Goal: Task Accomplishment & Management: Complete application form

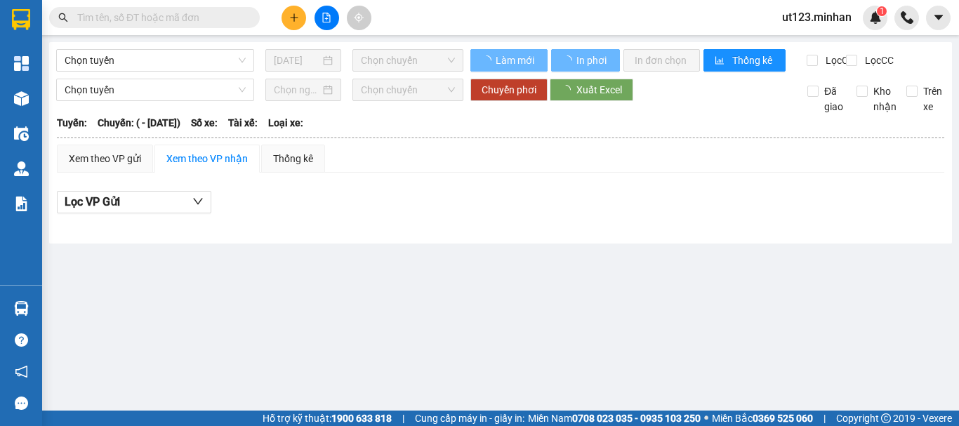
type input "[DATE]"
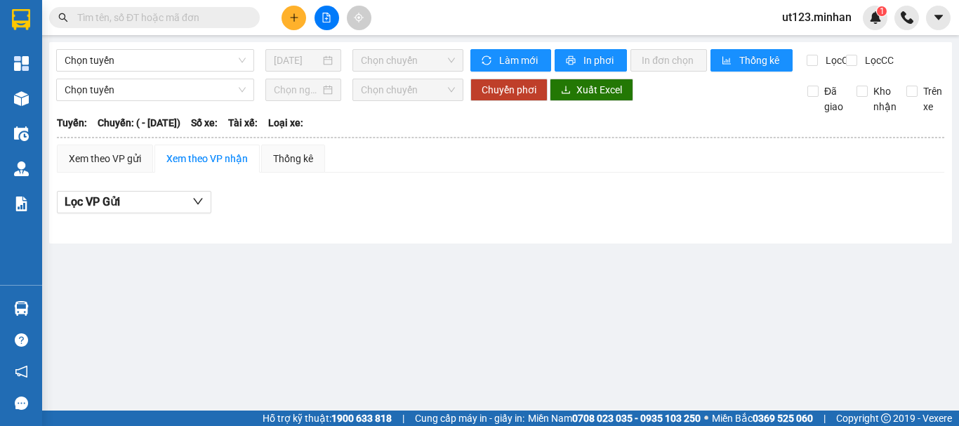
type input "[DATE]"
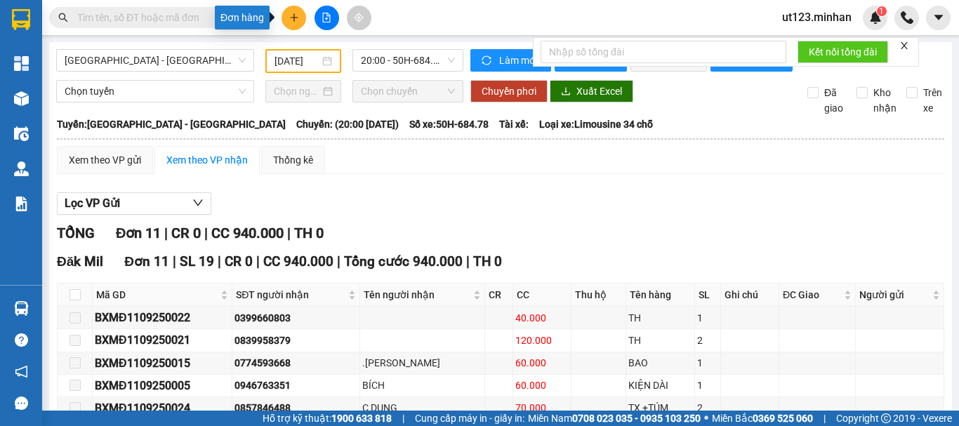
drag, startPoint x: 293, startPoint y: 14, endPoint x: 319, endPoint y: 28, distance: 29.5
click at [297, 16] on icon "plus" at bounding box center [294, 18] width 10 height 10
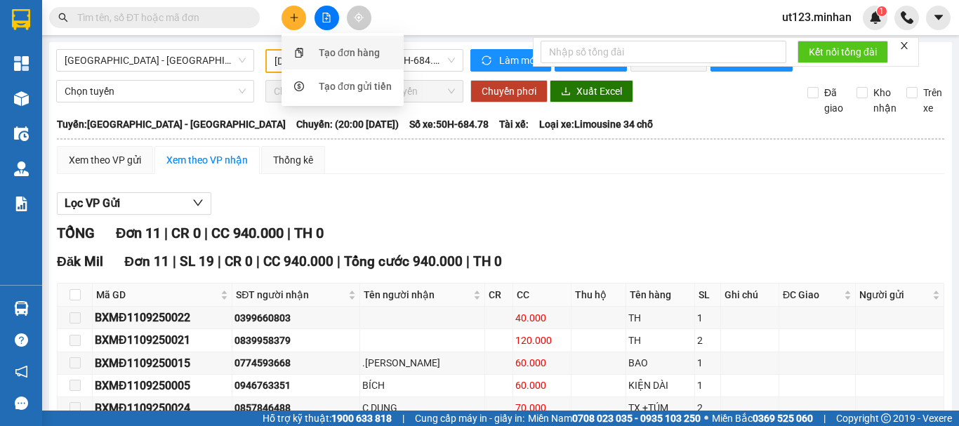
click at [329, 59] on div "Tạo đơn hàng" at bounding box center [349, 52] width 61 height 15
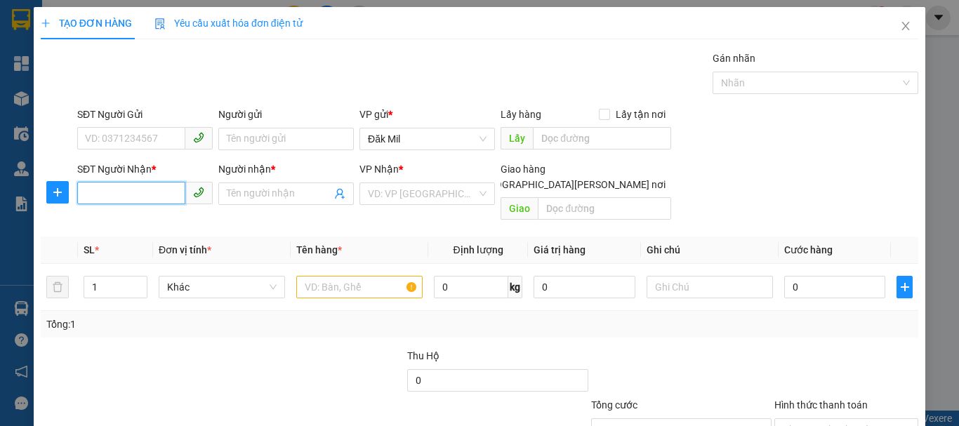
click at [162, 185] on input "SĐT Người Nhận *" at bounding box center [131, 193] width 108 height 22
click at [152, 224] on div "0908503489 - LUÂN" at bounding box center [143, 221] width 117 height 15
type input "0908503489"
type input "LUÂN"
type input "0908503489"
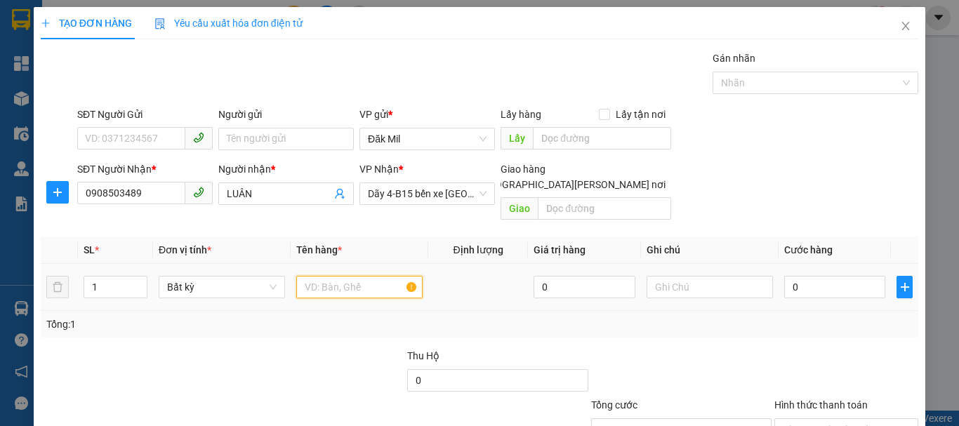
click at [352, 279] on input "text" at bounding box center [359, 287] width 126 height 22
type input "tg"
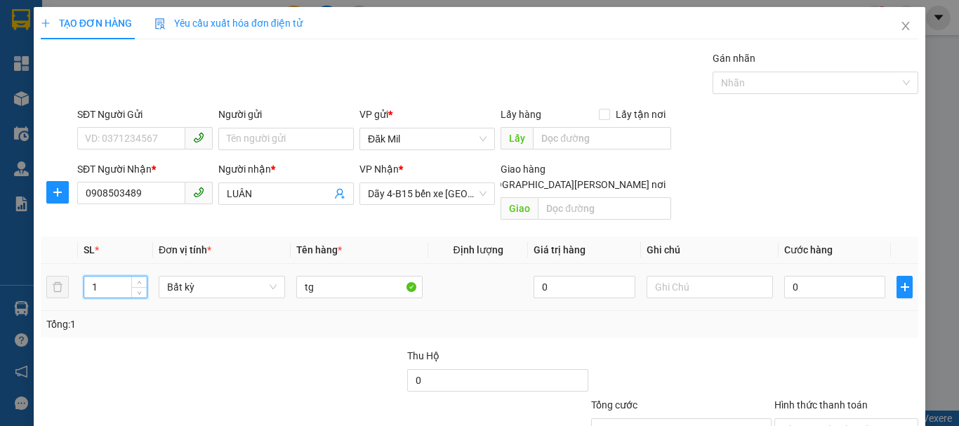
drag, startPoint x: 107, startPoint y: 275, endPoint x: 77, endPoint y: 283, distance: 32.0
click at [77, 283] on tr "1 Bất kỳ tg 0 0" at bounding box center [480, 287] width 878 height 47
type input "2"
click at [819, 276] on input "0" at bounding box center [834, 287] width 101 height 22
type input "1"
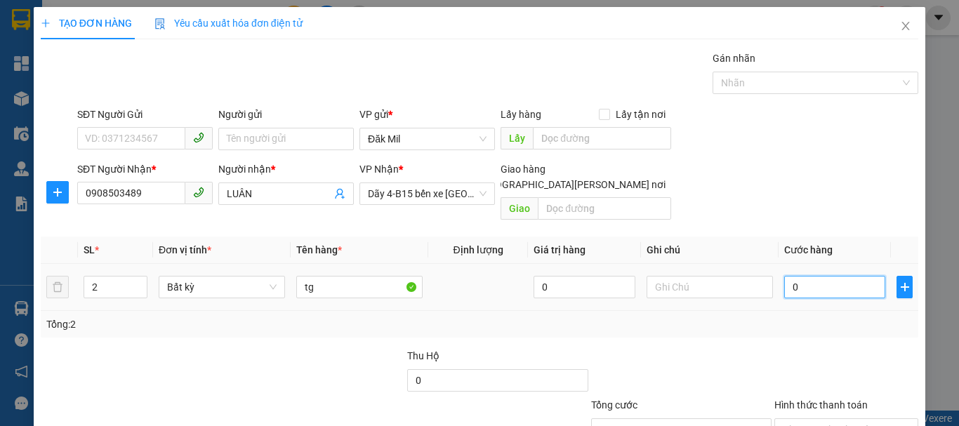
type input "1"
type input "13"
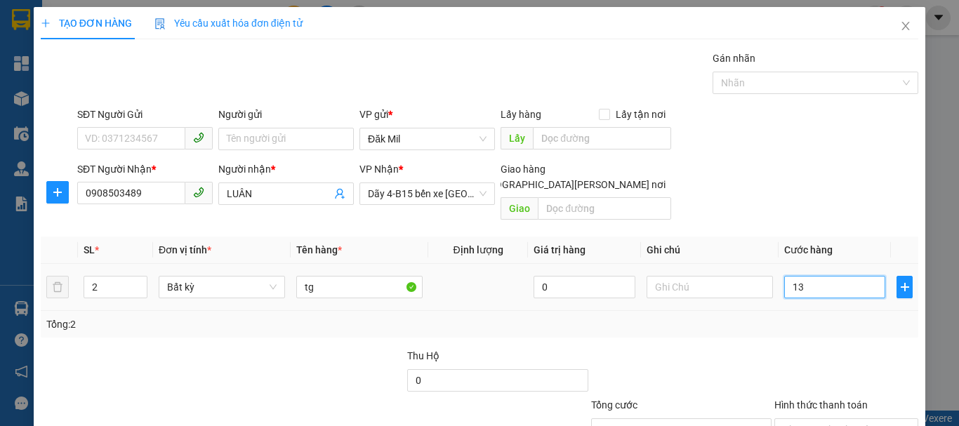
type input "0"
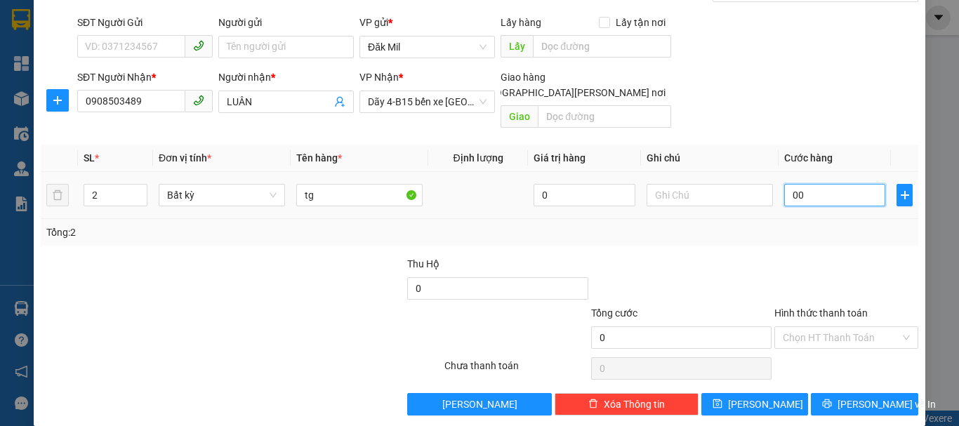
scroll to position [93, 0]
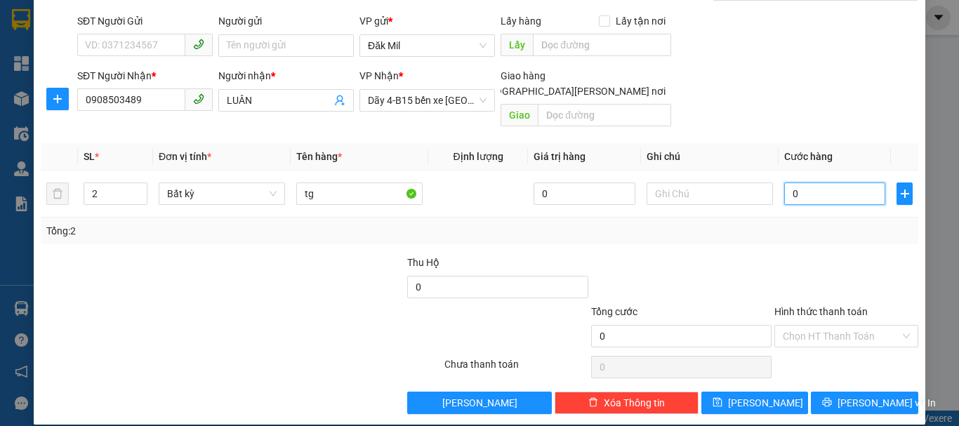
type input "01"
type input "1"
type input "013"
type input "13"
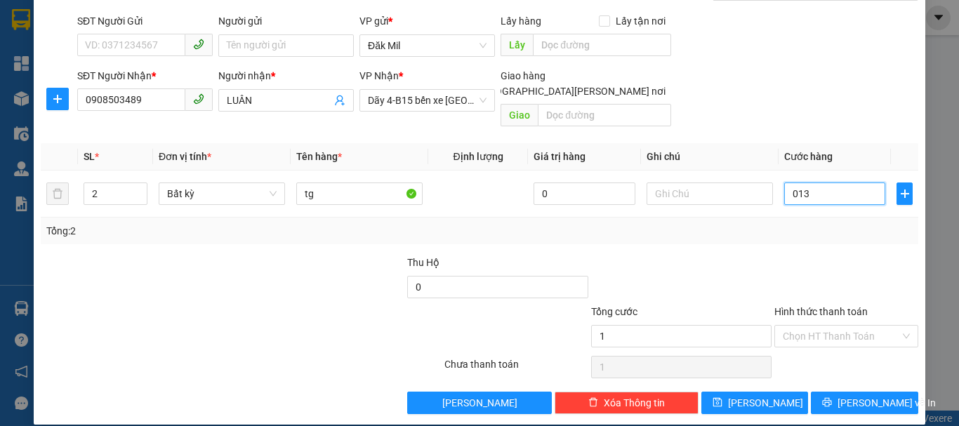
type input "13"
type input "0.130"
type input "130"
click at [824, 326] on input "Hình thức thanh toán" at bounding box center [841, 336] width 117 height 21
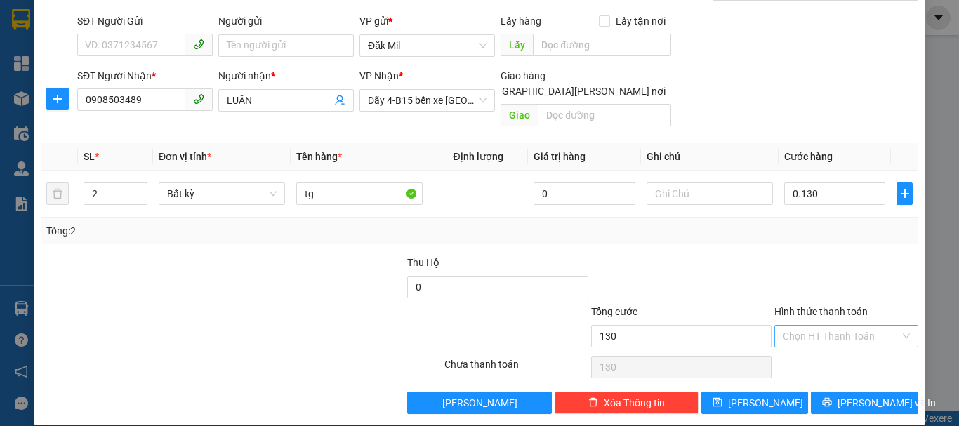
type input "130.000"
click at [834, 340] on div "Tại văn phòng" at bounding box center [838, 349] width 143 height 22
type input "0"
click at [851, 395] on span "[PERSON_NAME] và In" at bounding box center [887, 402] width 98 height 15
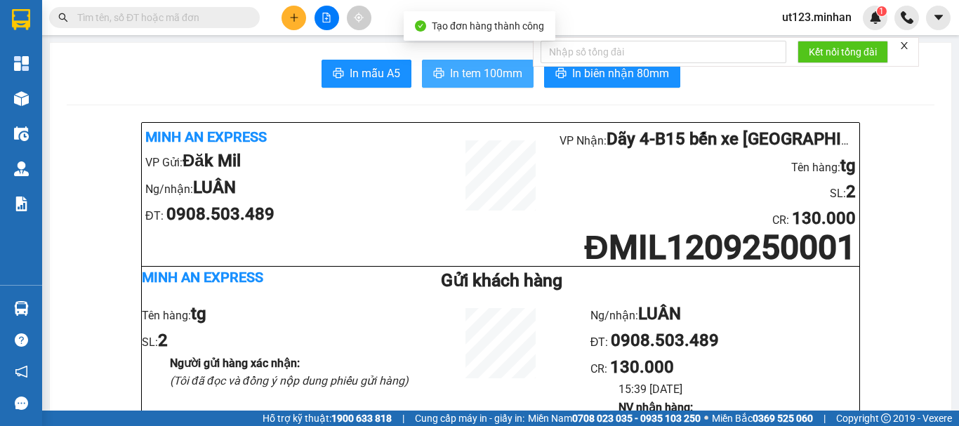
click at [495, 81] on span "In tem 100mm" at bounding box center [486, 74] width 72 height 18
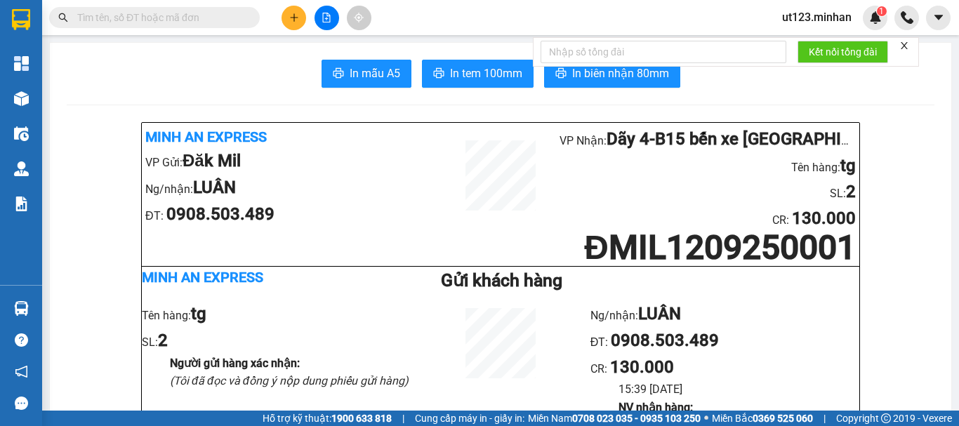
click at [289, 8] on button at bounding box center [294, 18] width 25 height 25
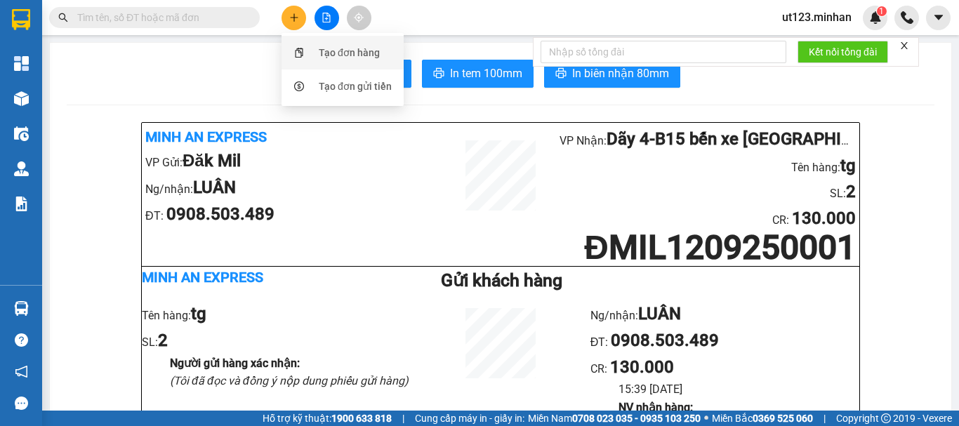
click at [331, 60] on div "Tạo đơn hàng" at bounding box center [349, 52] width 61 height 15
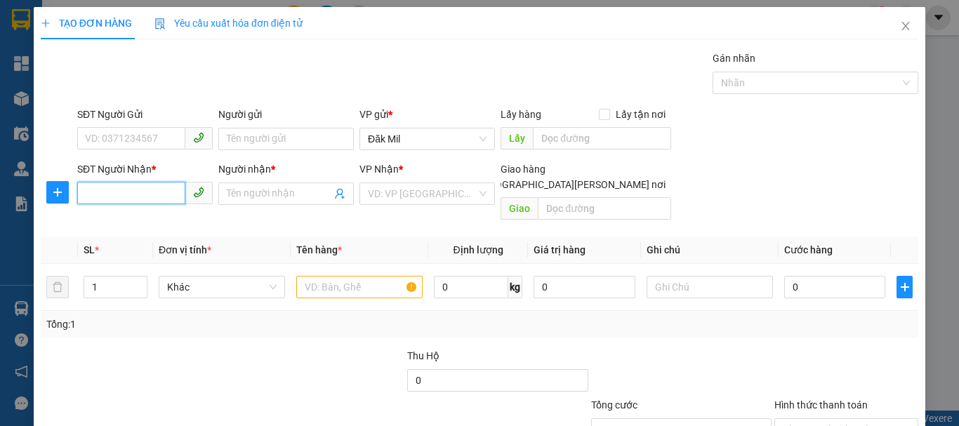
click at [137, 192] on input "SĐT Người Nhận *" at bounding box center [131, 193] width 108 height 22
type input "0838292139"
click at [121, 227] on div "0838292139 - TỨ" at bounding box center [143, 221] width 117 height 15
type input "TỨ"
type input "0838292139"
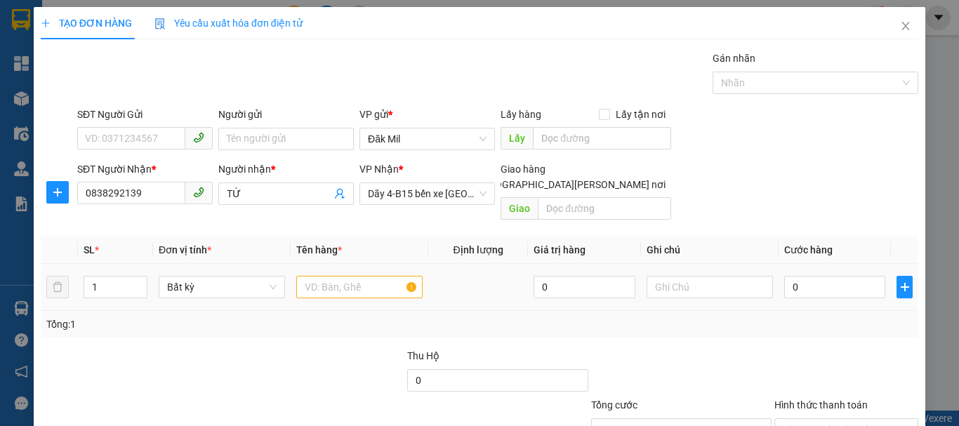
click at [362, 283] on div at bounding box center [359, 287] width 126 height 28
click at [361, 282] on div at bounding box center [359, 287] width 126 height 28
click at [361, 278] on input "text" at bounding box center [359, 287] width 126 height 22
type input "tg"
click at [798, 276] on input "0" at bounding box center [834, 287] width 101 height 22
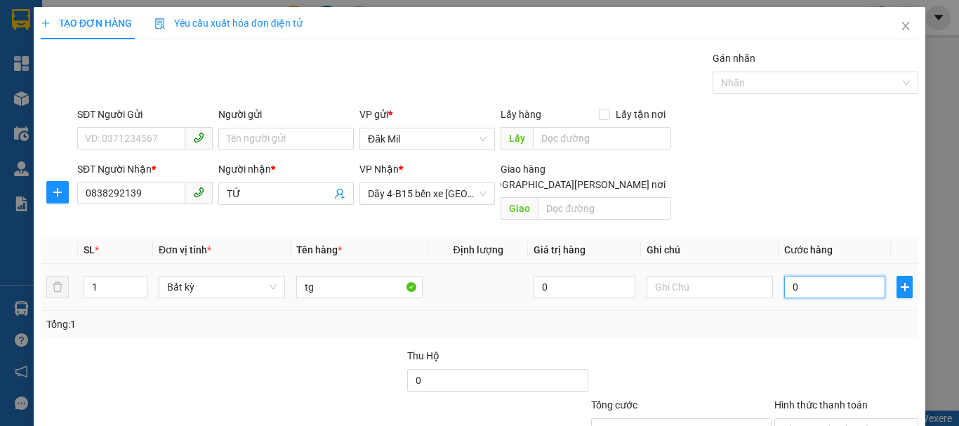
type input "5"
type input "50"
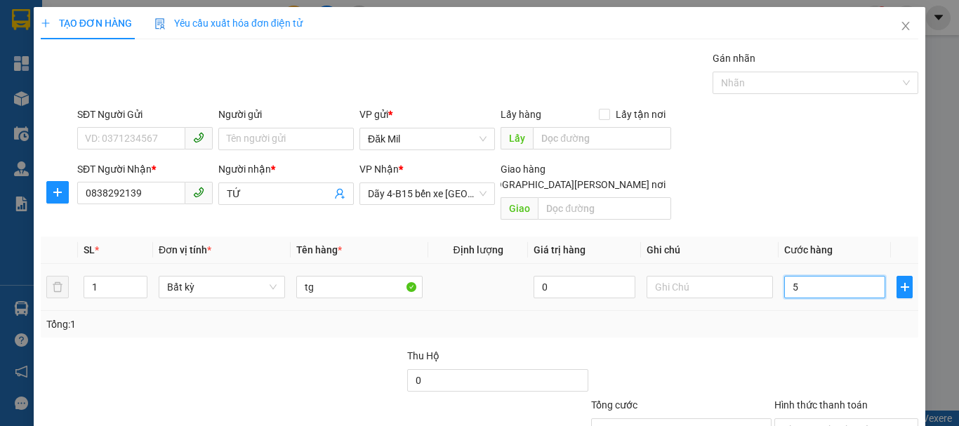
type input "50"
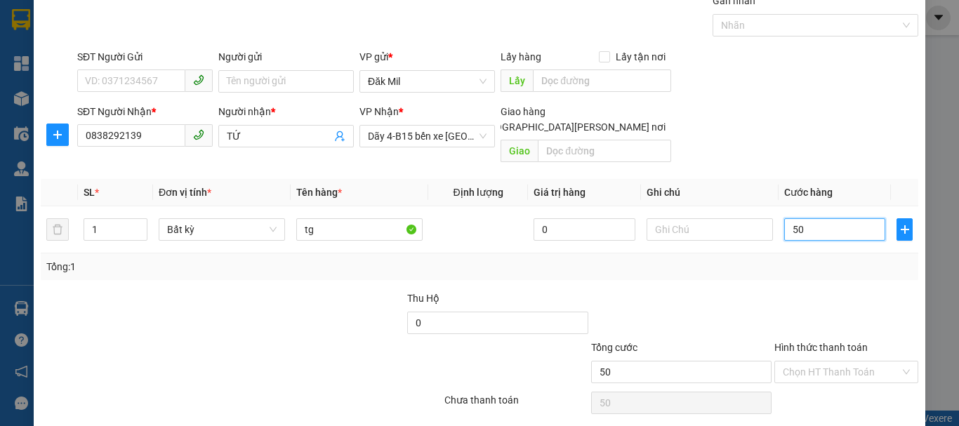
scroll to position [93, 0]
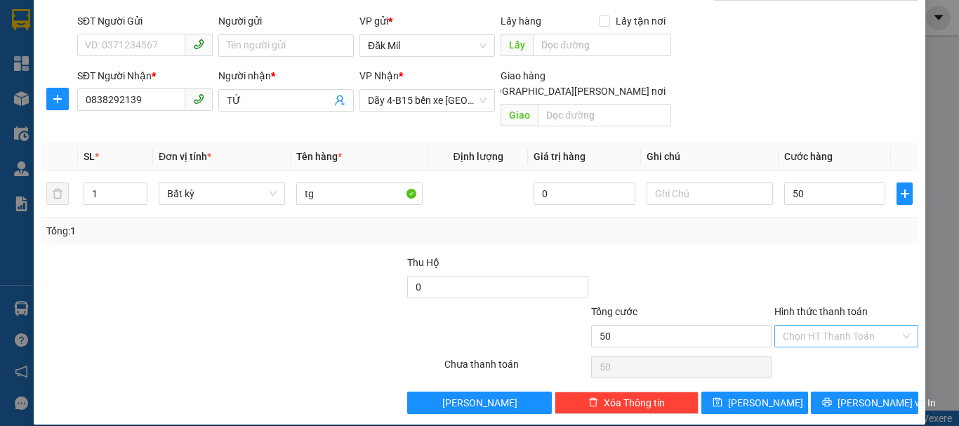
type input "50.000"
click at [827, 326] on input "Hình thức thanh toán" at bounding box center [841, 336] width 117 height 21
click at [840, 349] on div "Tại văn phòng" at bounding box center [838, 348] width 126 height 15
type input "0"
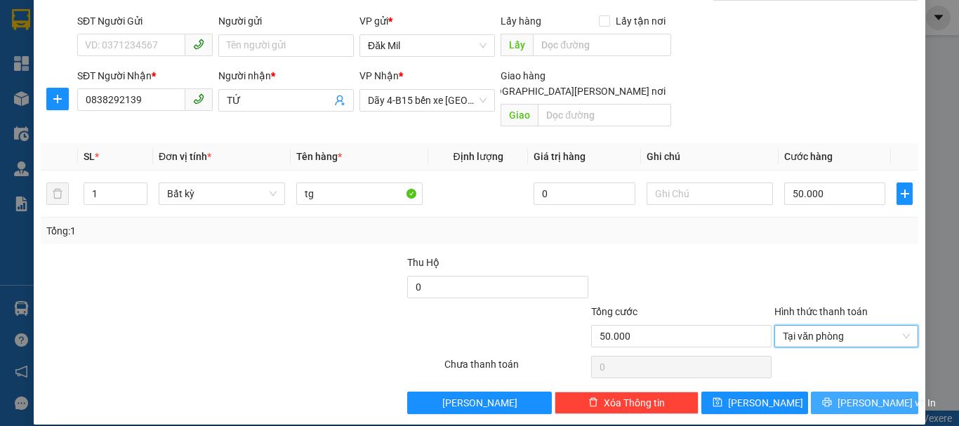
click at [866, 395] on span "[PERSON_NAME] và In" at bounding box center [887, 402] width 98 height 15
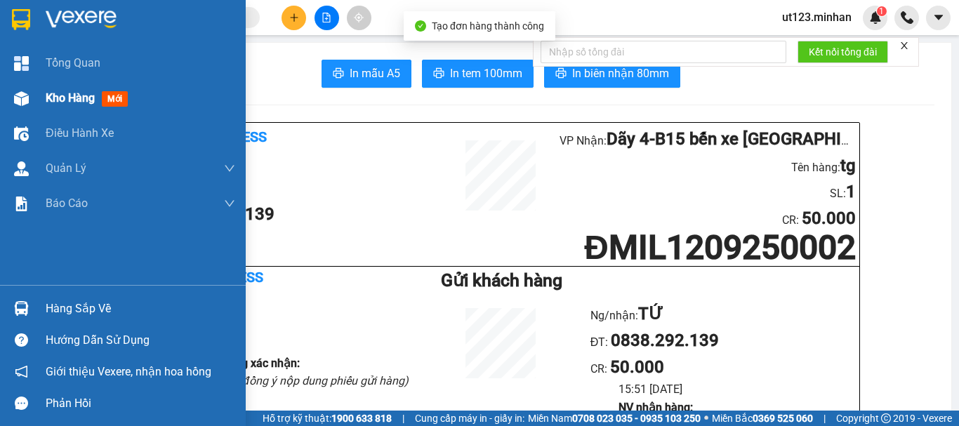
click at [28, 93] on img at bounding box center [21, 98] width 15 height 15
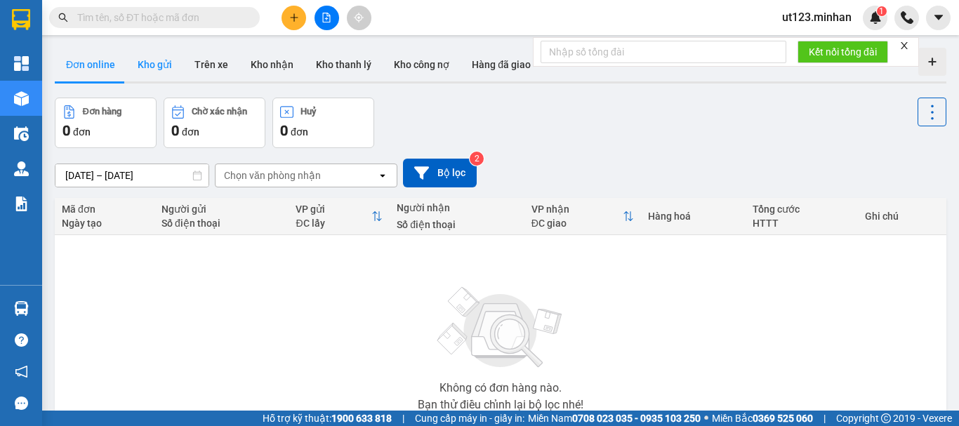
click at [161, 65] on button "Kho gửi" at bounding box center [154, 65] width 57 height 34
type input "[DATE] – [DATE]"
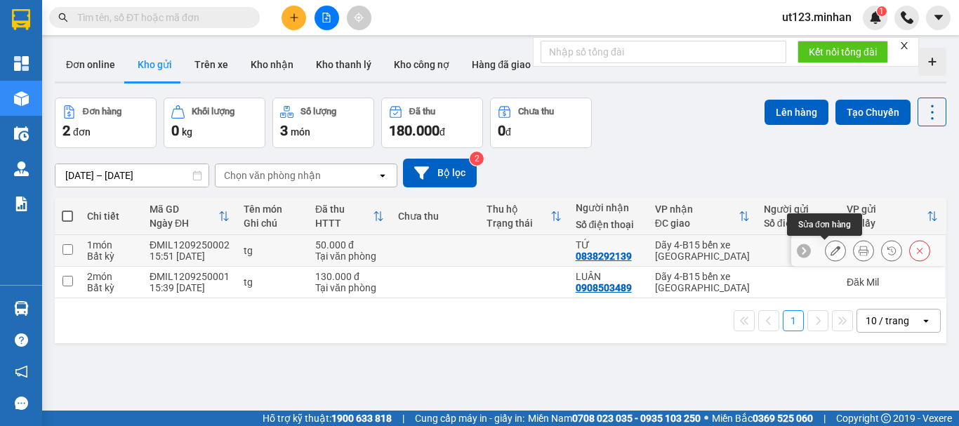
click at [831, 253] on icon at bounding box center [836, 251] width 10 height 10
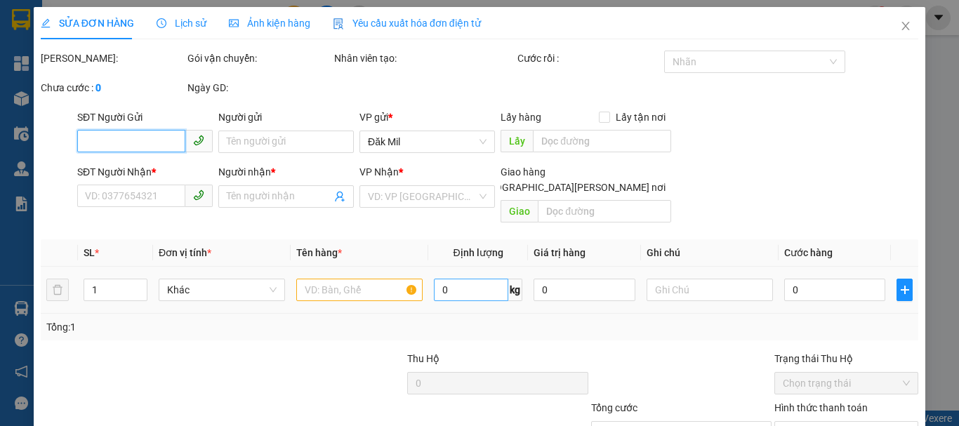
type input "0838292139"
type input "TỨ"
type input "50.000"
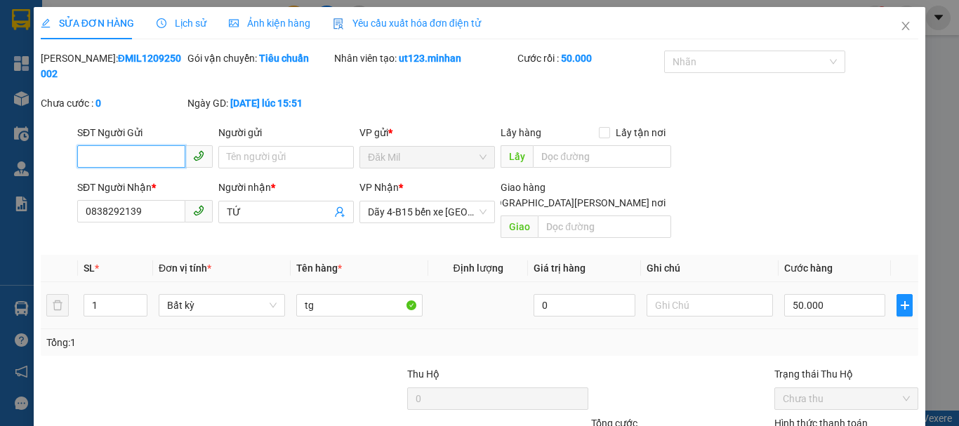
scroll to position [96, 0]
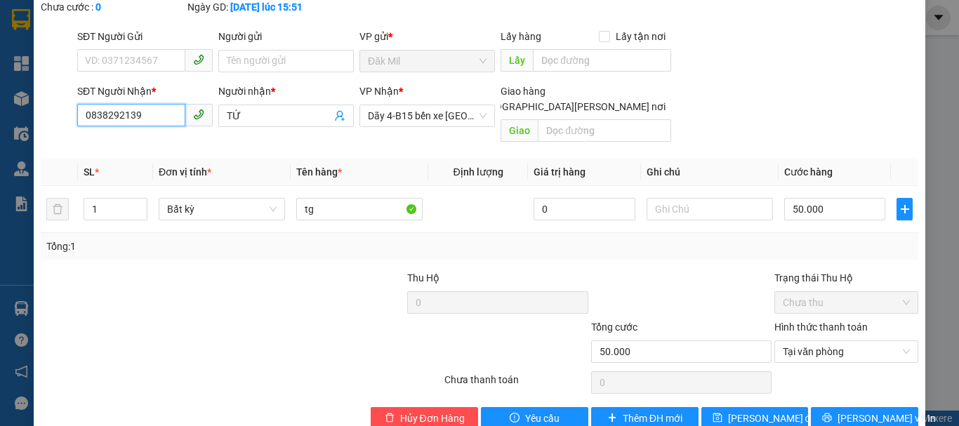
click at [133, 104] on input "0838292139" at bounding box center [131, 115] width 108 height 22
click at [433, 411] on span "Hủy Đơn Hàng" at bounding box center [432, 418] width 65 height 15
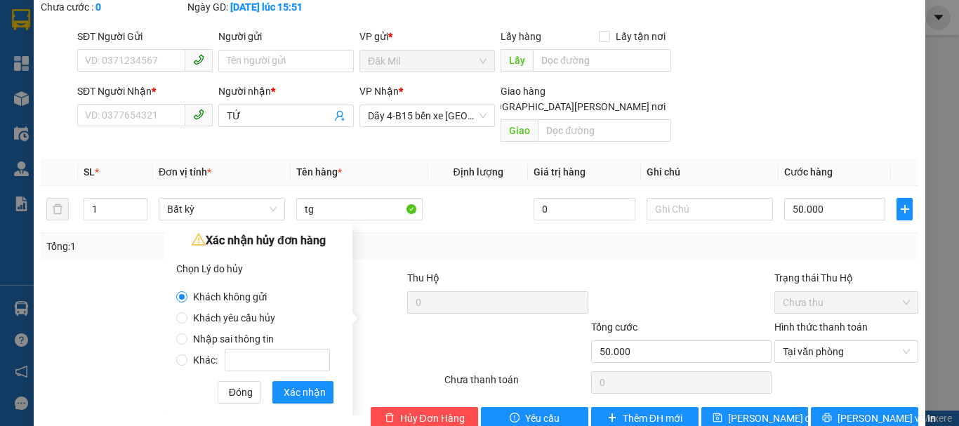
click at [254, 336] on span "Nhập sai thông tin" at bounding box center [233, 338] width 92 height 11
click at [187, 336] on input "Nhập sai thông tin" at bounding box center [181, 338] width 11 height 11
radio input "true"
radio input "false"
click at [308, 393] on span "Xác nhận" at bounding box center [305, 392] width 42 height 15
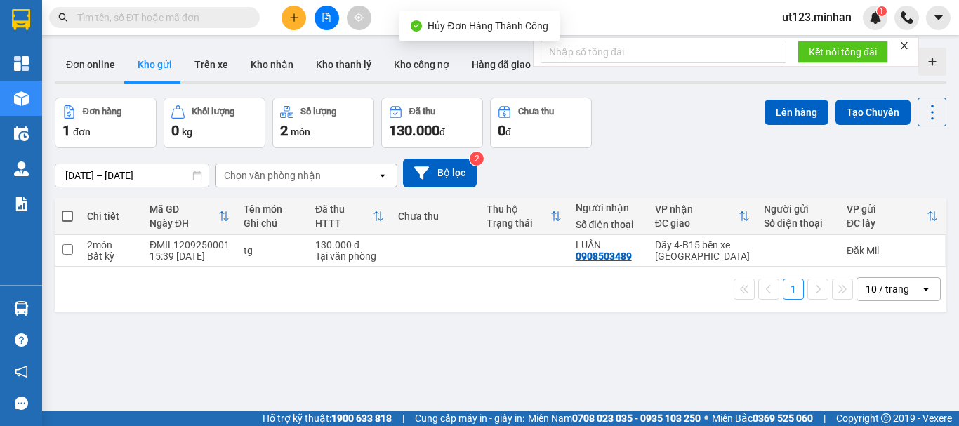
drag, startPoint x: 299, startPoint y: 26, endPoint x: 306, endPoint y: 32, distance: 9.4
click at [302, 28] on span at bounding box center [294, 18] width 25 height 25
click at [335, 61] on div "Tạo đơn hàng" at bounding box center [342, 52] width 105 height 27
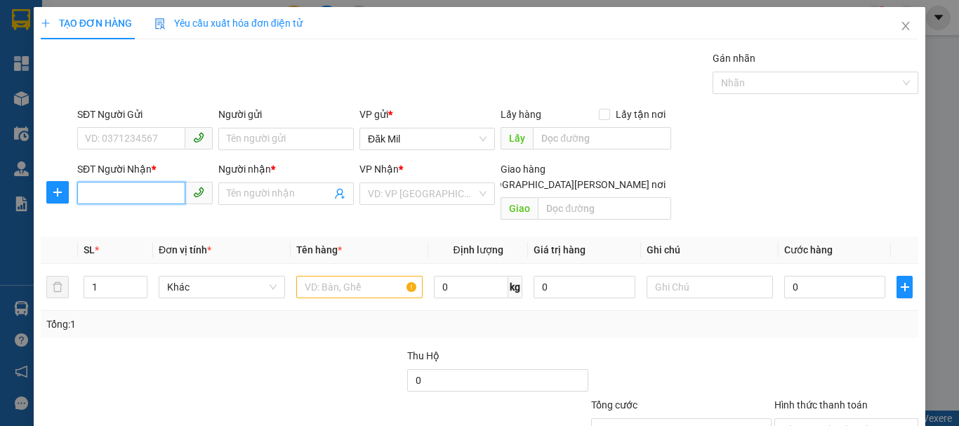
paste input "0838292139"
type input "0838292139"
click at [150, 190] on input "0838292139" at bounding box center [131, 193] width 108 height 22
click at [158, 218] on div "0838292139 - TỨ" at bounding box center [143, 221] width 117 height 15
type input "TỨ"
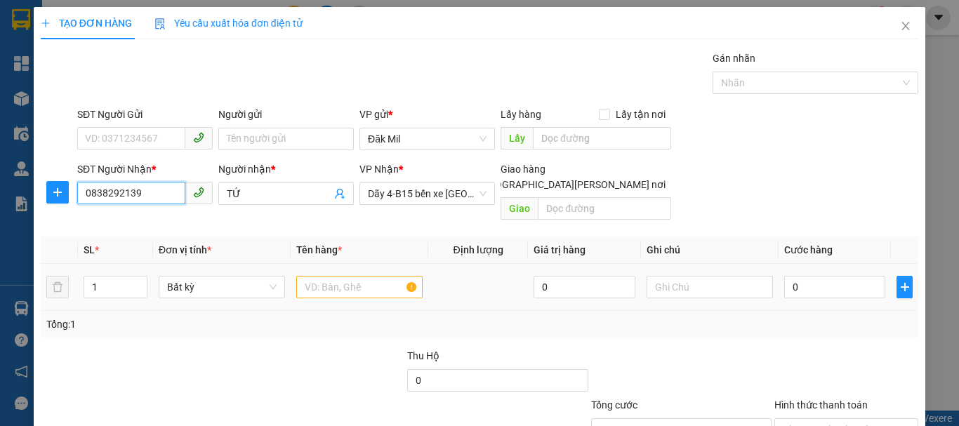
type input "0838292139"
click at [364, 277] on input "text" at bounding box center [359, 287] width 126 height 22
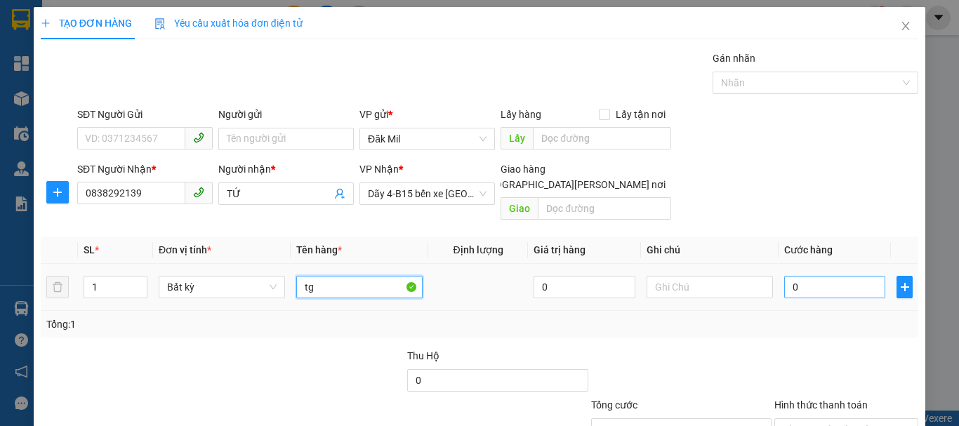
type input "tg"
drag, startPoint x: 853, startPoint y: 267, endPoint x: 845, endPoint y: 260, distance: 11.0
click at [852, 276] on input "0" at bounding box center [834, 287] width 101 height 22
type input "5"
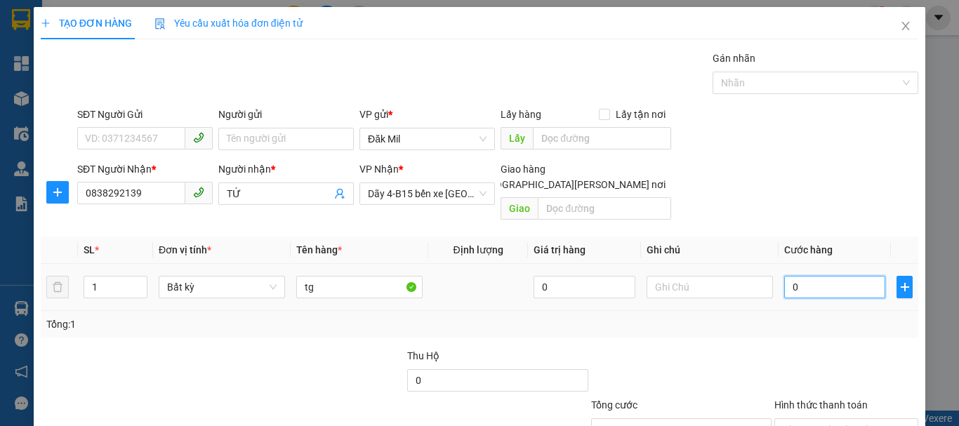
type input "5"
type input "50"
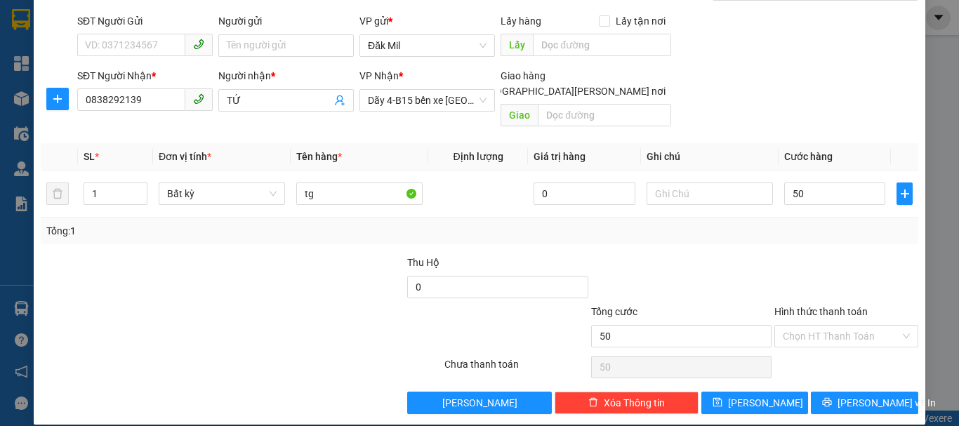
type input "50.000"
drag, startPoint x: 872, startPoint y: 371, endPoint x: 866, endPoint y: 380, distance: 10.5
click at [870, 376] on div "Transit Pickup Surcharge Ids Transit Deliver Surcharge Ids Transit Deliver Surc…" at bounding box center [480, 185] width 878 height 457
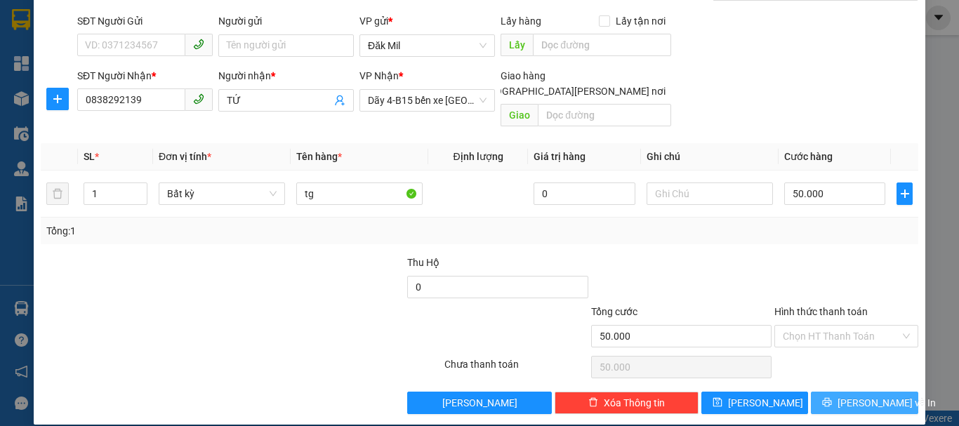
click at [866, 395] on span "[PERSON_NAME] và In" at bounding box center [887, 402] width 98 height 15
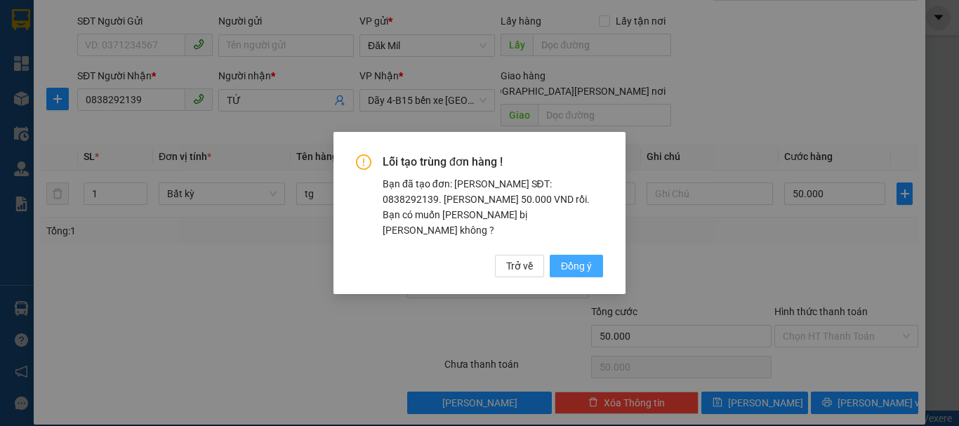
click at [586, 258] on span "Đồng ý" at bounding box center [576, 265] width 31 height 15
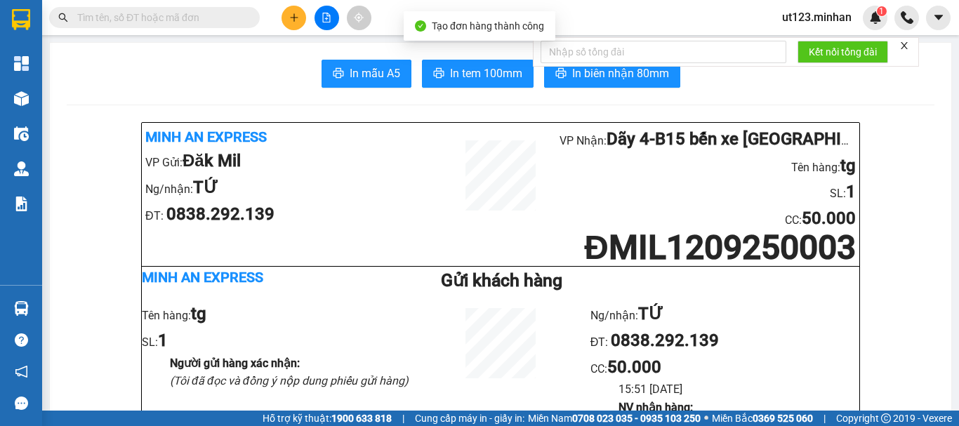
click at [20, 94] on img at bounding box center [21, 98] width 15 height 15
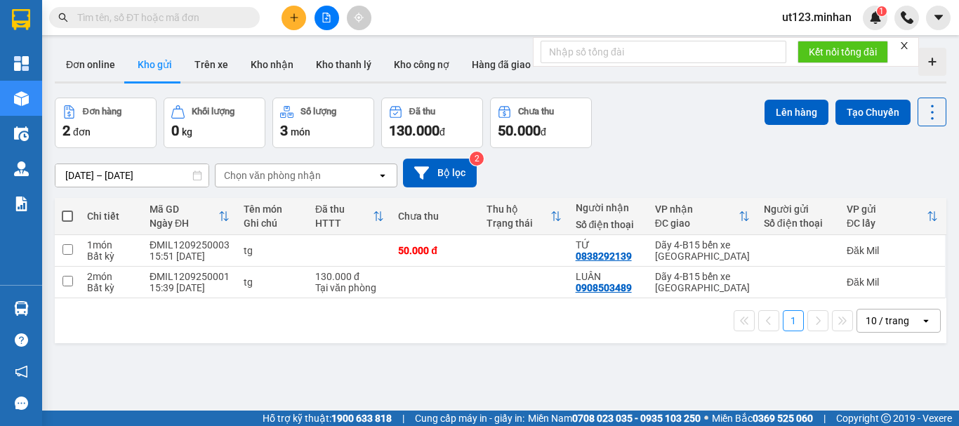
click at [297, 15] on icon "plus" at bounding box center [294, 18] width 10 height 10
click at [319, 48] on div "Tạo đơn hàng" at bounding box center [349, 52] width 61 height 15
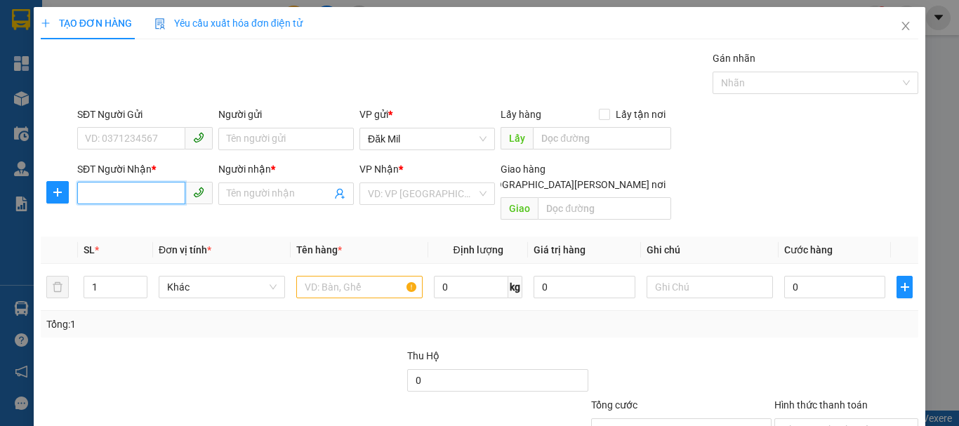
click at [161, 185] on input "SĐT Người Nhận *" at bounding box center [131, 193] width 108 height 22
click at [111, 193] on input "123" at bounding box center [131, 193] width 108 height 22
drag, startPoint x: 130, startPoint y: 228, endPoint x: 303, endPoint y: 242, distance: 174.0
click at [131, 228] on div "0813783123 - LY" at bounding box center [143, 221] width 117 height 15
type input "0813783123"
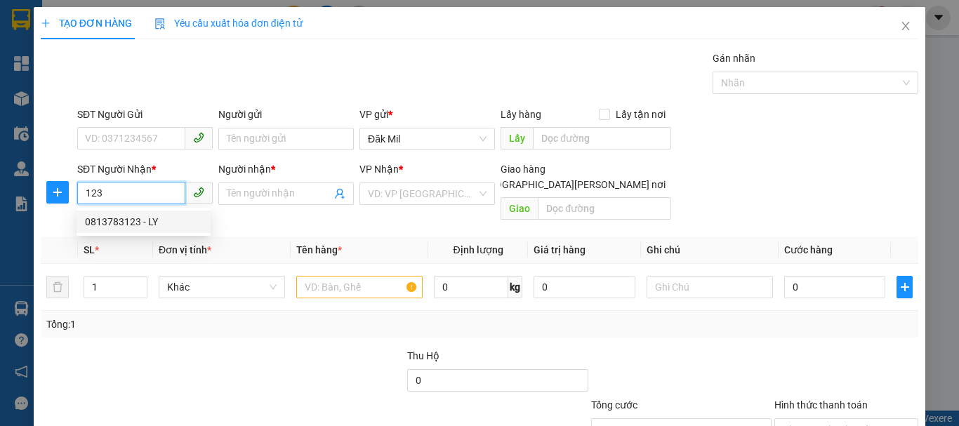
type input "LY"
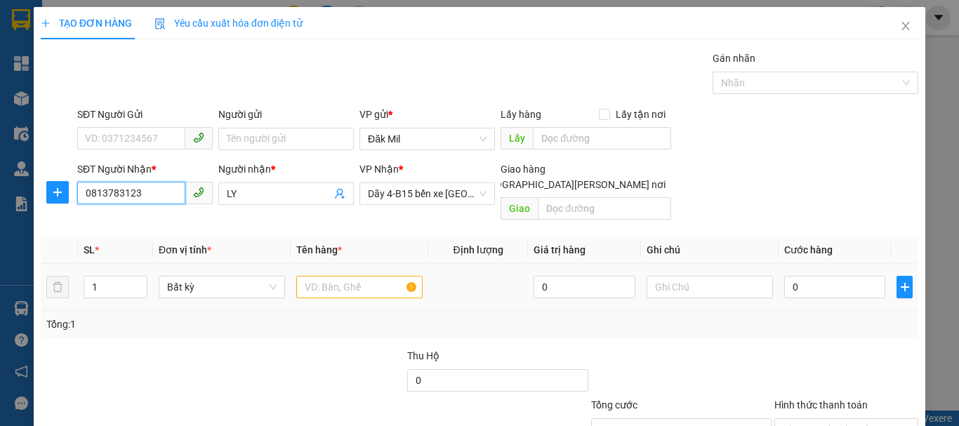
type input "0813783123"
click at [346, 276] on input "text" at bounding box center [359, 287] width 126 height 22
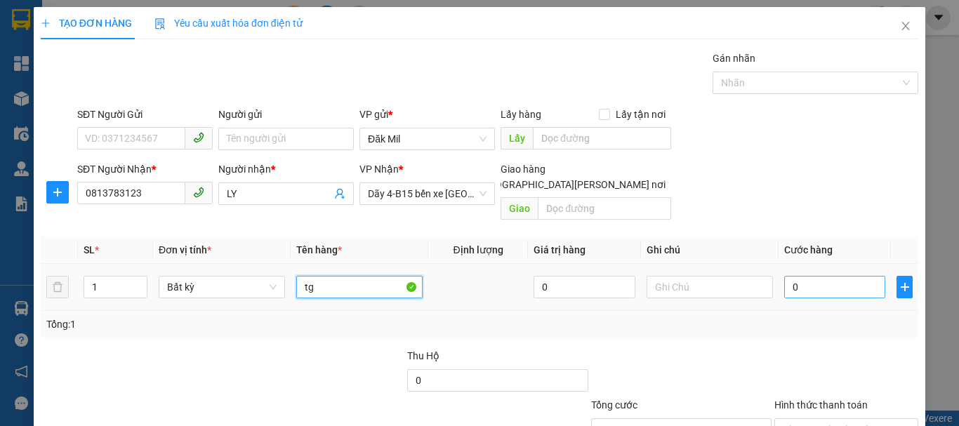
type input "tg"
click at [824, 279] on input "0" at bounding box center [834, 287] width 101 height 22
type input "5"
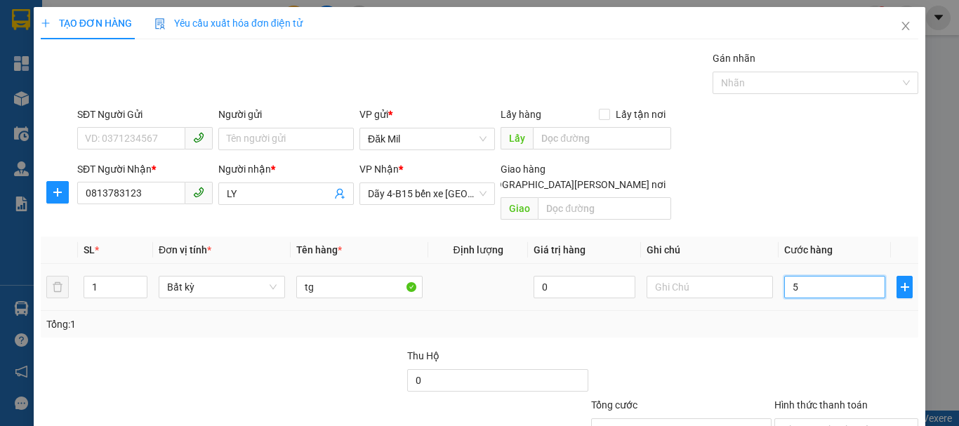
type input "50"
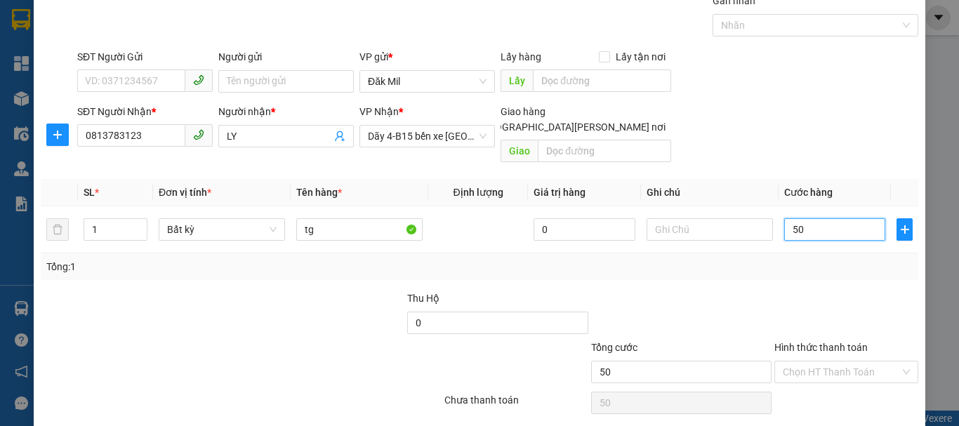
scroll to position [93, 0]
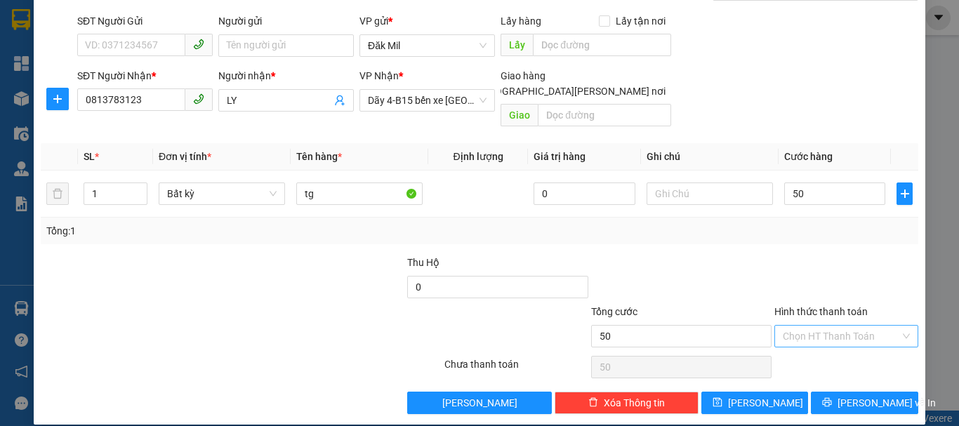
type input "50.000"
click at [843, 327] on input "Hình thức thanh toán" at bounding box center [841, 336] width 117 height 21
click at [832, 355] on div "Tại văn phòng" at bounding box center [838, 348] width 126 height 15
type input "0"
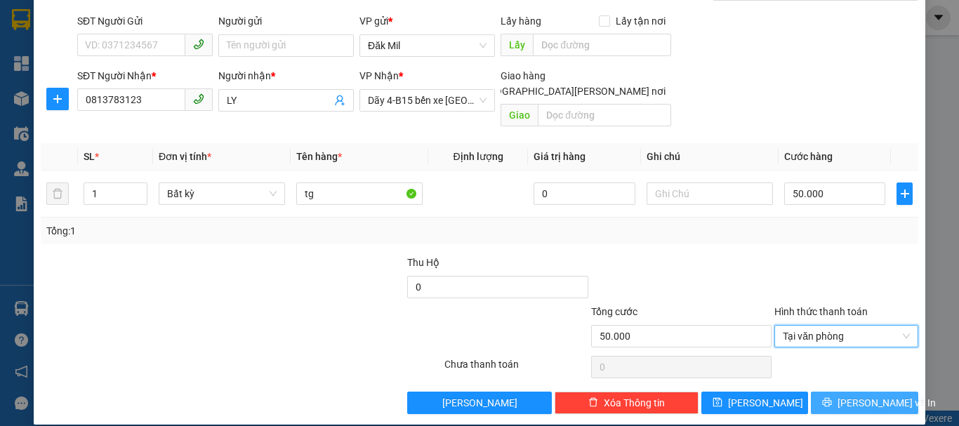
drag, startPoint x: 852, startPoint y: 385, endPoint x: 827, endPoint y: 374, distance: 27.0
click at [851, 395] on span "[PERSON_NAME] và In" at bounding box center [887, 402] width 98 height 15
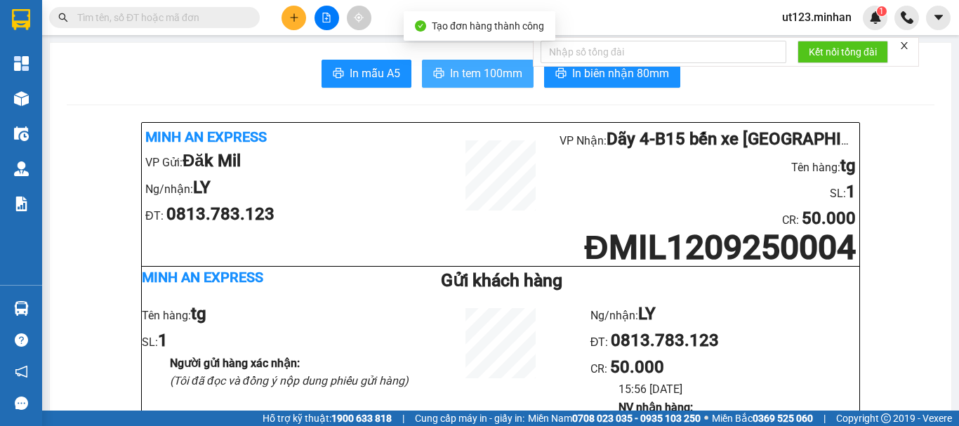
drag, startPoint x: 509, startPoint y: 67, endPoint x: 503, endPoint y: 73, distance: 8.9
click at [507, 71] on span "In tem 100mm" at bounding box center [486, 74] width 72 height 18
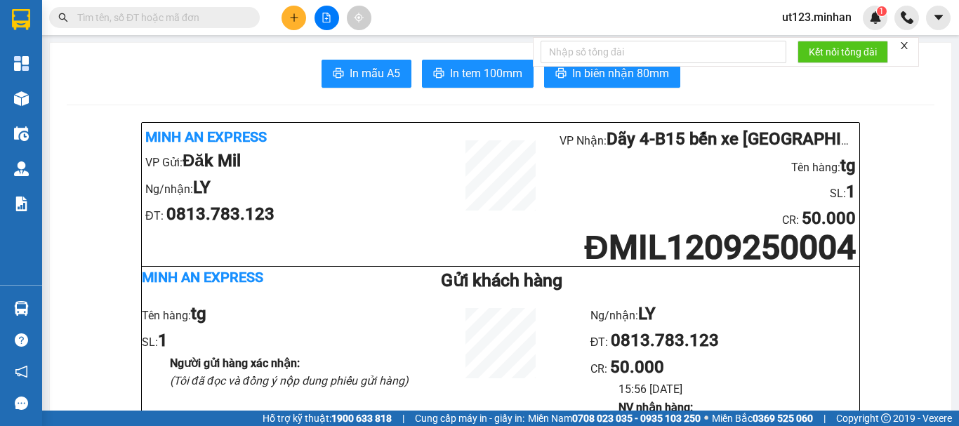
click at [301, 20] on button at bounding box center [294, 18] width 25 height 25
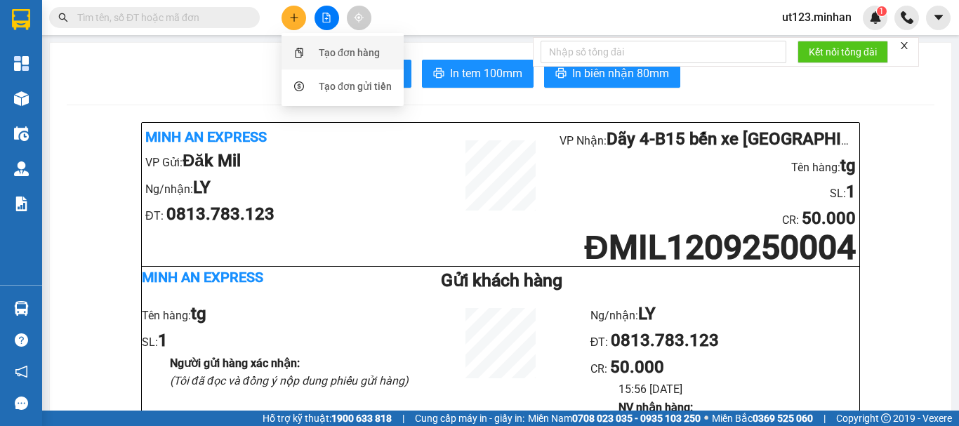
click at [336, 50] on div "Tạo đơn hàng" at bounding box center [349, 52] width 61 height 15
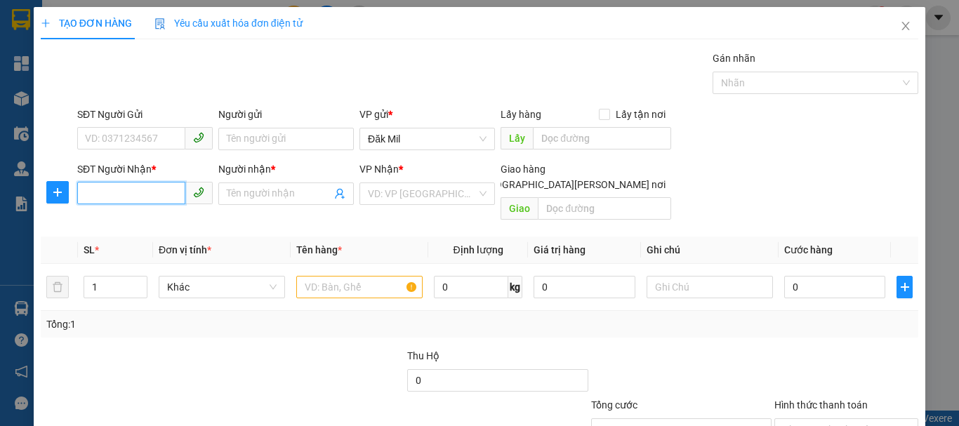
click at [128, 194] on input "SĐT Người Nhận *" at bounding box center [131, 193] width 108 height 22
type input "0909482376"
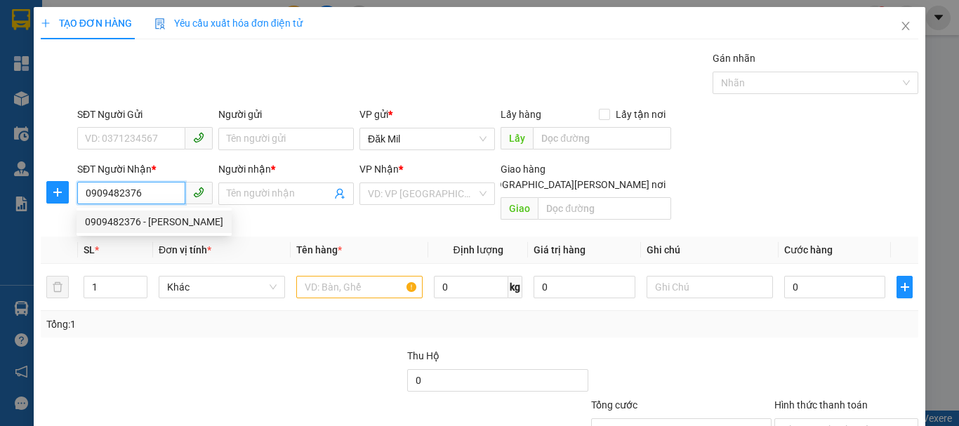
click at [150, 214] on div "0909482376 - DUNG" at bounding box center [154, 221] width 138 height 15
type input "DUNG"
checkbox input "true"
type input "THỦ ĐỨC"
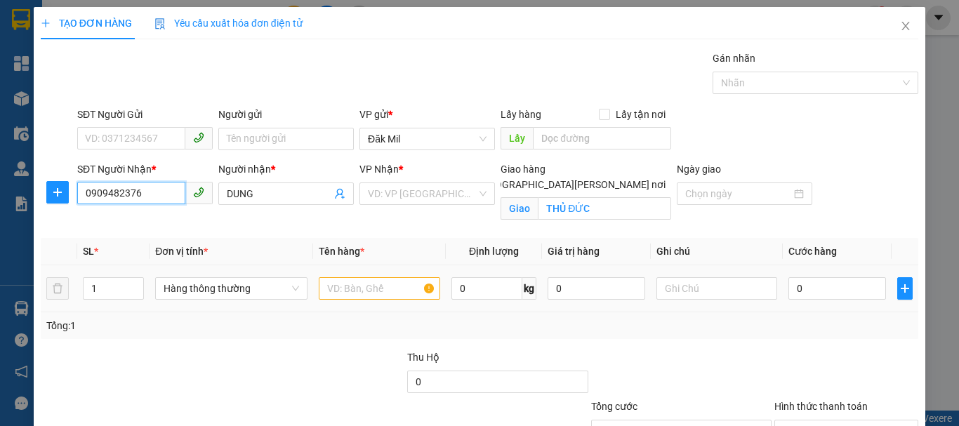
type input "0909482376"
click at [364, 284] on input "text" at bounding box center [379, 288] width 121 height 22
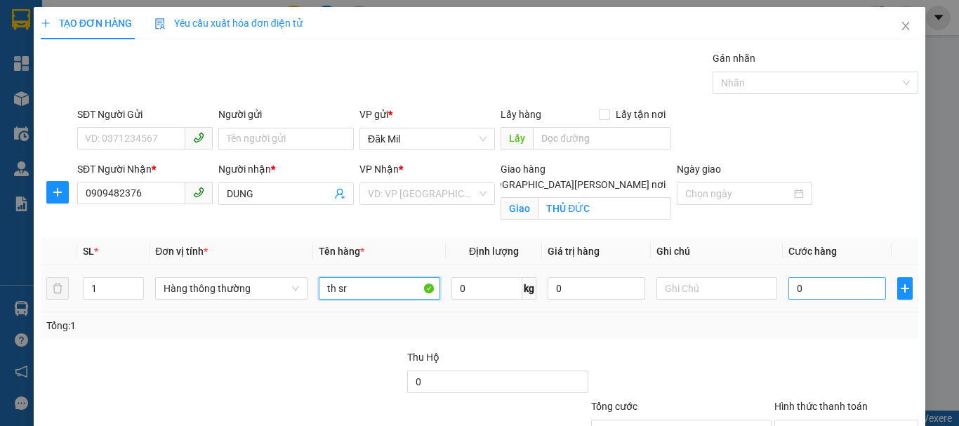
type input "th sr"
click at [805, 292] on input "0" at bounding box center [836, 288] width 97 height 22
type input "8"
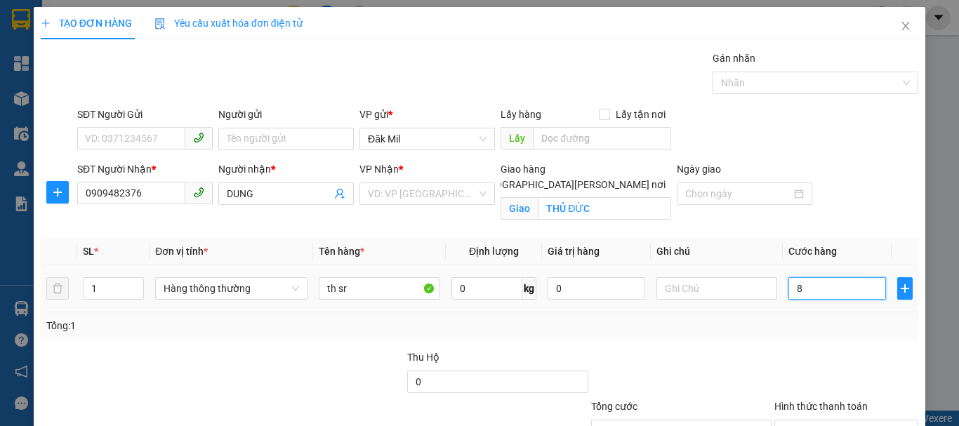
type input "80"
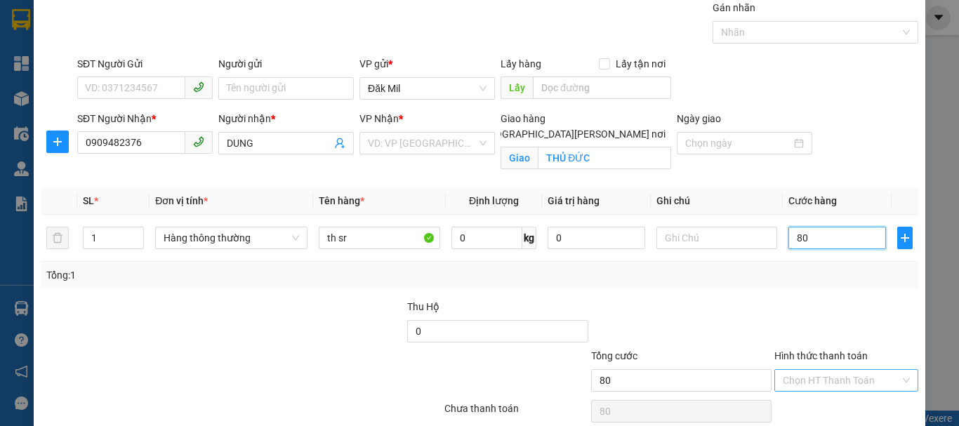
scroll to position [110, 0]
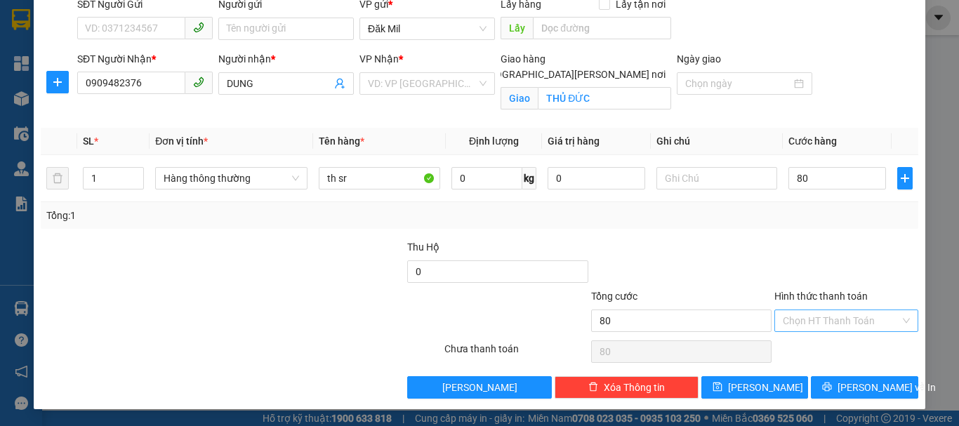
type input "80.000"
drag, startPoint x: 829, startPoint y: 315, endPoint x: 855, endPoint y: 331, distance: 30.2
click at [837, 318] on input "Hình thức thanh toán" at bounding box center [841, 320] width 117 height 21
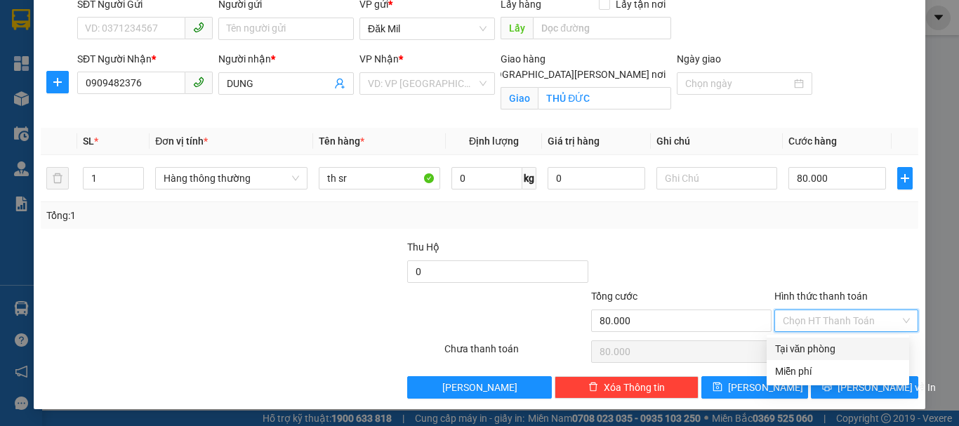
click at [854, 346] on div "Tại văn phòng" at bounding box center [838, 348] width 126 height 15
type input "0"
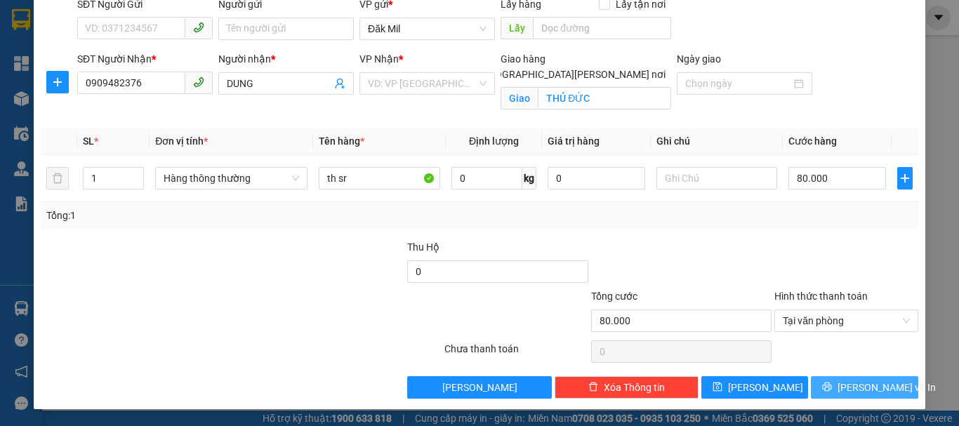
click at [847, 388] on span "[PERSON_NAME] và In" at bounding box center [887, 387] width 98 height 15
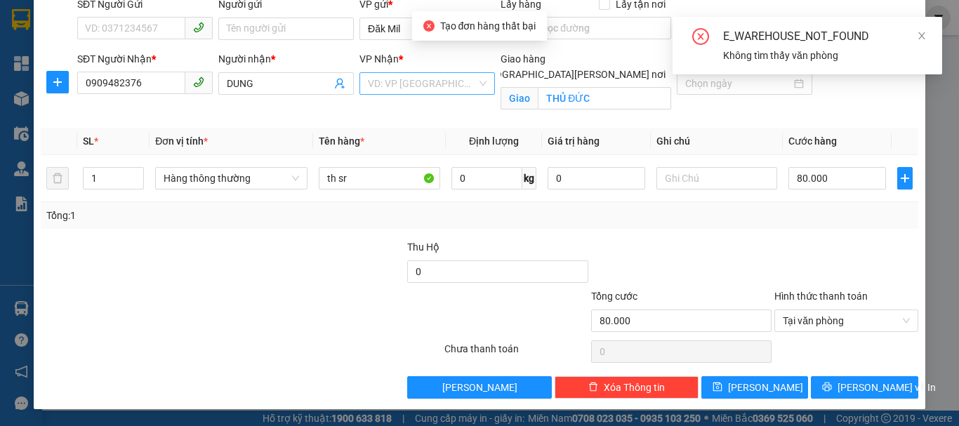
click at [431, 86] on input "search" at bounding box center [422, 83] width 109 height 21
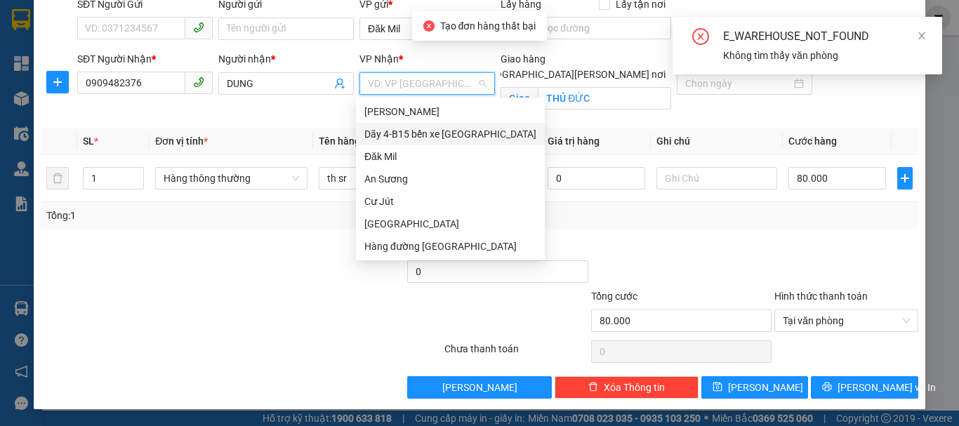
click at [471, 141] on div "Dãy 4-B15 bến xe [GEOGRAPHIC_DATA]" at bounding box center [450, 133] width 172 height 15
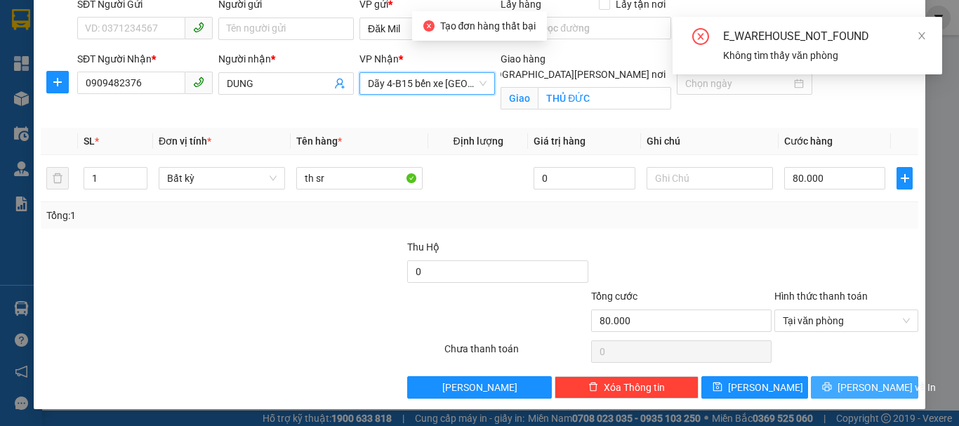
click at [829, 395] on button "[PERSON_NAME] và In" at bounding box center [864, 387] width 107 height 22
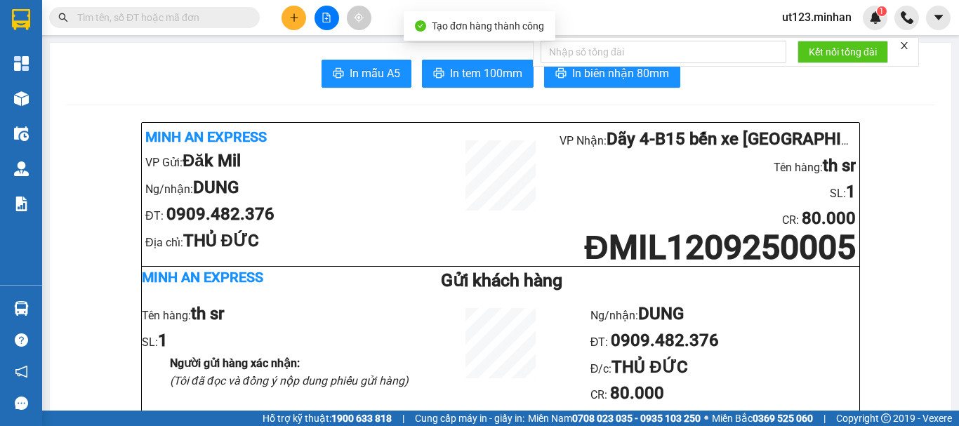
click at [488, 74] on span "In tem 100mm" at bounding box center [486, 74] width 72 height 18
click at [300, 24] on button at bounding box center [294, 18] width 25 height 25
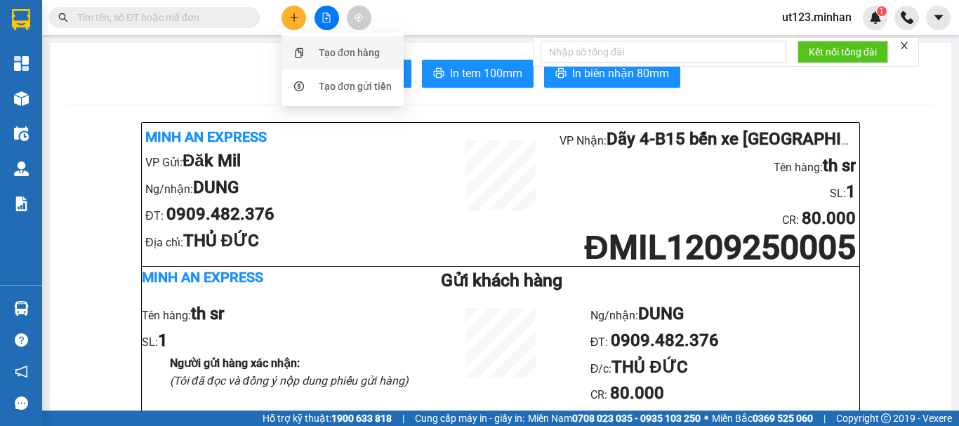
click at [348, 53] on div "Tạo đơn hàng" at bounding box center [349, 52] width 61 height 15
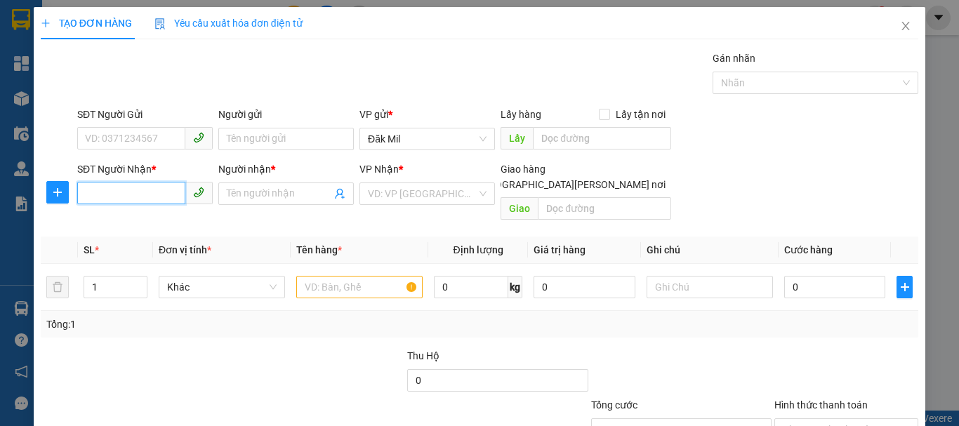
click at [157, 199] on input "SĐT Người Nhận *" at bounding box center [131, 193] width 108 height 22
type input "0914108505"
click at [243, 194] on input "Người nhận *" at bounding box center [279, 193] width 105 height 15
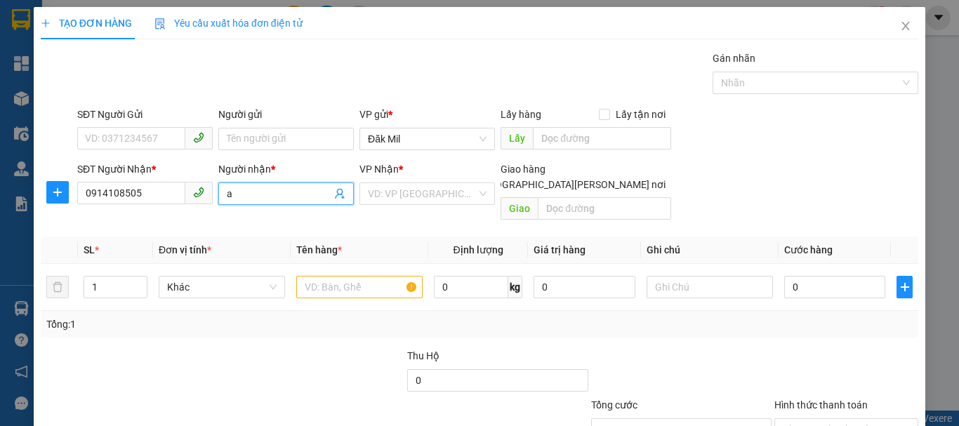
type input "a"
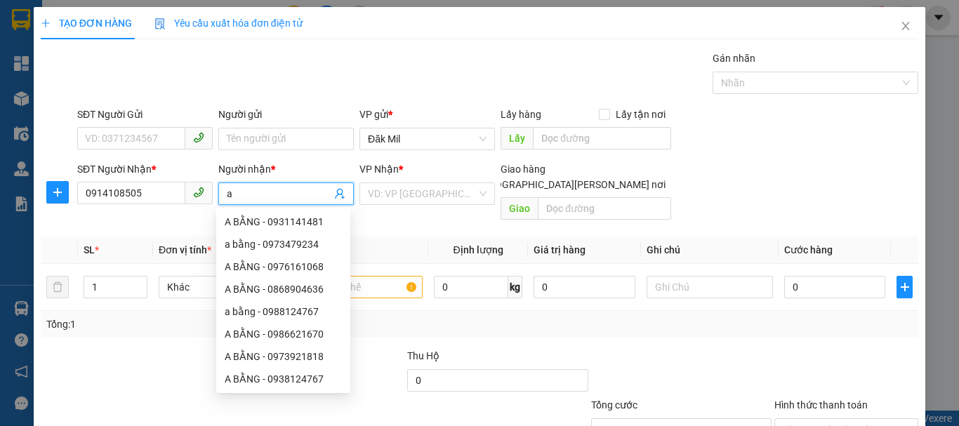
type input "a"
type input "D"
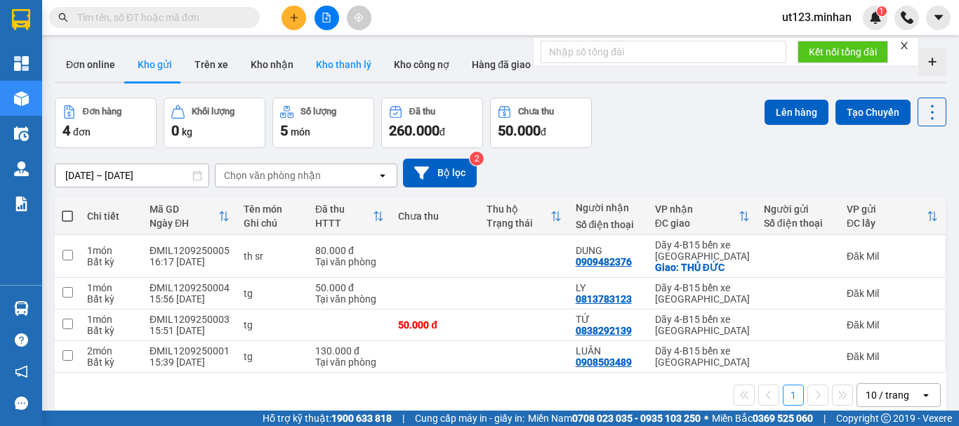
click at [320, 51] on button "Kho thanh lý" at bounding box center [344, 65] width 78 height 34
type input "[DATE] – [DATE]"
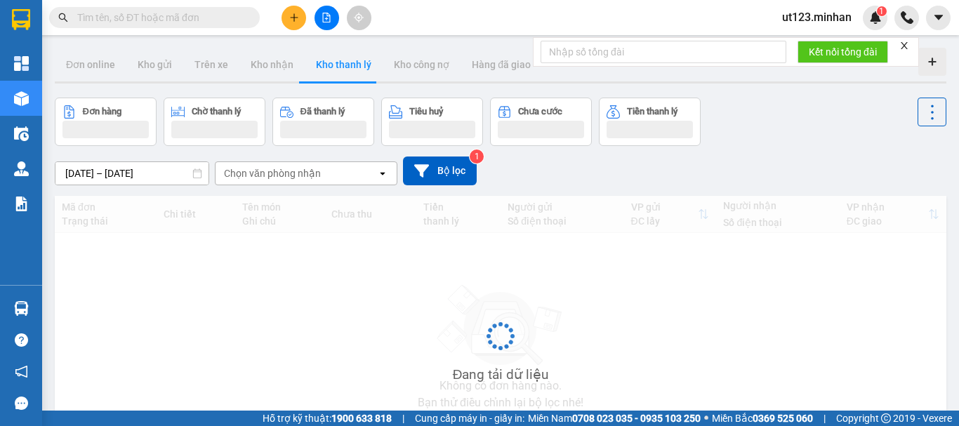
click at [297, 23] on button at bounding box center [294, 18] width 25 height 25
click at [327, 54] on div "Tạo đơn hàng" at bounding box center [349, 52] width 61 height 15
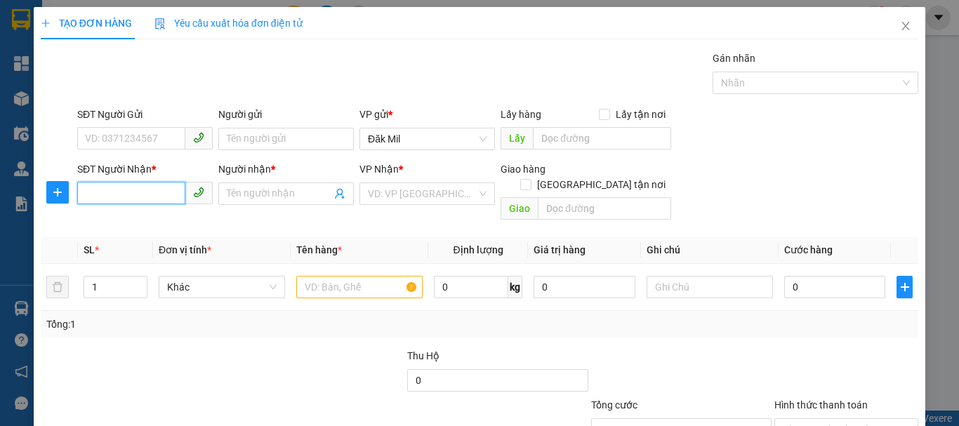
click at [124, 197] on input "SĐT Người Nhận *" at bounding box center [131, 193] width 108 height 22
type input "0914108505"
click at [275, 193] on input "Người nhận *" at bounding box center [279, 193] width 105 height 15
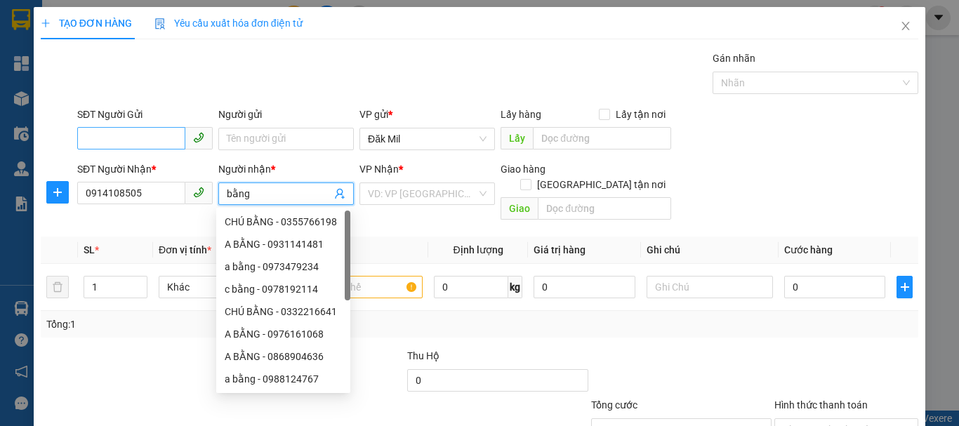
type input "bằng"
click at [133, 132] on input "SĐT Người Gửi" at bounding box center [131, 138] width 108 height 22
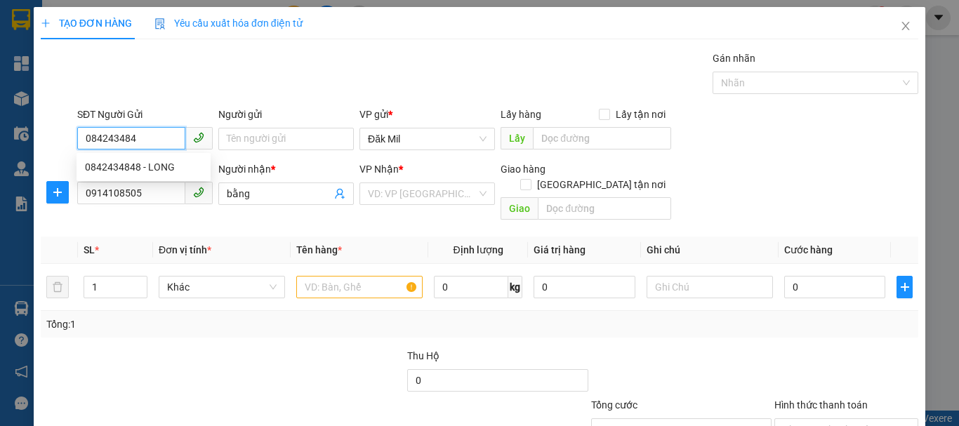
type input "0842434848"
click at [150, 166] on div "0842434848 - LONG" at bounding box center [143, 166] width 117 height 15
type input "LONG"
type input "0842434848"
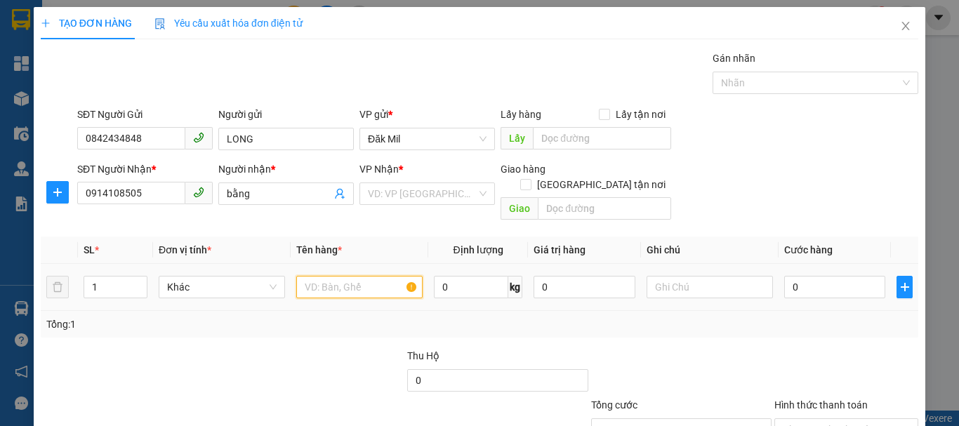
click at [364, 276] on input "text" at bounding box center [359, 287] width 126 height 22
type input "xe máy"
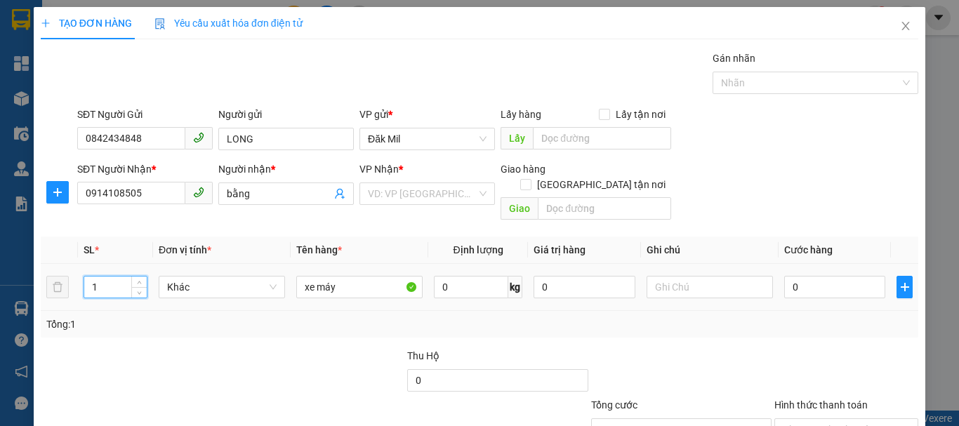
click at [58, 274] on tr "1 Khác xe máy 0 kg 0 0" at bounding box center [480, 287] width 878 height 47
type input "2"
click at [813, 276] on input "0" at bounding box center [834, 287] width 101 height 22
type input "5"
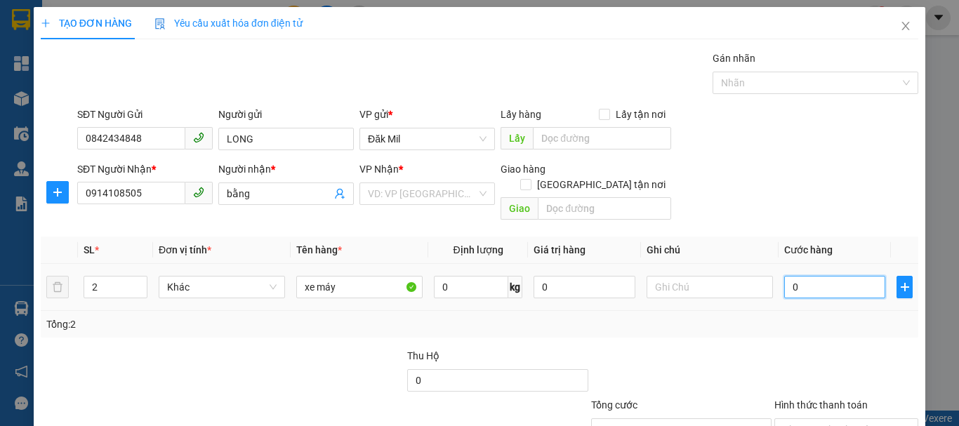
type input "5"
type input "50"
type input "500"
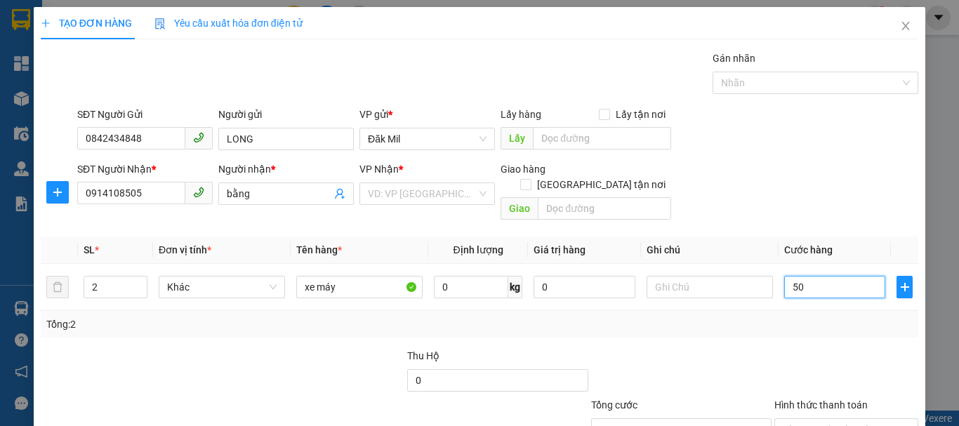
type input "500"
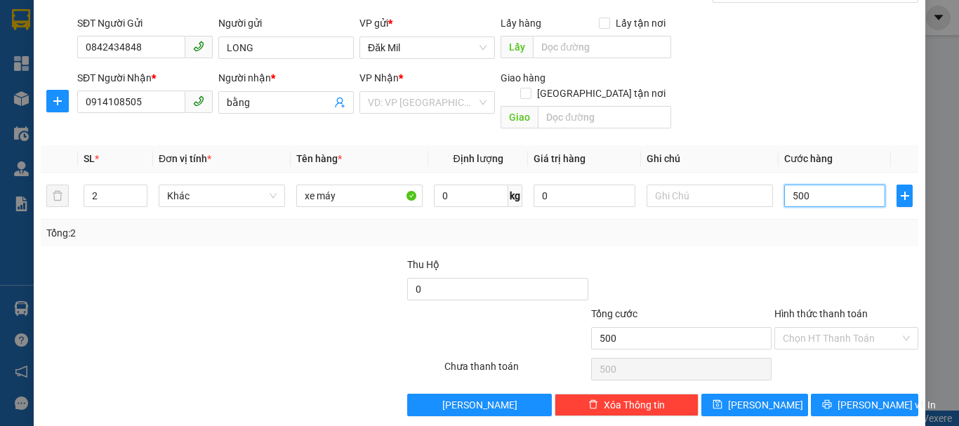
scroll to position [93, 0]
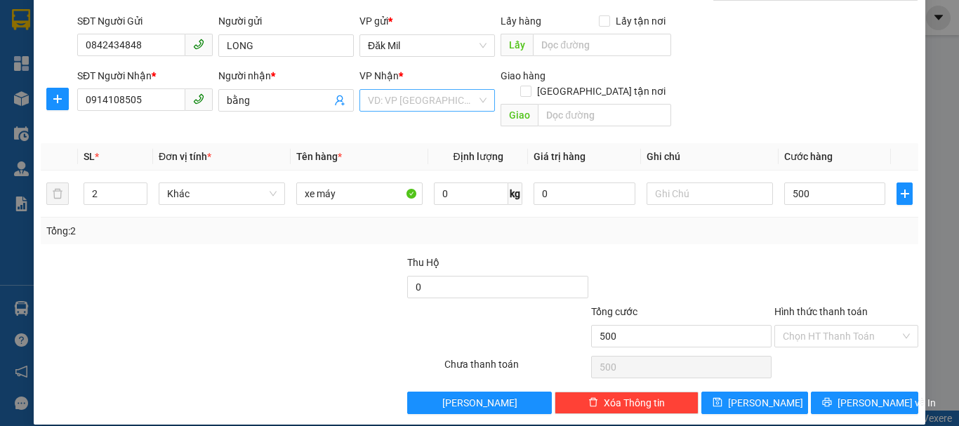
type input "500.000"
click at [435, 98] on input "search" at bounding box center [422, 100] width 109 height 21
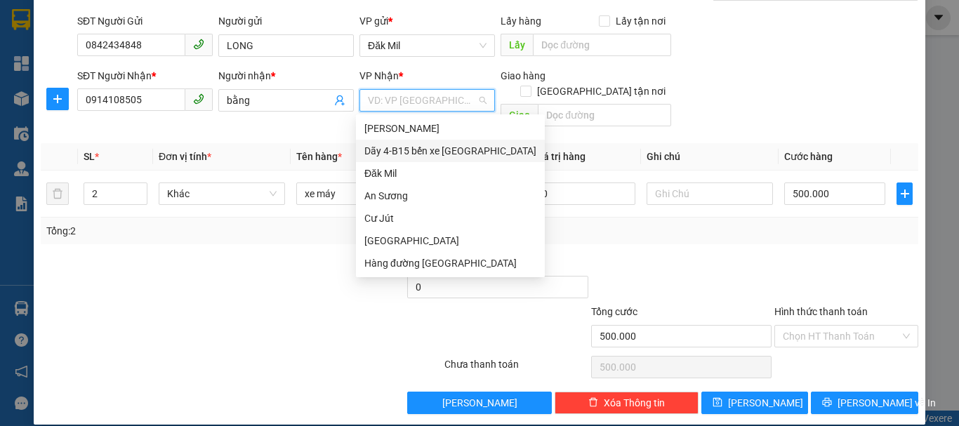
click at [469, 152] on div "Dãy 4-B15 bến xe [GEOGRAPHIC_DATA]" at bounding box center [450, 150] width 172 height 15
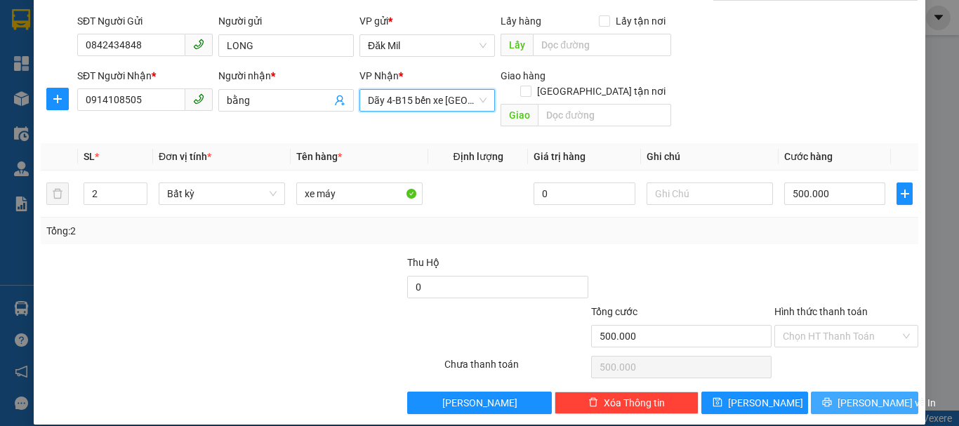
click at [854, 395] on button "[PERSON_NAME] và In" at bounding box center [864, 403] width 107 height 22
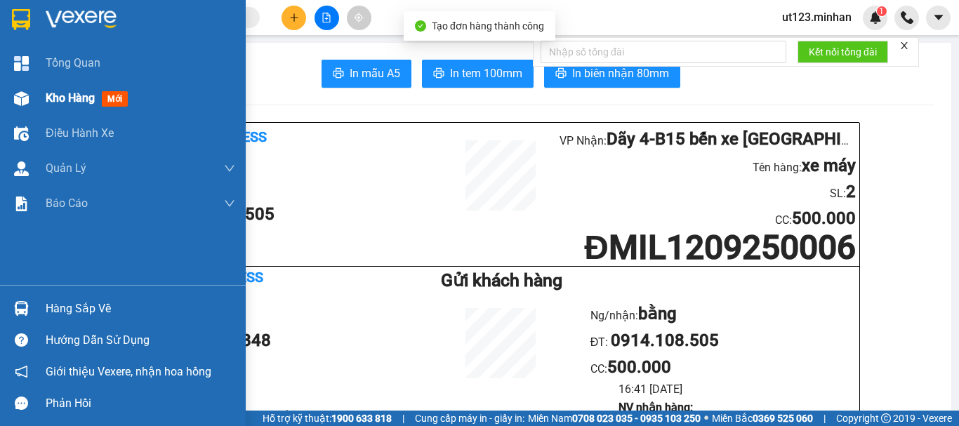
drag, startPoint x: 20, startPoint y: 100, endPoint x: 958, endPoint y: 347, distance: 970.6
click at [21, 100] on img at bounding box center [21, 98] width 15 height 15
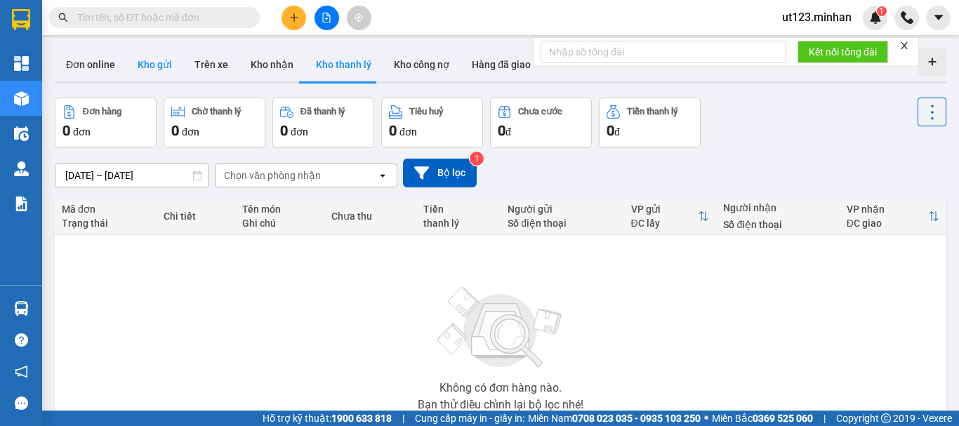
click at [162, 58] on button "Kho gửi" at bounding box center [154, 65] width 57 height 34
type input "[DATE] – [DATE]"
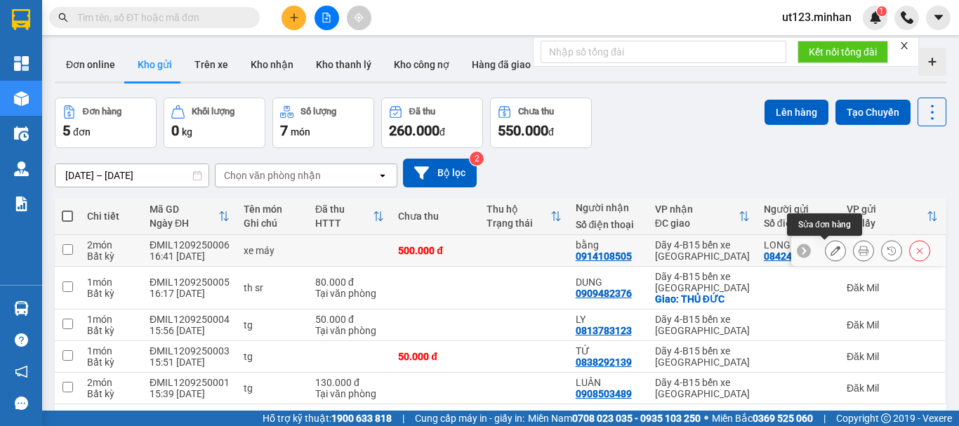
click at [831, 248] on icon at bounding box center [836, 251] width 10 height 10
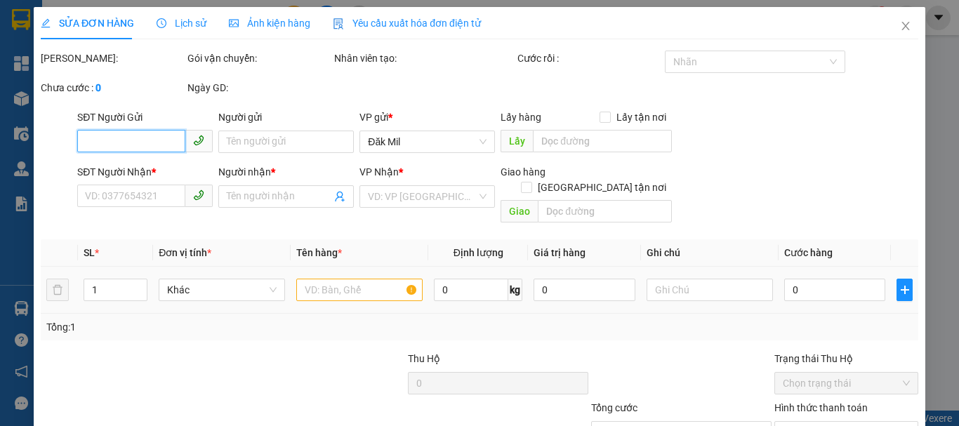
type input "0842434848"
type input "LONG"
type input "0914108505"
type input "bằng"
type input "500.000"
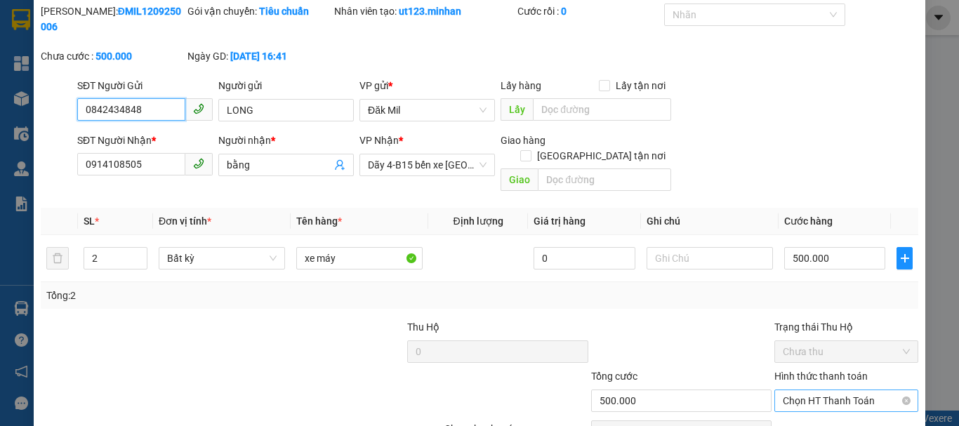
scroll to position [96, 0]
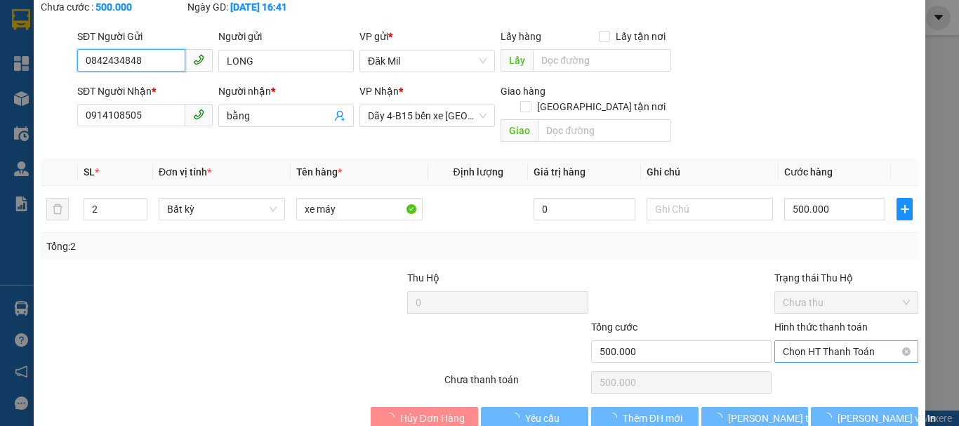
click at [852, 341] on span "Chọn HT Thanh Toán" at bounding box center [846, 351] width 127 height 21
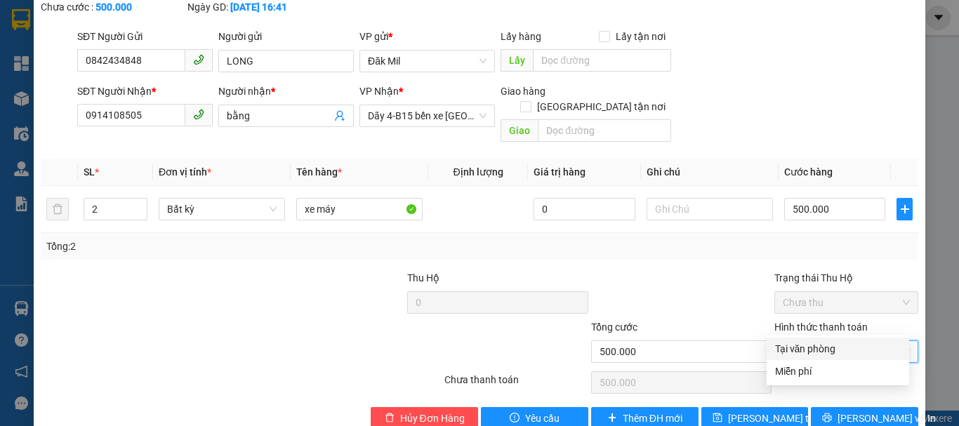
click at [845, 352] on div "Tại văn phòng" at bounding box center [838, 348] width 126 height 15
type input "0"
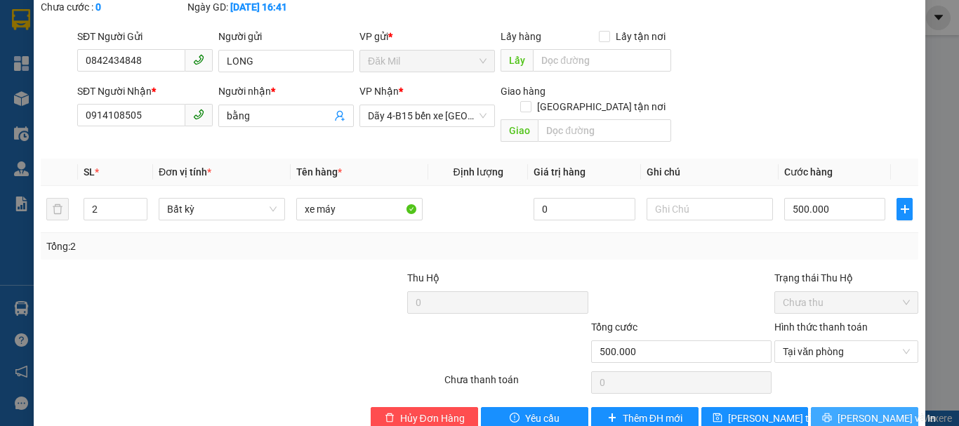
click at [852, 411] on span "[PERSON_NAME] và In" at bounding box center [887, 418] width 98 height 15
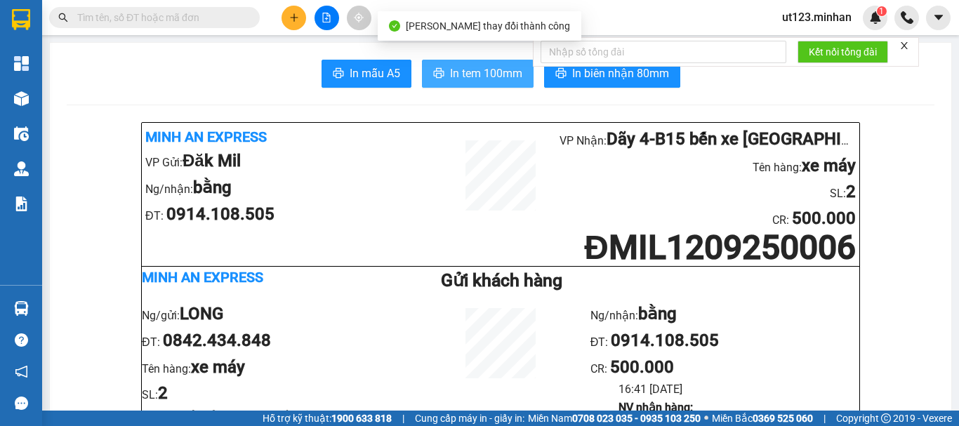
click at [507, 79] on span "In tem 100mm" at bounding box center [486, 74] width 72 height 18
click at [450, 74] on span "In tem 100mm" at bounding box center [486, 74] width 72 height 18
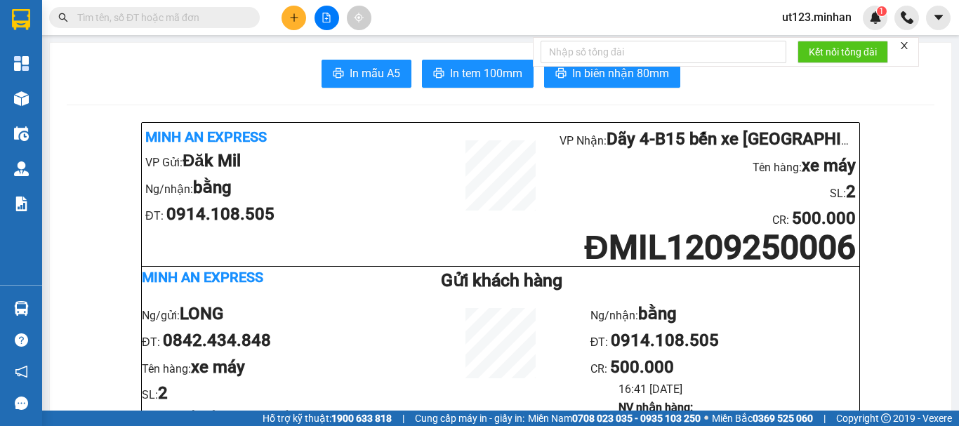
click at [295, 27] on button at bounding box center [294, 18] width 25 height 25
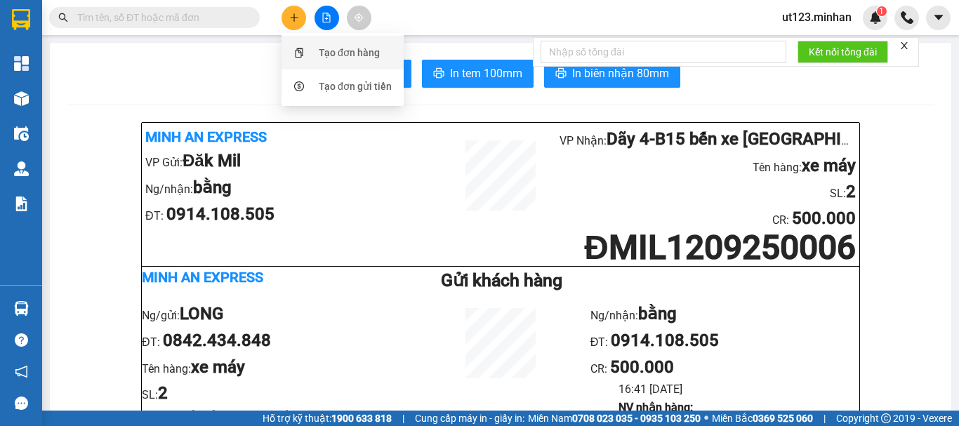
click at [320, 53] on div "Tạo đơn hàng" at bounding box center [349, 52] width 61 height 15
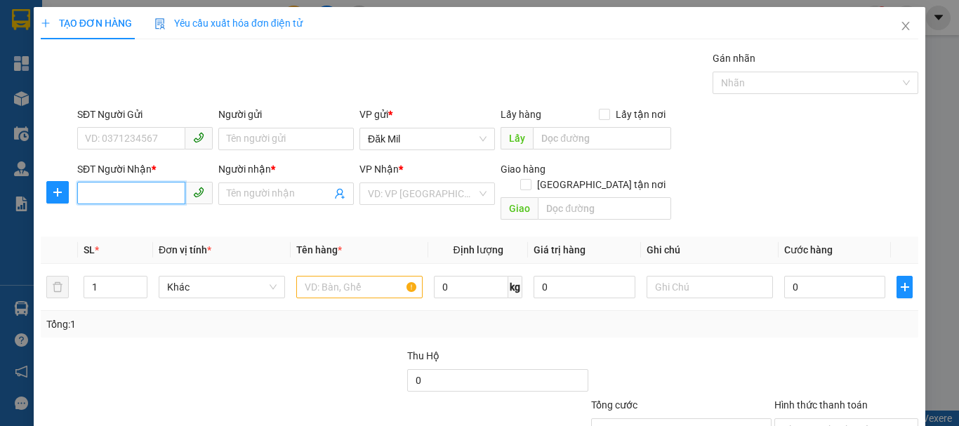
click at [134, 186] on input "SĐT Người Nhận *" at bounding box center [131, 193] width 108 height 22
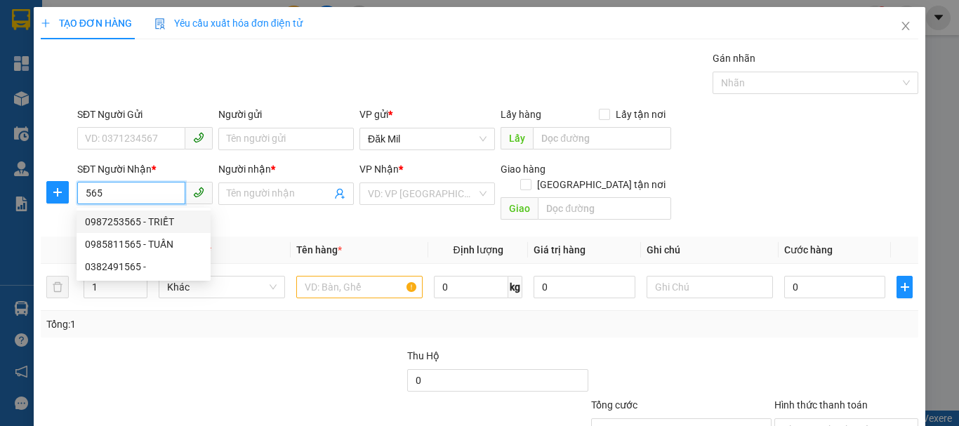
click at [148, 212] on div "0987253565 - TRIẾT" at bounding box center [144, 222] width 134 height 22
type input "0987253565"
type input "TRIẾT"
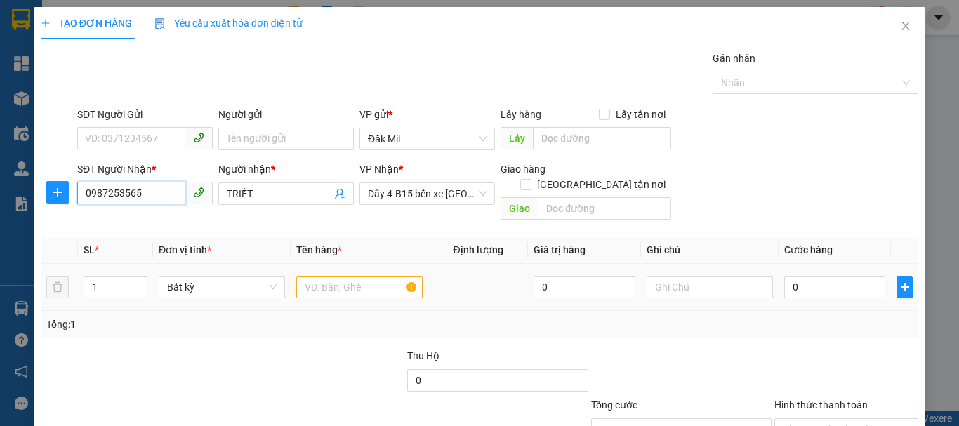
type input "0987253565"
click at [333, 276] on input "text" at bounding box center [359, 287] width 126 height 22
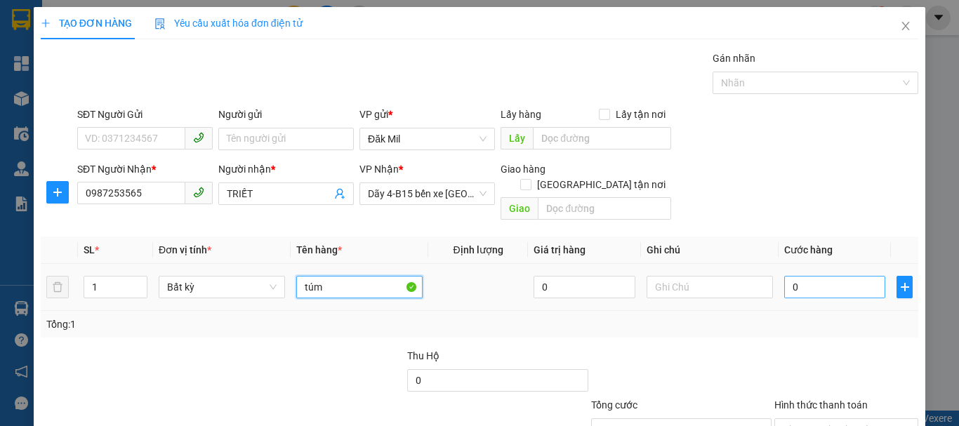
type input "túm"
click at [847, 276] on input "0" at bounding box center [834, 287] width 101 height 22
type input "4"
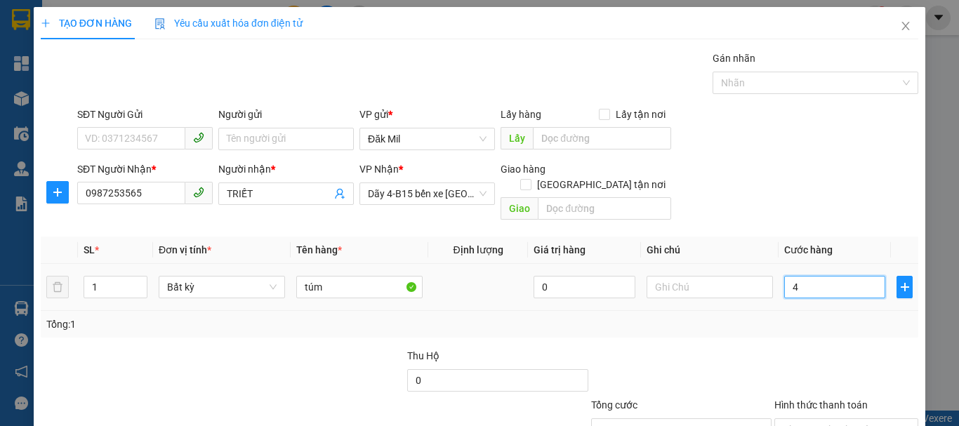
type input "40"
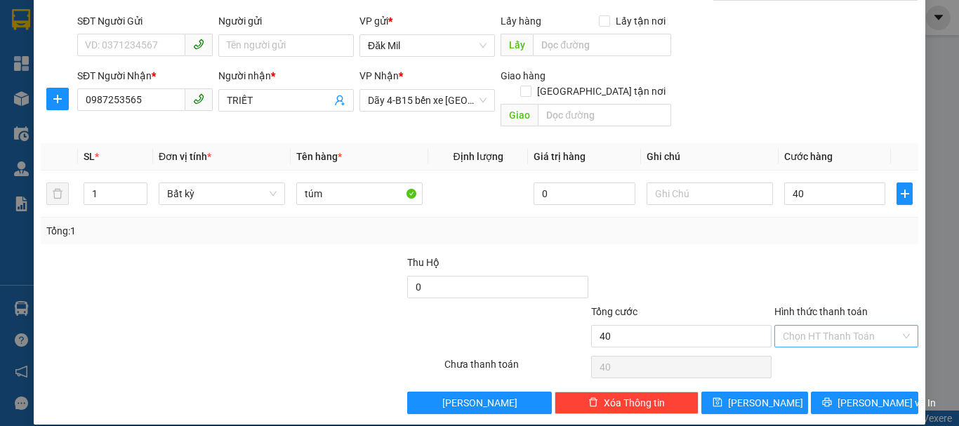
type input "40.000"
click at [851, 326] on input "Hình thức thanh toán" at bounding box center [841, 336] width 117 height 21
click at [837, 352] on div "Tại văn phòng" at bounding box center [838, 348] width 126 height 15
type input "0"
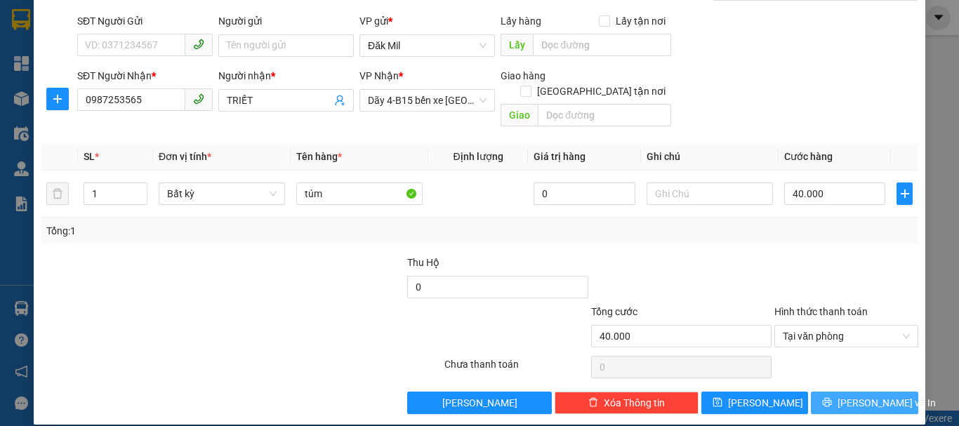
click at [858, 395] on span "[PERSON_NAME] và In" at bounding box center [887, 402] width 98 height 15
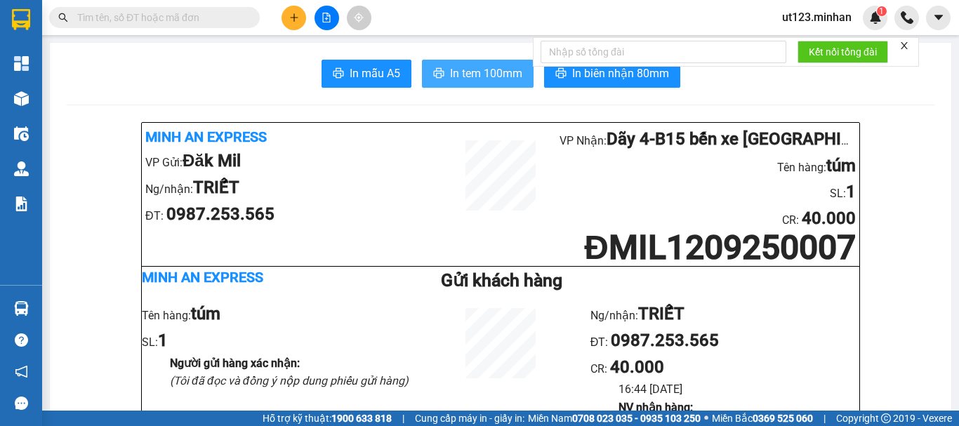
click at [485, 76] on span "In tem 100mm" at bounding box center [486, 74] width 72 height 18
click at [300, 15] on button at bounding box center [294, 18] width 25 height 25
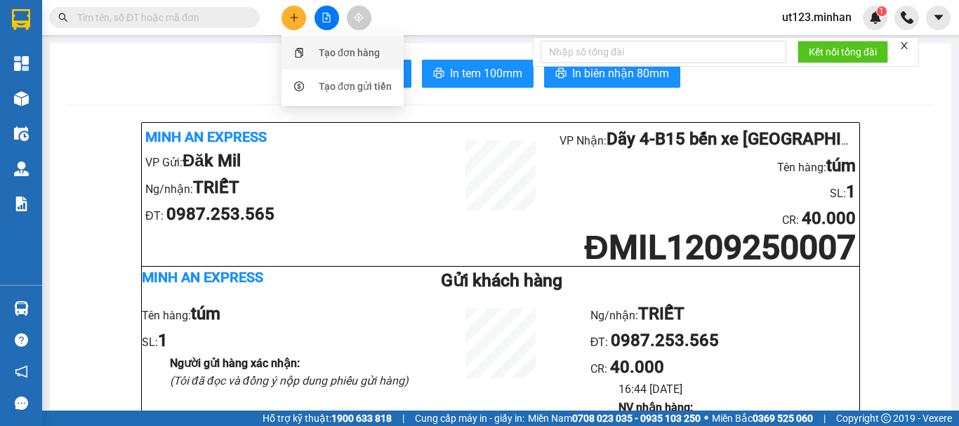
click at [364, 51] on div "Tạo đơn hàng" at bounding box center [349, 52] width 61 height 15
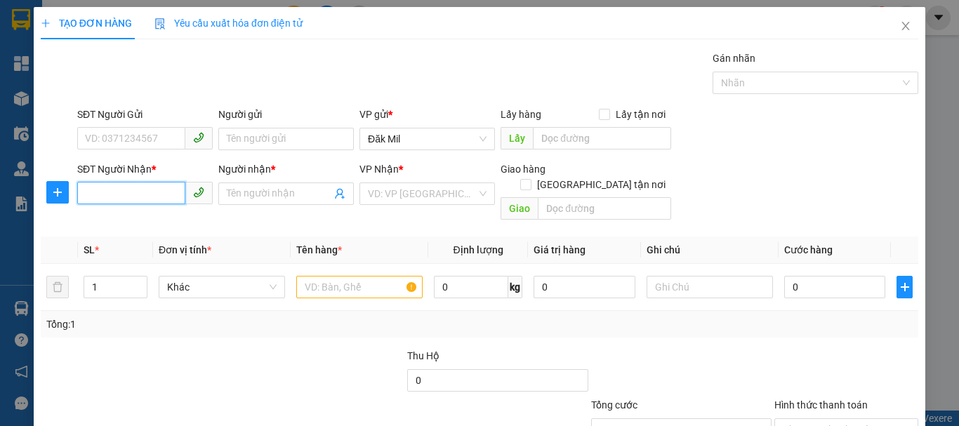
click at [103, 200] on input "SĐT Người Nhận *" at bounding box center [131, 193] width 108 height 22
click at [124, 195] on input "SĐT Người Nhận *" at bounding box center [131, 193] width 108 height 22
click at [902, 28] on icon "close" at bounding box center [906, 26] width 8 height 8
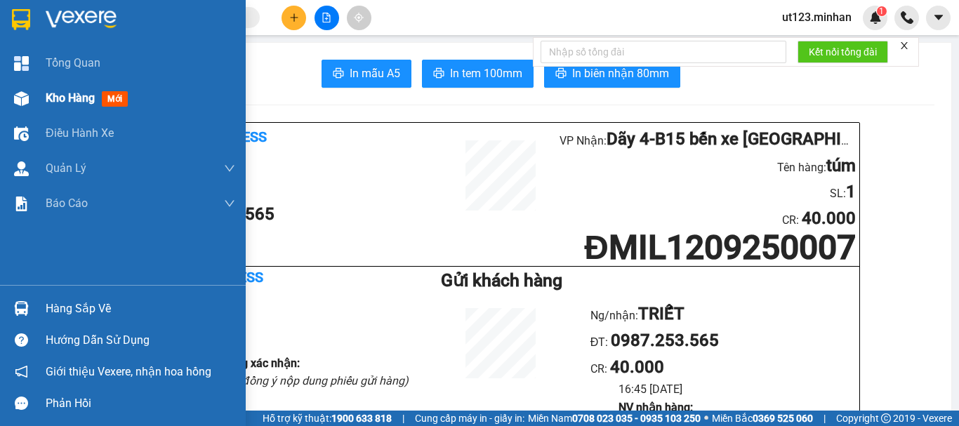
click at [84, 104] on span "Kho hàng" at bounding box center [70, 97] width 49 height 13
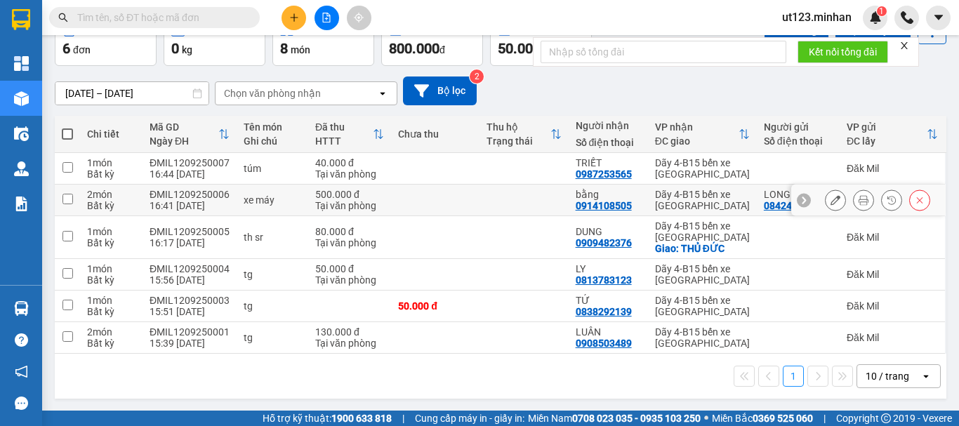
scroll to position [83, 0]
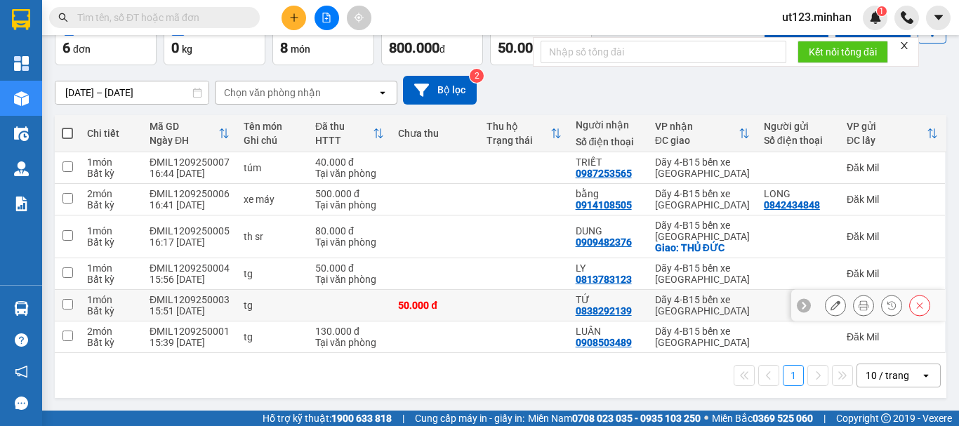
click at [859, 308] on icon at bounding box center [864, 305] width 10 height 10
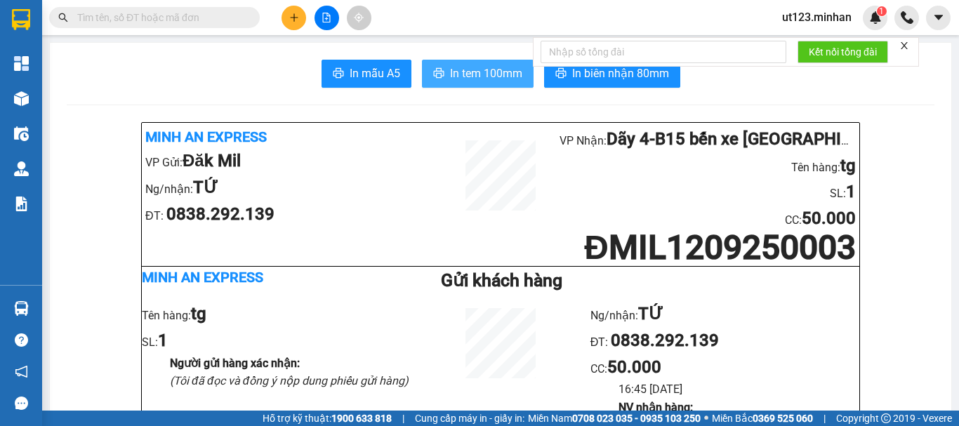
click at [495, 76] on span "In tem 100mm" at bounding box center [486, 74] width 72 height 18
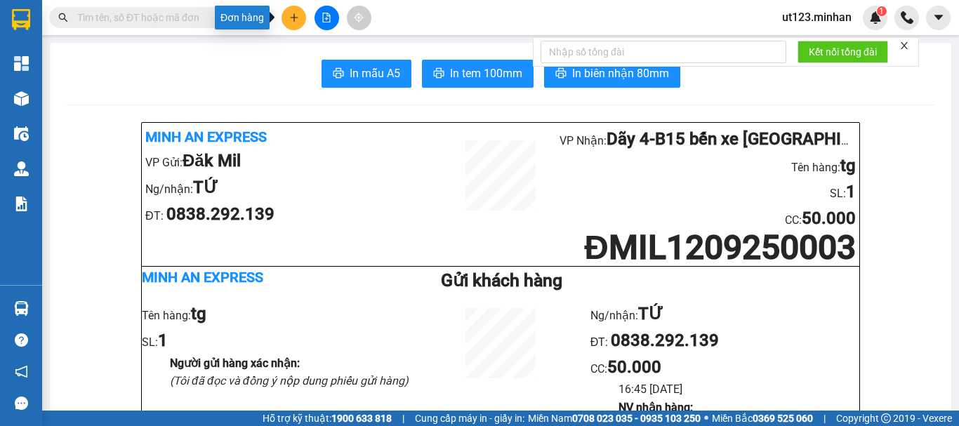
click at [294, 20] on icon "plus" at bounding box center [293, 17] width 1 height 8
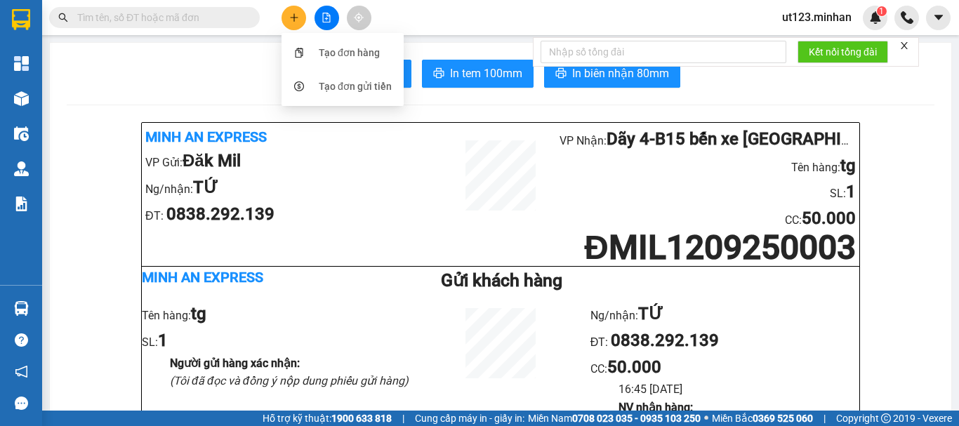
click at [361, 49] on div "Tạo đơn hàng" at bounding box center [349, 52] width 61 height 15
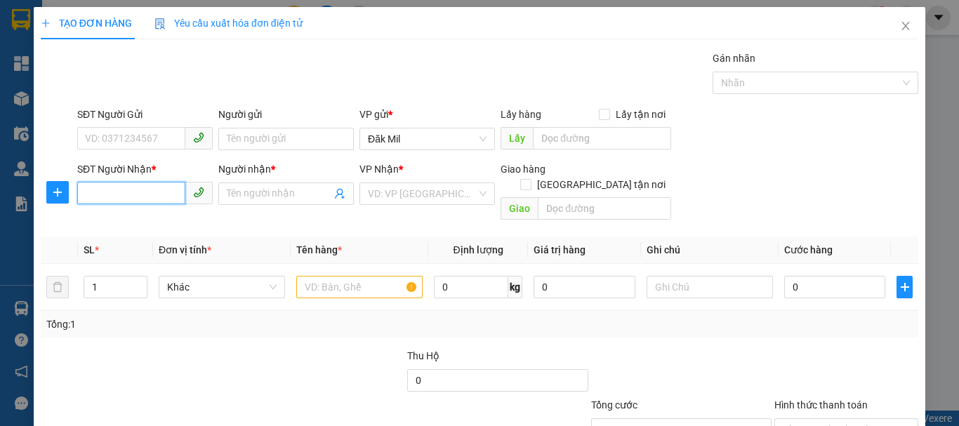
click at [141, 192] on input "SĐT Người Nhận *" at bounding box center [131, 193] width 108 height 22
type input "3"
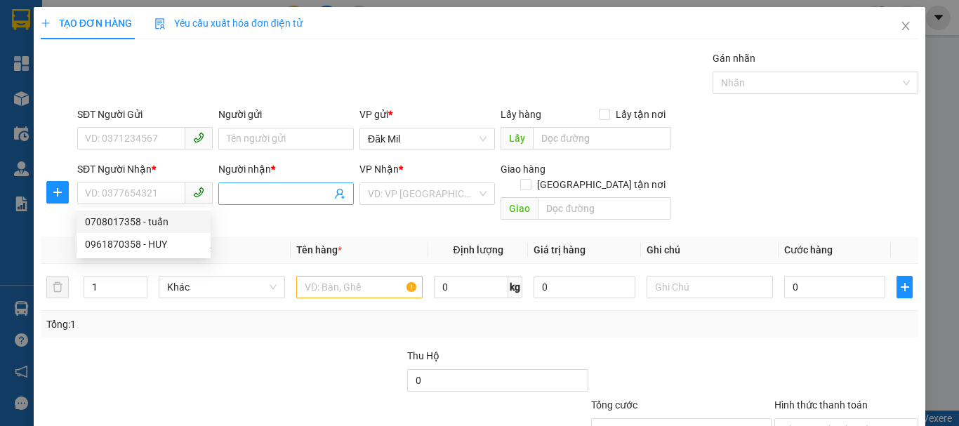
click at [282, 197] on input "Người nhận *" at bounding box center [279, 193] width 105 height 15
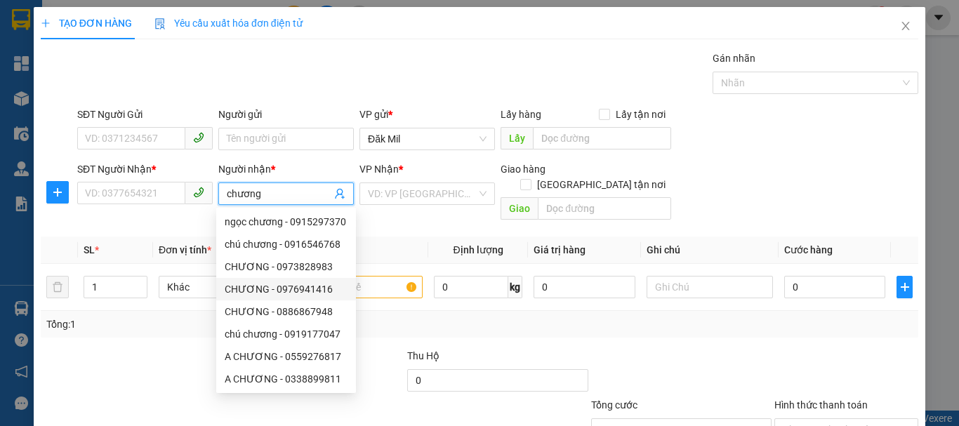
scroll to position [45, 0]
type input "chương"
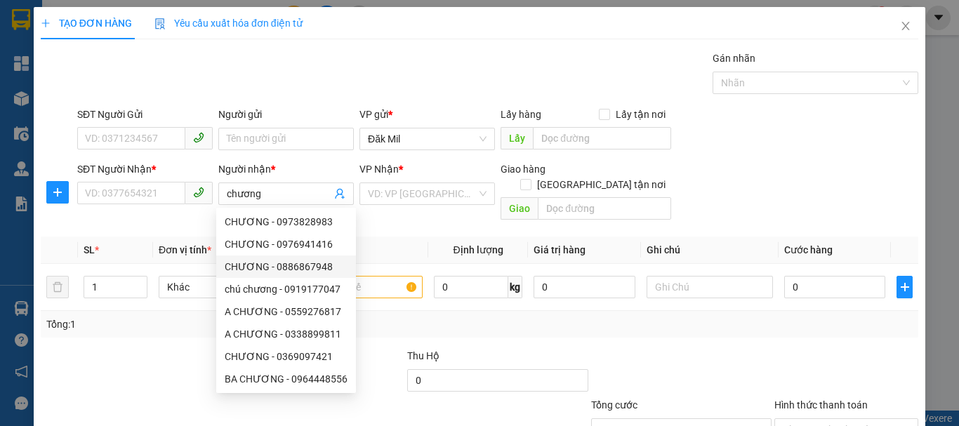
click at [118, 180] on div "SĐT Người Nhận *" at bounding box center [144, 171] width 135 height 21
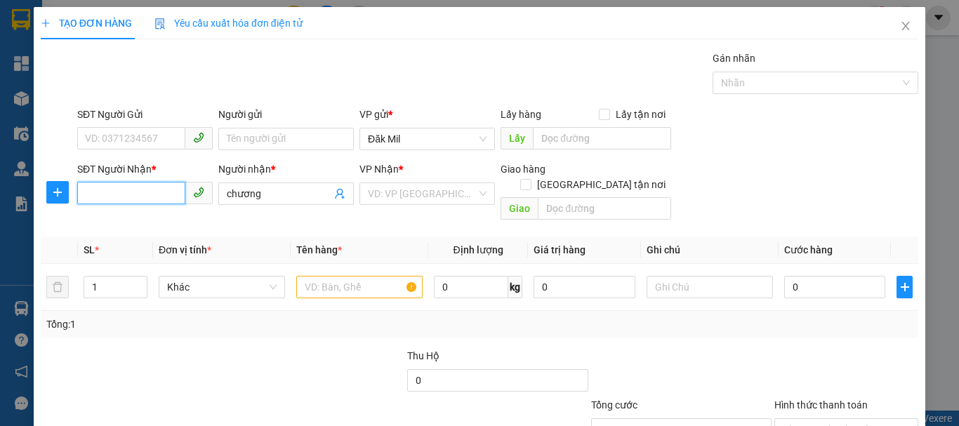
click at [118, 185] on input "SĐT Người Nhận *" at bounding box center [131, 193] width 108 height 22
type input "0796789399"
click at [152, 226] on div "0796789399 - THÀNH" at bounding box center [143, 221] width 117 height 15
type input "THÀNH"
type input "0796789399"
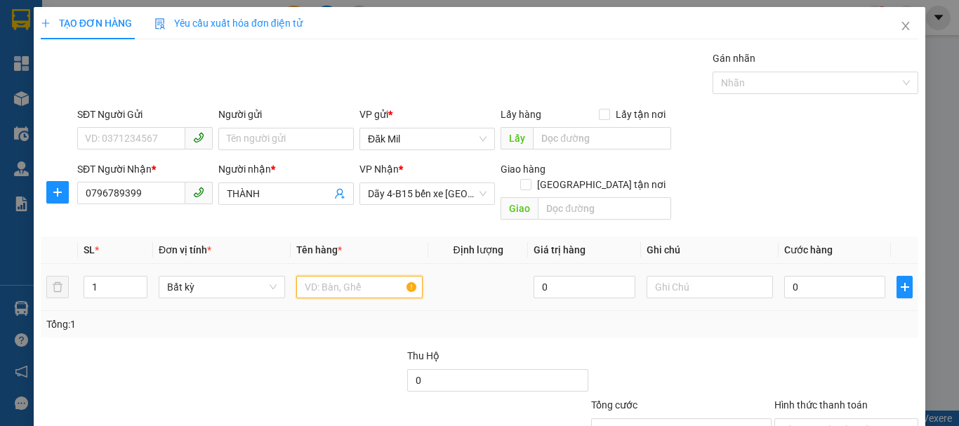
click at [378, 276] on input "text" at bounding box center [359, 287] width 126 height 22
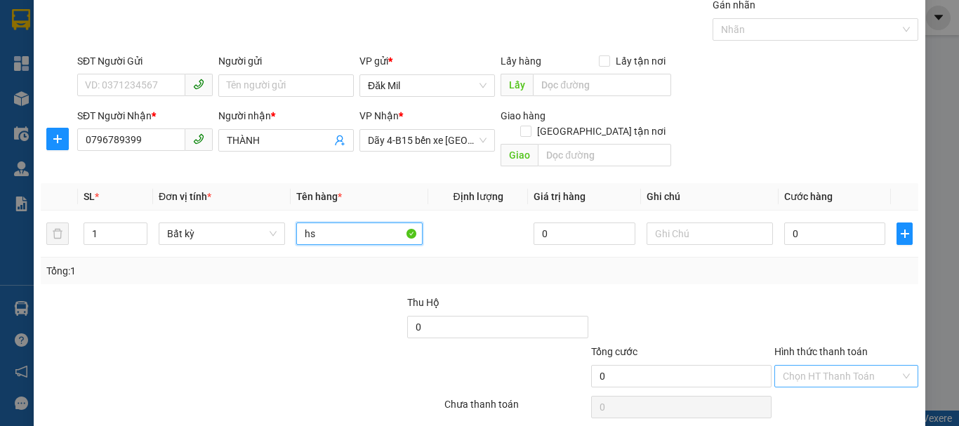
scroll to position [93, 0]
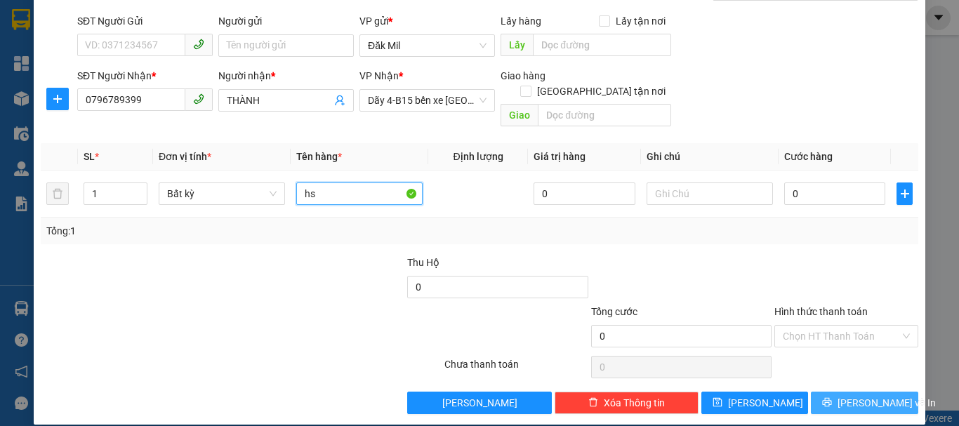
type input "hs"
click at [831, 397] on icon "printer" at bounding box center [827, 402] width 10 height 10
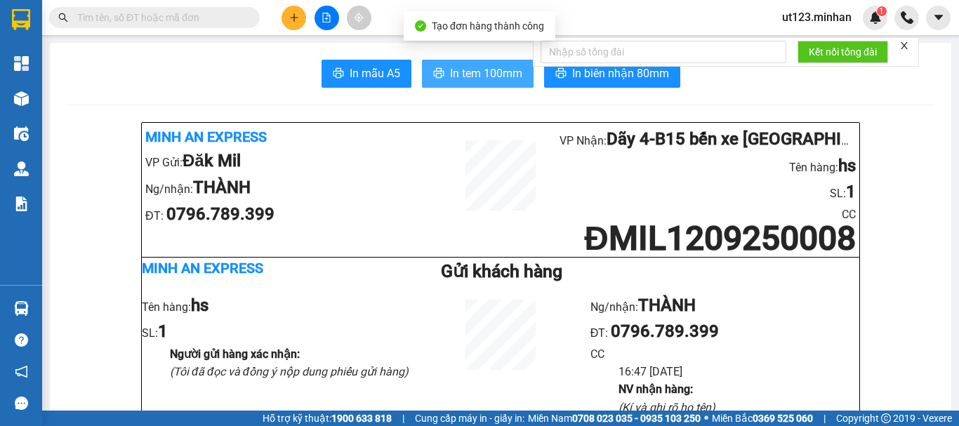
click at [443, 77] on button "In tem 100mm" at bounding box center [478, 74] width 112 height 28
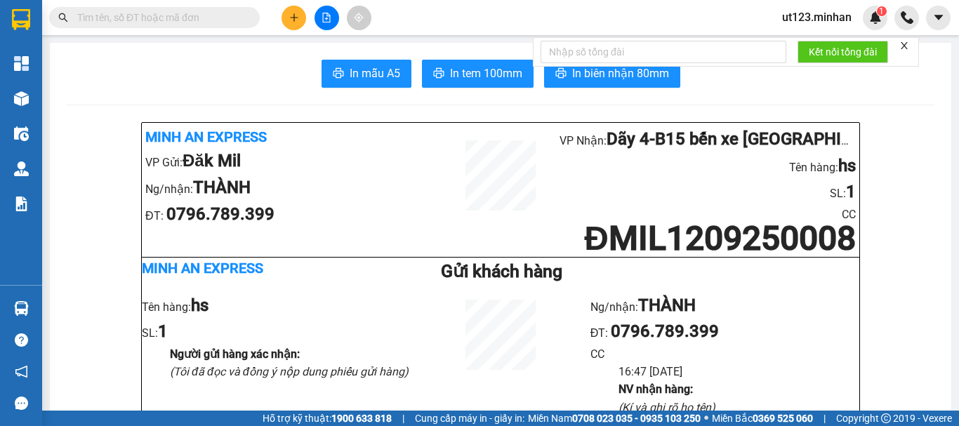
click at [303, 17] on button at bounding box center [294, 18] width 25 height 25
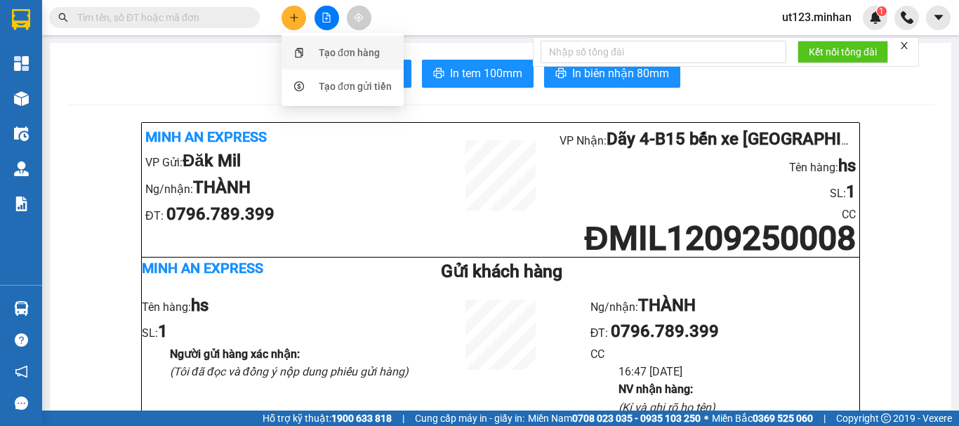
click at [355, 60] on div "Tạo đơn hàng" at bounding box center [342, 52] width 105 height 27
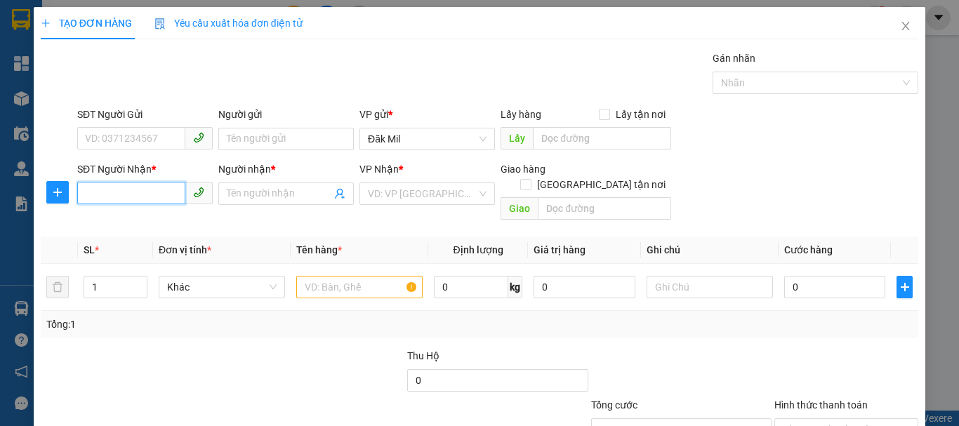
click at [137, 194] on input "SĐT Người Nhận *" at bounding box center [131, 193] width 108 height 22
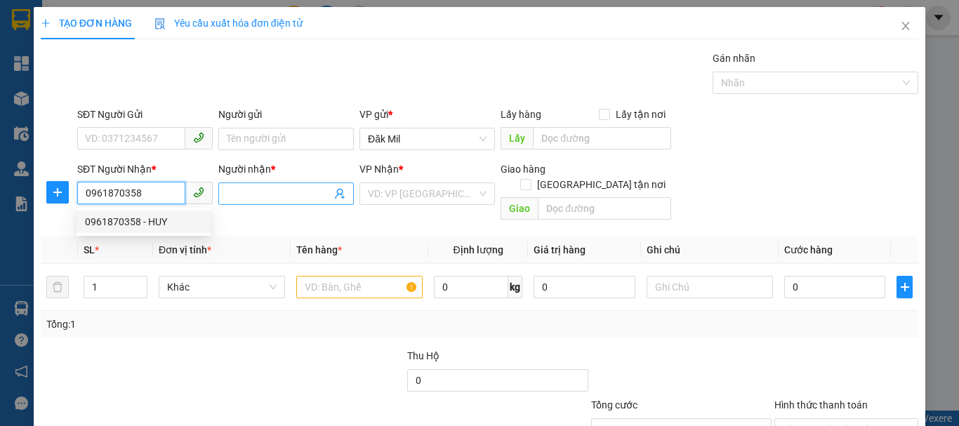
type input "0961870358"
click at [286, 189] on input "Người nhận *" at bounding box center [279, 193] width 105 height 15
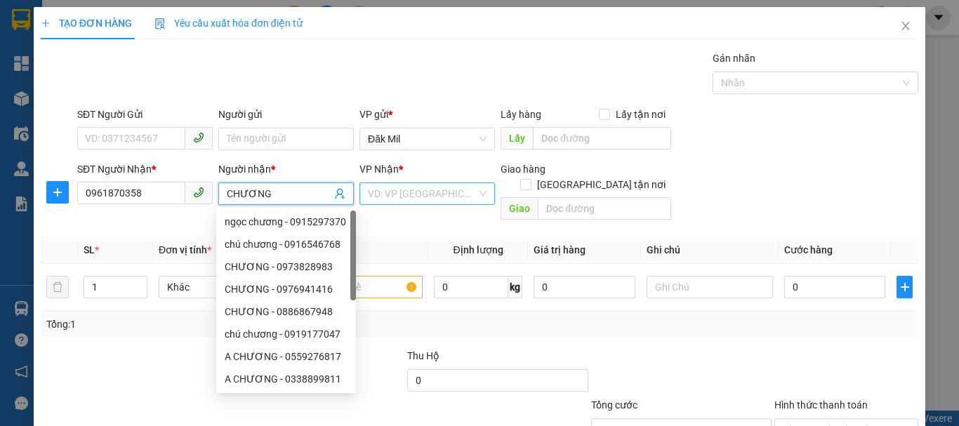
type input "CHƯƠNG"
click at [458, 197] on input "search" at bounding box center [422, 193] width 109 height 21
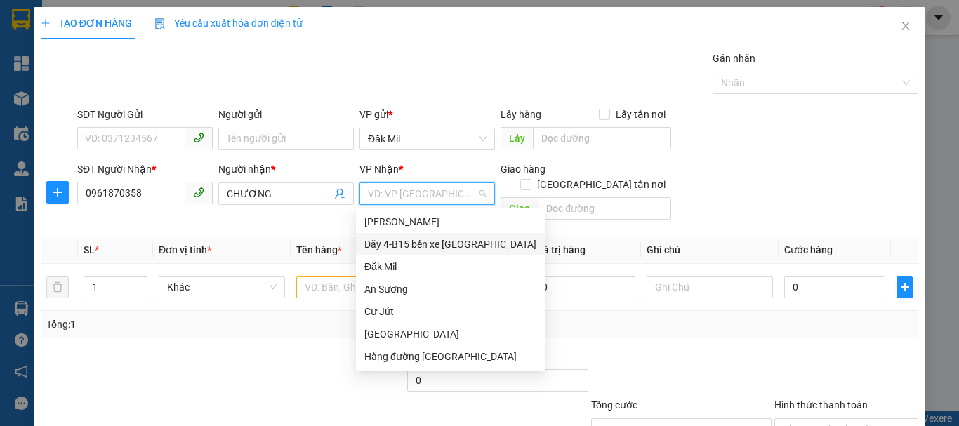
click at [454, 239] on div "Dãy 4-B15 bến xe [GEOGRAPHIC_DATA]" at bounding box center [450, 244] width 172 height 15
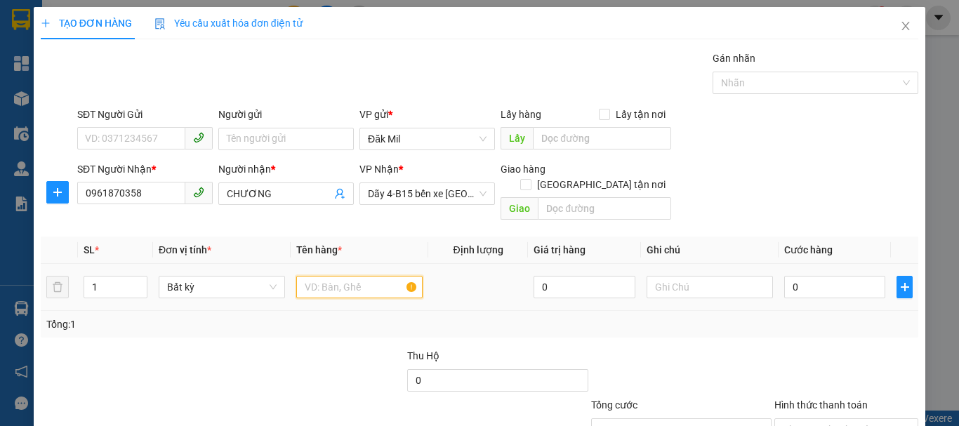
click at [319, 276] on input "text" at bounding box center [359, 287] width 126 height 22
type input "TG"
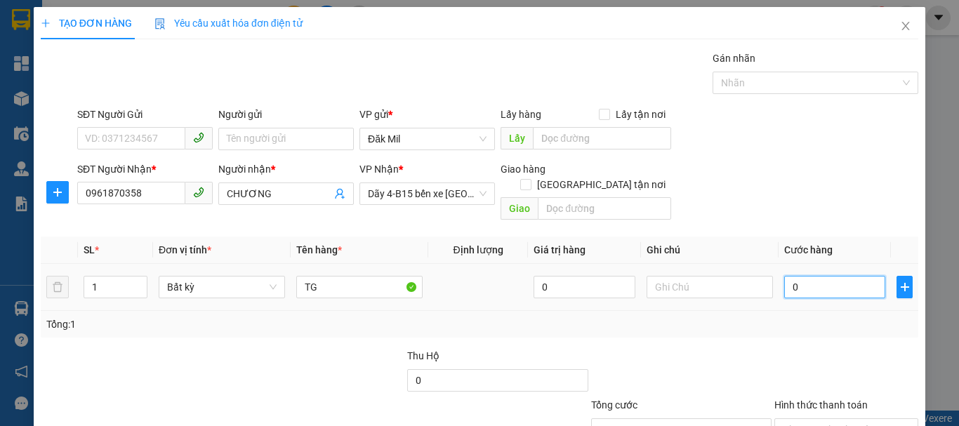
click at [821, 276] on input "0" at bounding box center [834, 287] width 101 height 22
type input "4"
type input "40"
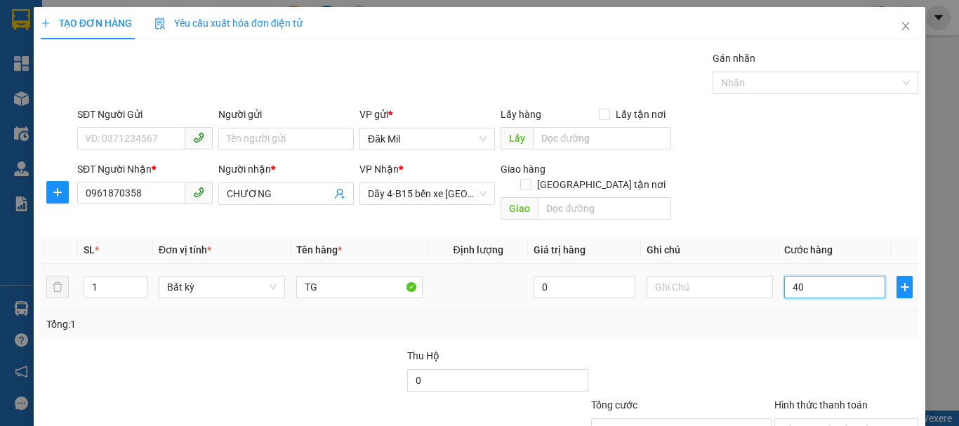
type input "40"
type input "400"
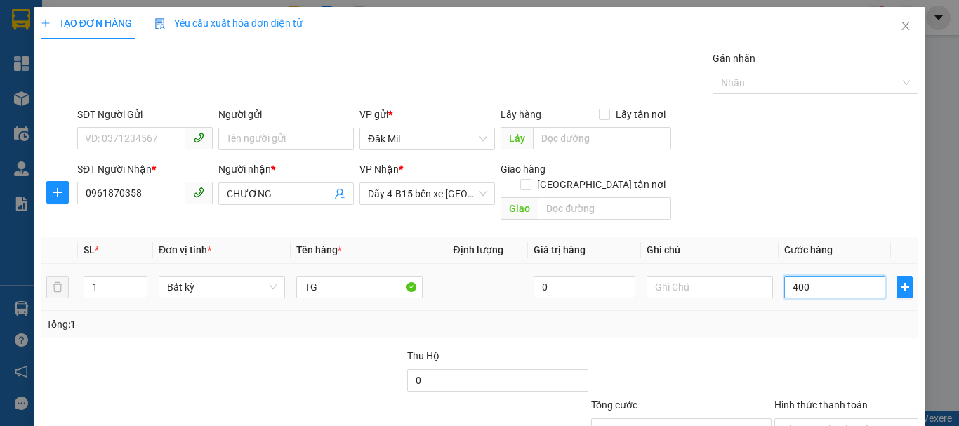
type input "40"
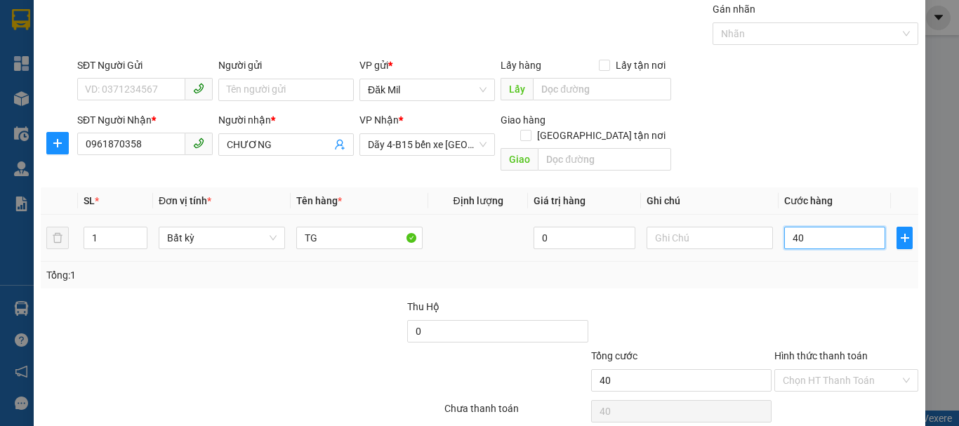
scroll to position [93, 0]
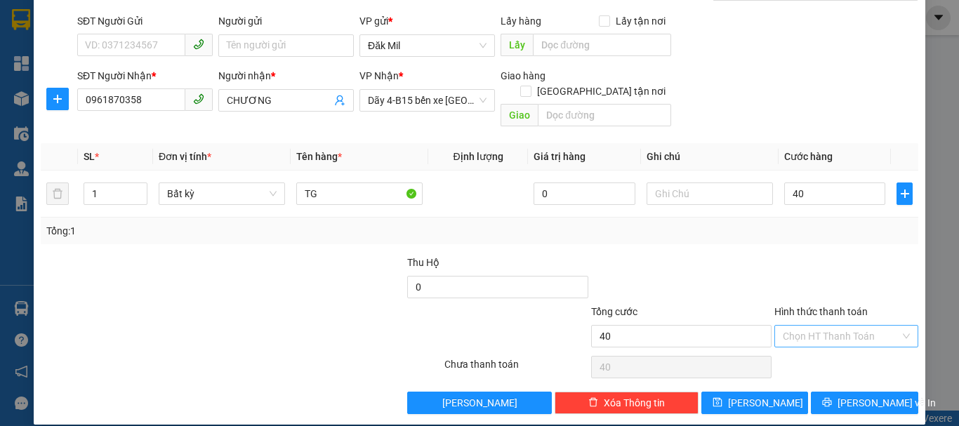
type input "40.000"
click at [835, 326] on input "Hình thức thanh toán" at bounding box center [841, 336] width 117 height 21
click at [838, 348] on div "Tại văn phòng" at bounding box center [838, 348] width 126 height 15
type input "0"
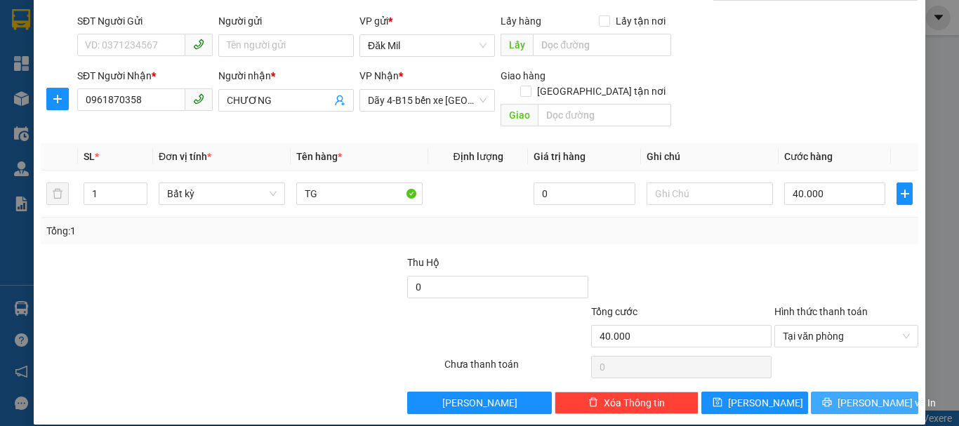
click at [859, 395] on span "[PERSON_NAME] và In" at bounding box center [887, 402] width 98 height 15
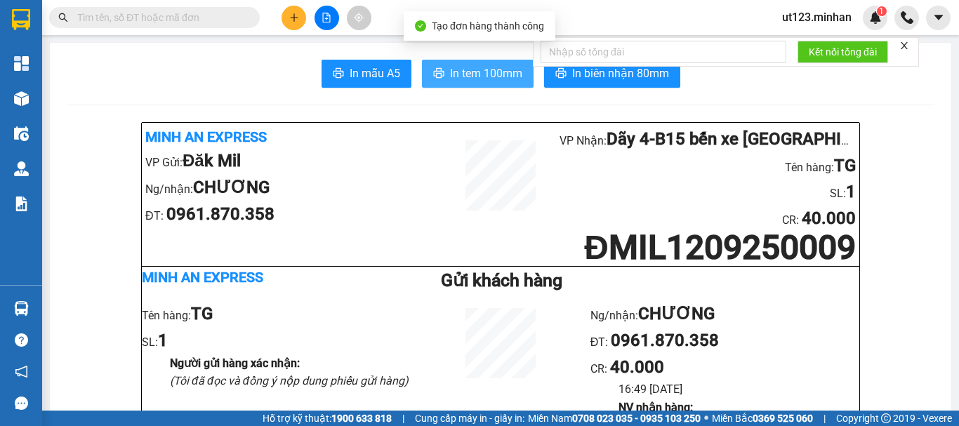
click at [494, 78] on span "In tem 100mm" at bounding box center [486, 74] width 72 height 18
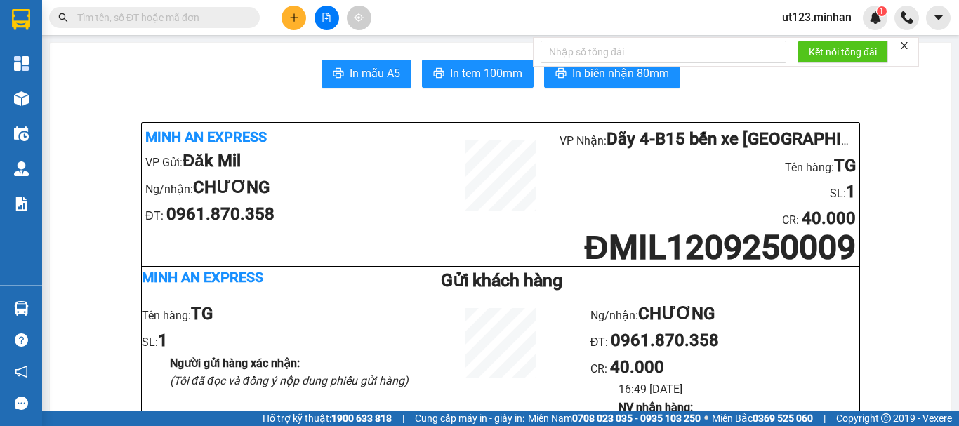
click at [291, 26] on button at bounding box center [294, 18] width 25 height 25
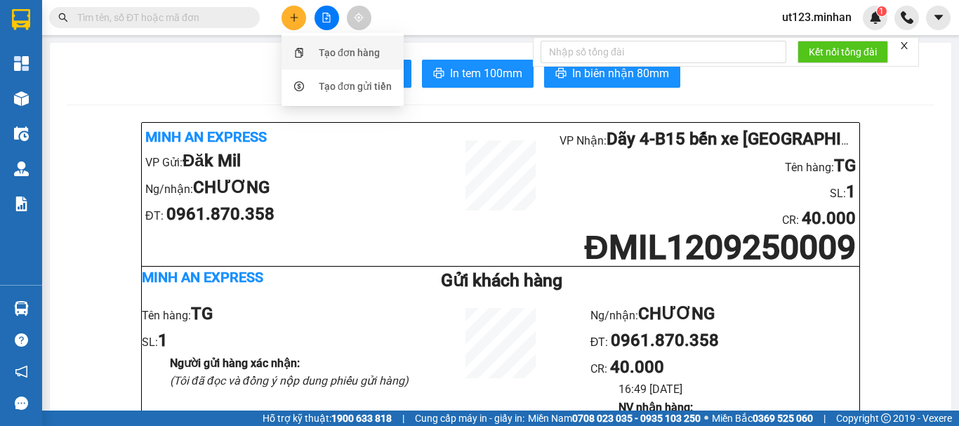
click at [355, 60] on div "Tạo đơn hàng" at bounding box center [349, 52] width 61 height 15
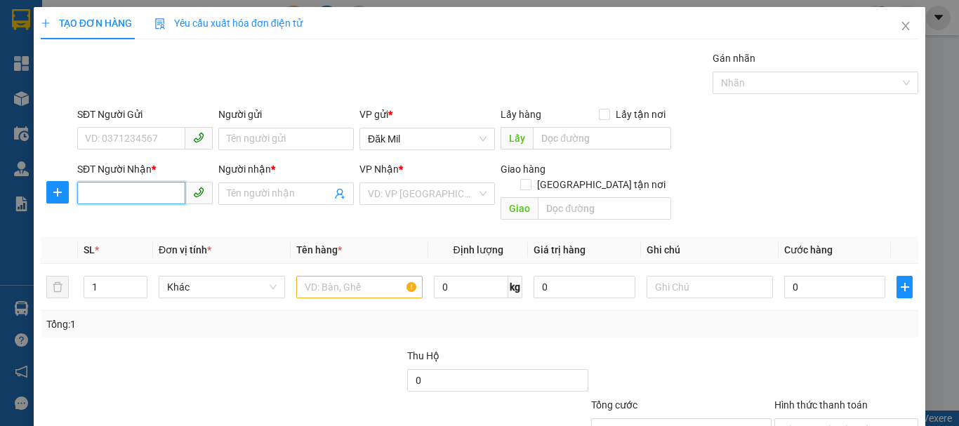
click at [140, 204] on input "SĐT Người Nhận *" at bounding box center [131, 193] width 108 height 22
type input "0972947848"
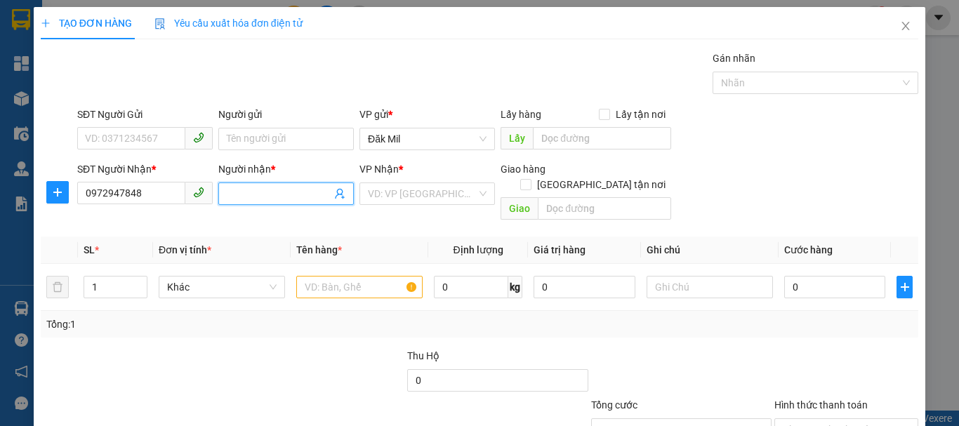
click at [263, 191] on input "Người nhận *" at bounding box center [279, 193] width 105 height 15
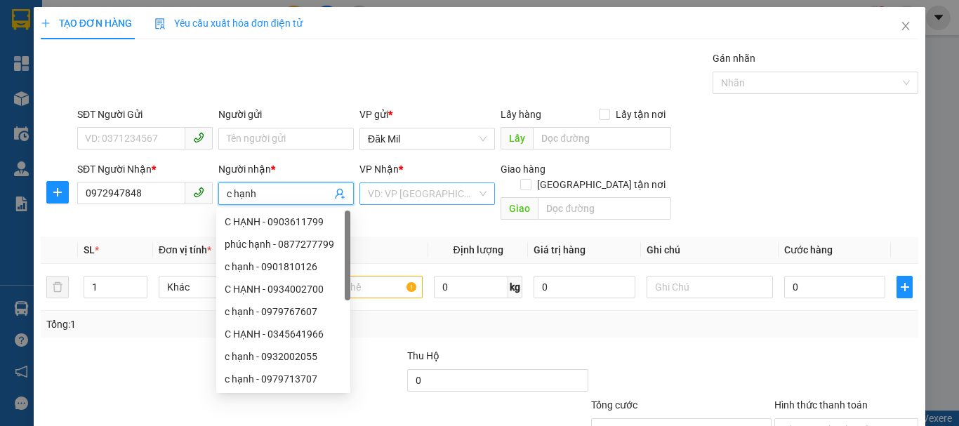
type input "c hạnh"
drag, startPoint x: 393, startPoint y: 183, endPoint x: 399, endPoint y: 191, distance: 9.5
click at [394, 183] on input "search" at bounding box center [422, 193] width 109 height 21
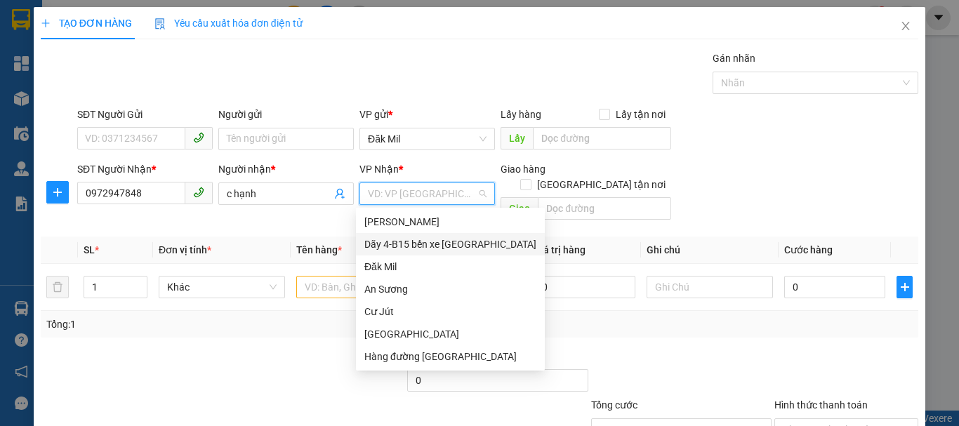
click at [439, 241] on div "Dãy 4-B15 bến xe [GEOGRAPHIC_DATA]" at bounding box center [450, 244] width 172 height 15
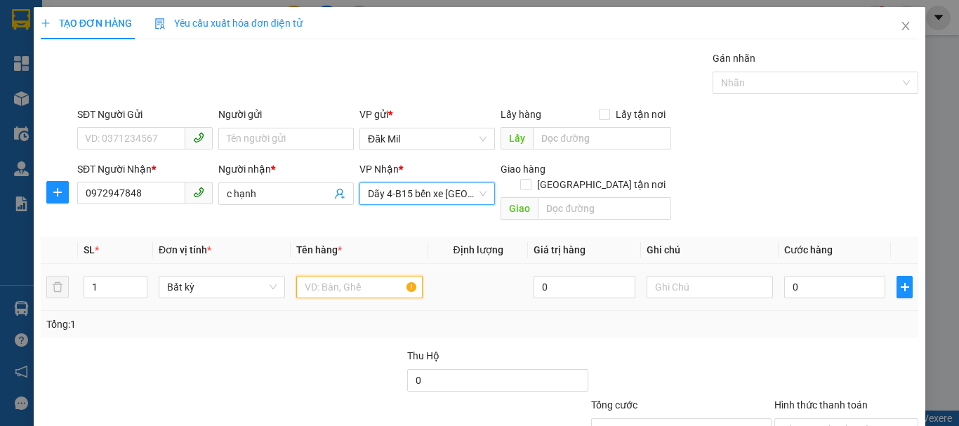
click at [364, 277] on input "text" at bounding box center [359, 287] width 126 height 22
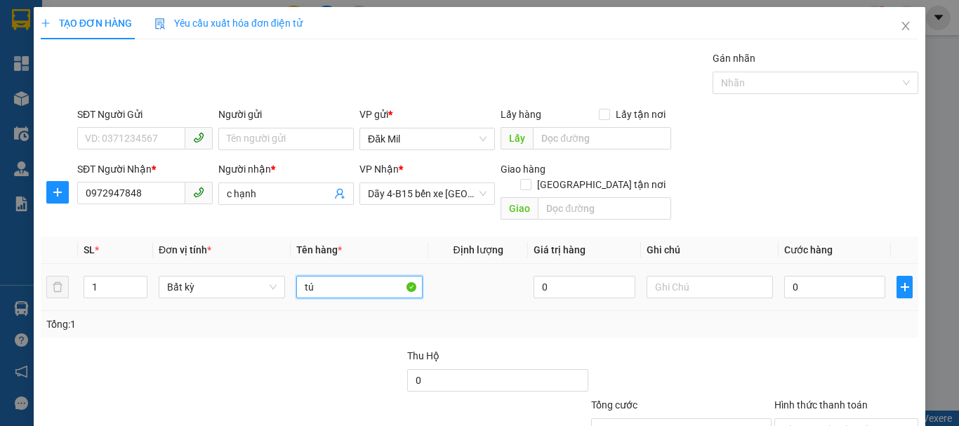
type input "túm"
click at [827, 276] on input "0" at bounding box center [834, 287] width 101 height 22
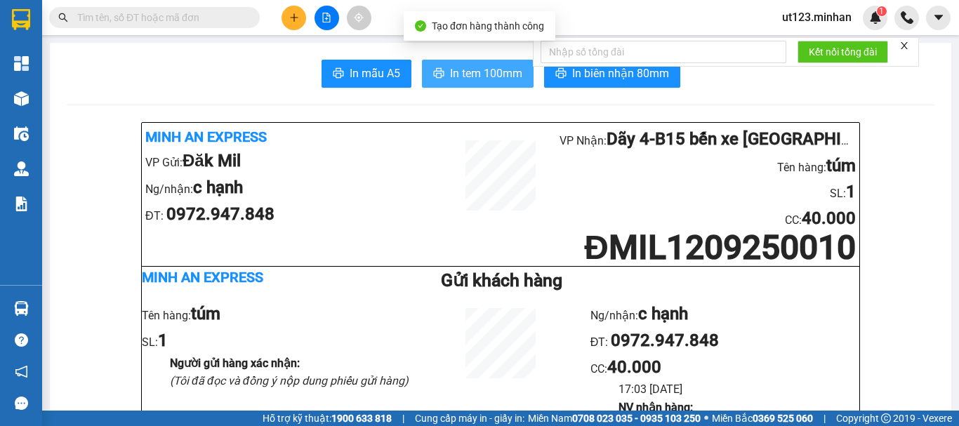
click at [452, 72] on span "In tem 100mm" at bounding box center [486, 74] width 72 height 18
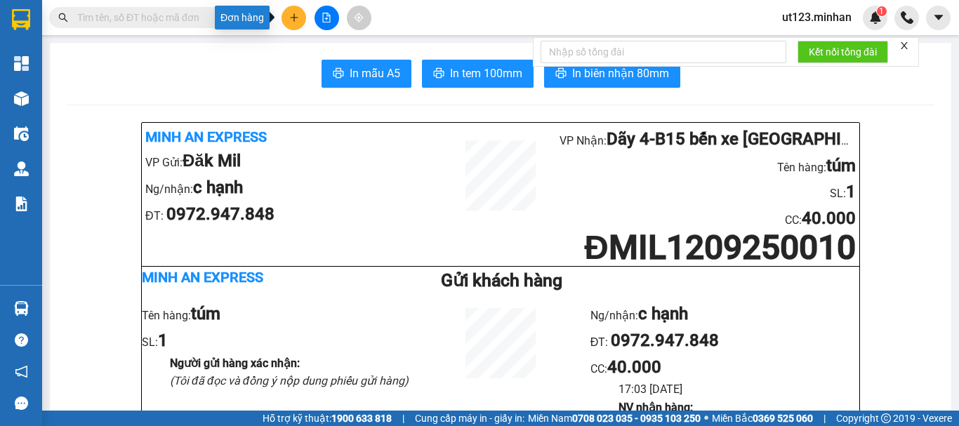
click at [295, 18] on icon "plus" at bounding box center [294, 17] width 8 height 1
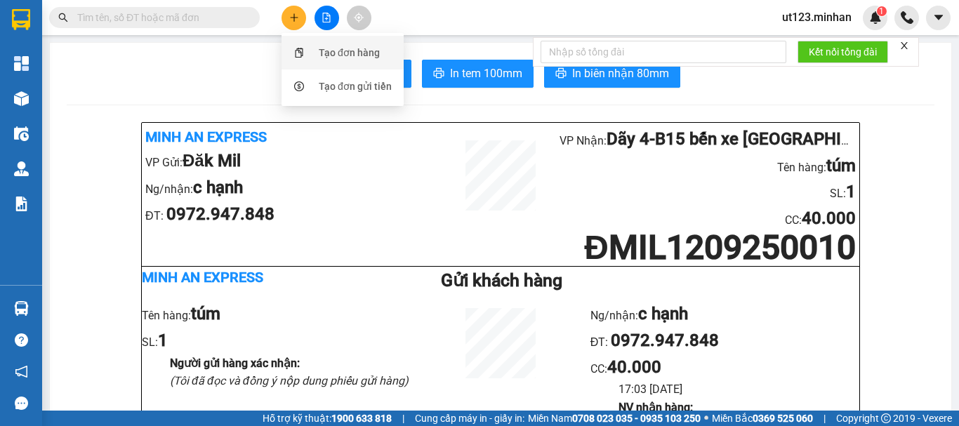
click at [315, 53] on div "Tạo đơn hàng" at bounding box center [342, 52] width 105 height 27
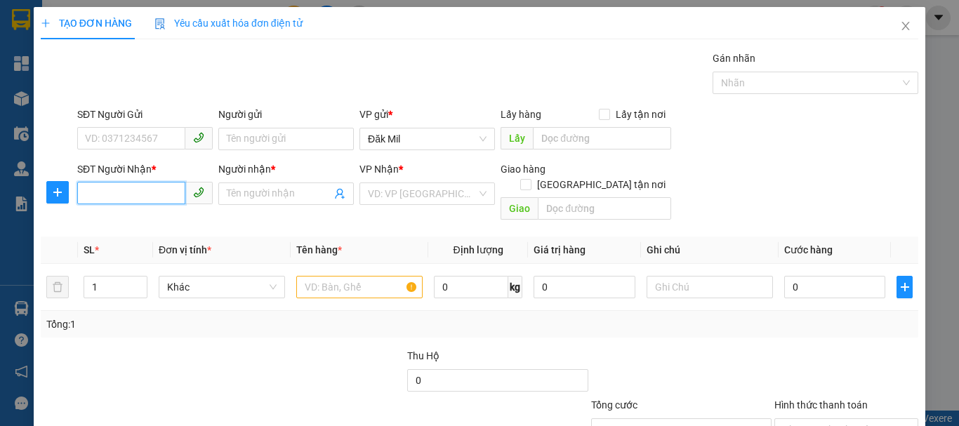
click at [164, 197] on input "SĐT Người Nhận *" at bounding box center [131, 193] width 108 height 22
drag, startPoint x: 162, startPoint y: 223, endPoint x: 275, endPoint y: 248, distance: 115.0
click at [163, 223] on div "0937459963 - HÙNG DOANH" at bounding box center [148, 221] width 126 height 15
type input "0937459963"
type input "HÙNG DOANH"
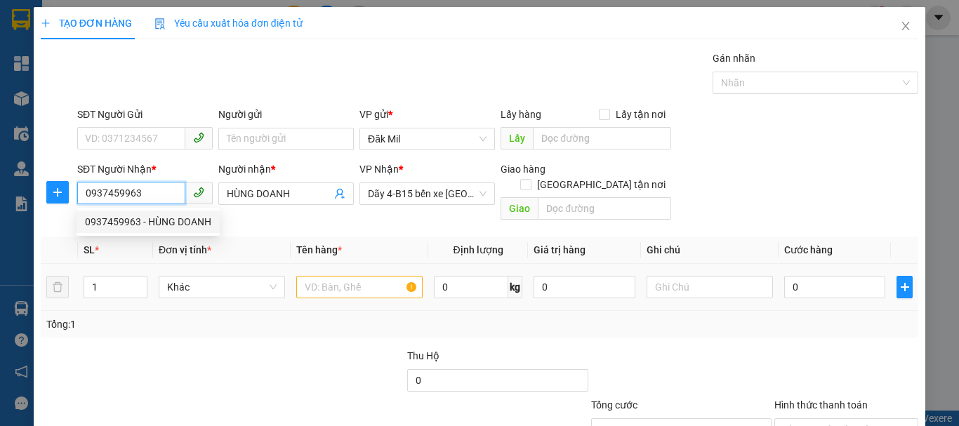
type input "0937459963"
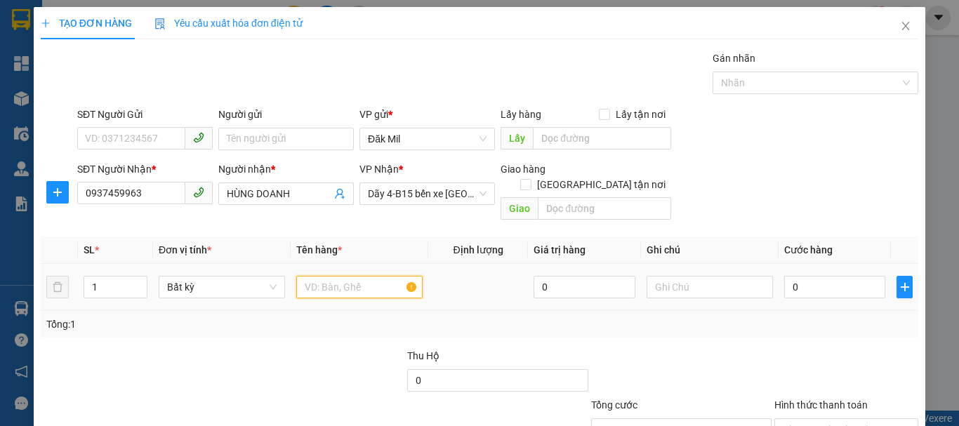
click at [339, 280] on input "text" at bounding box center [359, 287] width 126 height 22
type input "tg"
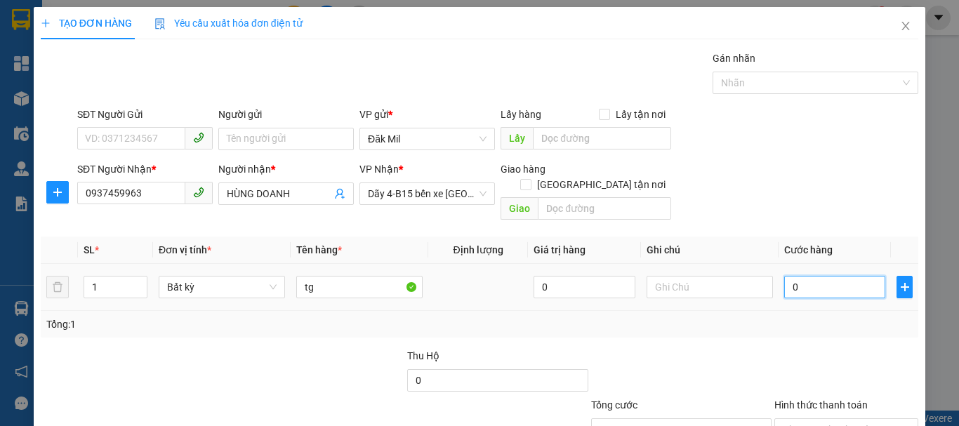
click at [836, 276] on input "0" at bounding box center [834, 287] width 101 height 22
type input "4"
type input "40"
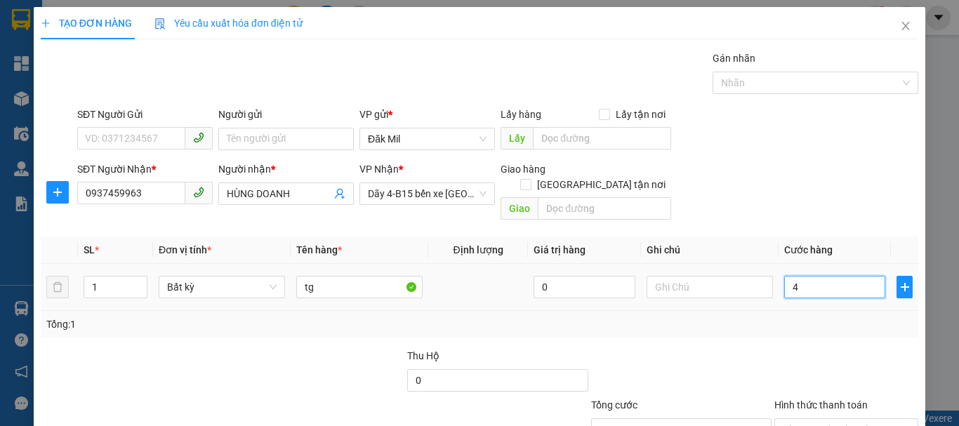
type input "40"
click at [845, 419] on input "Hình thức thanh toán" at bounding box center [841, 429] width 117 height 21
type input "40.000"
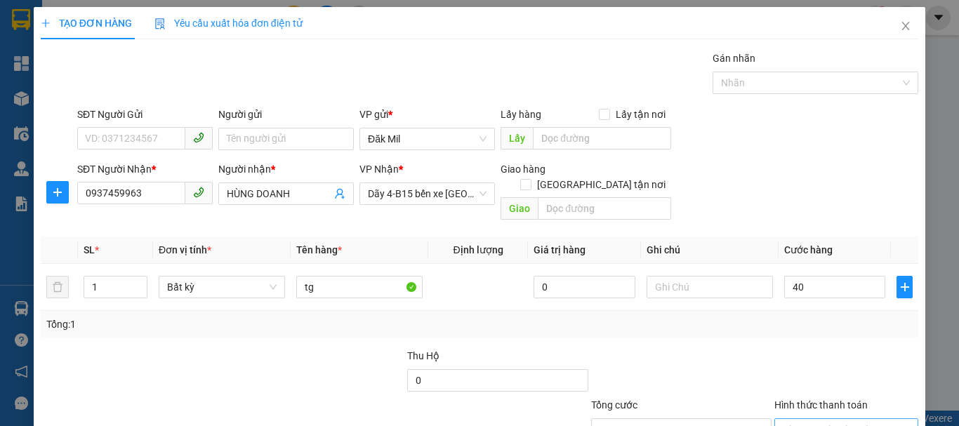
type input "40.000"
click at [874, 348] on div at bounding box center [846, 372] width 147 height 49
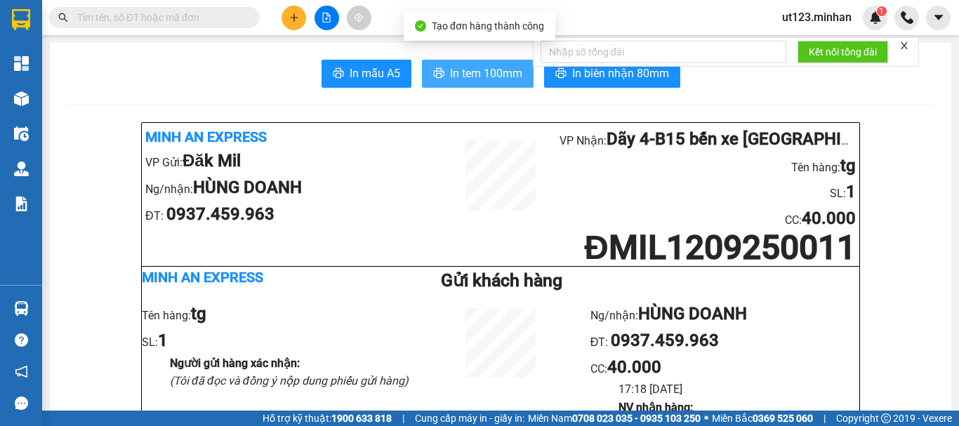
click at [459, 74] on span "In tem 100mm" at bounding box center [486, 74] width 72 height 18
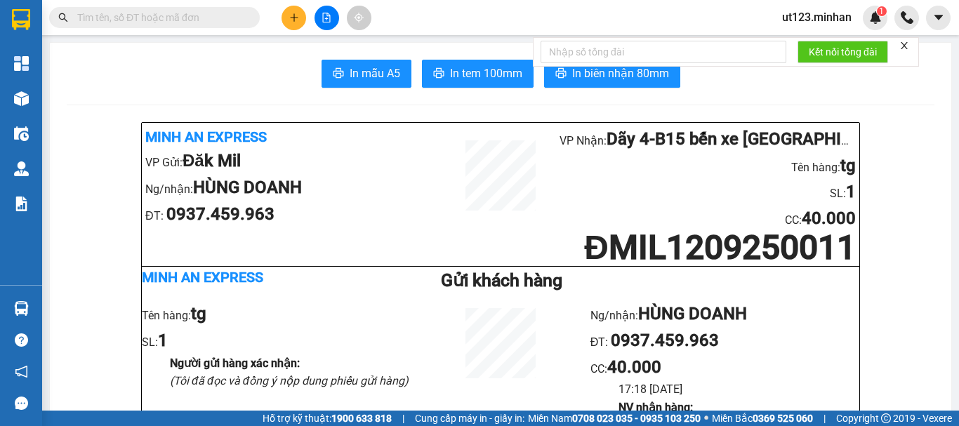
click at [294, 20] on icon "plus" at bounding box center [293, 17] width 1 height 8
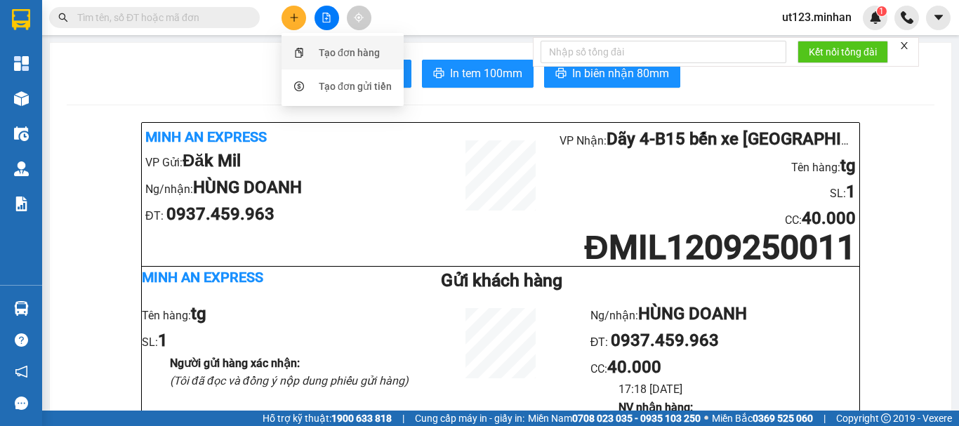
click at [350, 47] on div "Tạo đơn hàng" at bounding box center [349, 52] width 61 height 15
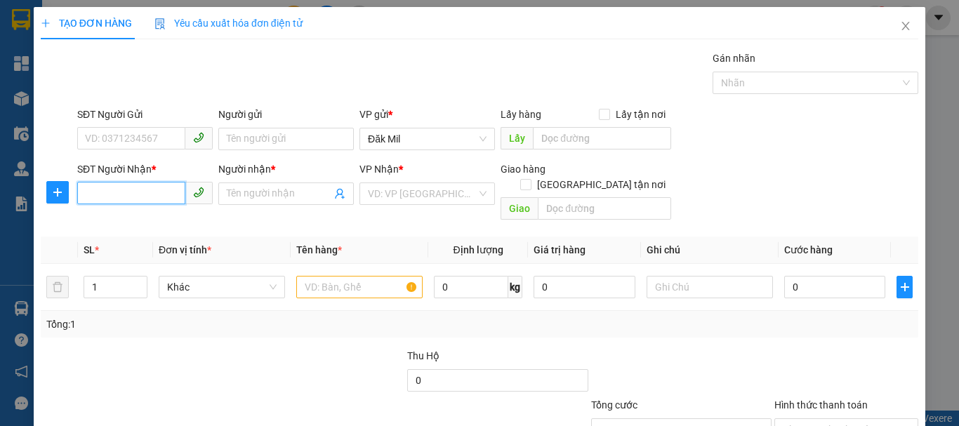
click at [156, 188] on input "SĐT Người Nhận *" at bounding box center [131, 193] width 108 height 22
type input "0915297370"
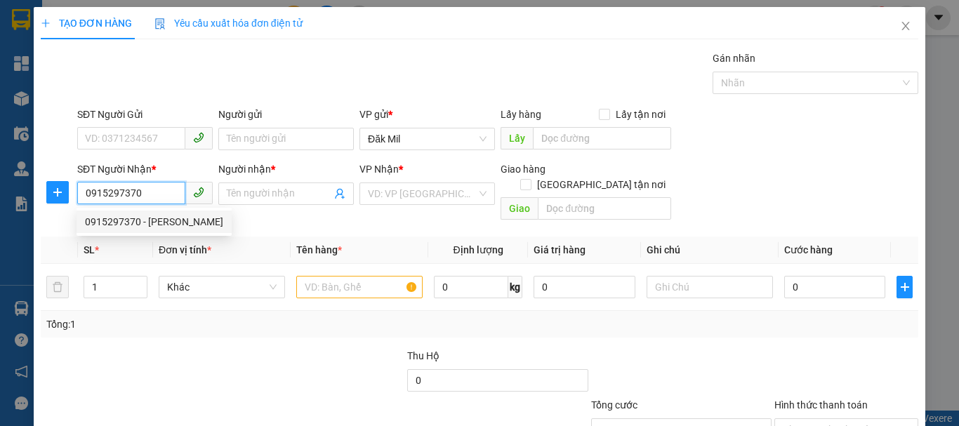
click at [176, 222] on div "0915297370 - [PERSON_NAME]" at bounding box center [154, 221] width 138 height 15
type input "[PERSON_NAME]"
checkbox input "true"
type input "GIAO"
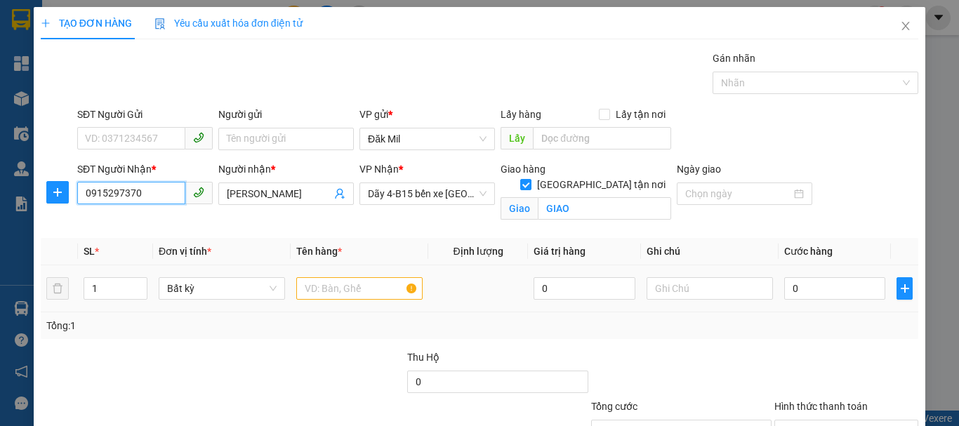
type input "0915297370"
click at [381, 287] on input "text" at bounding box center [359, 288] width 126 height 22
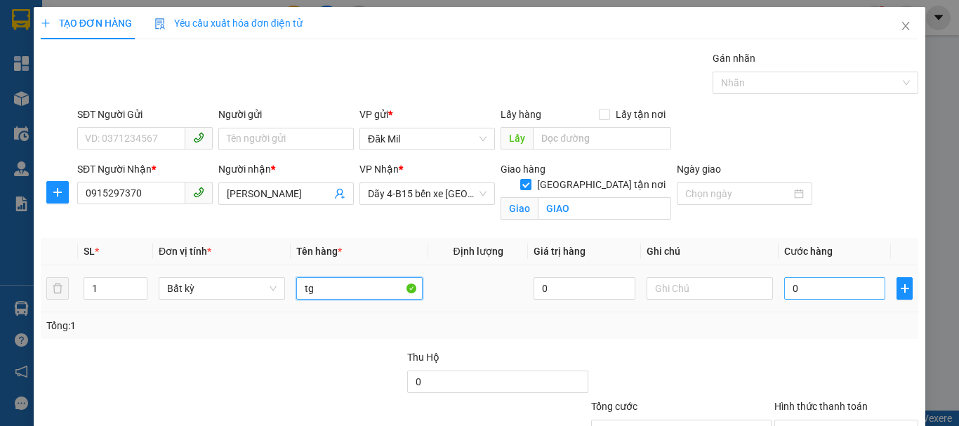
type input "tg"
click at [816, 296] on input "0" at bounding box center [834, 288] width 101 height 22
type input "4"
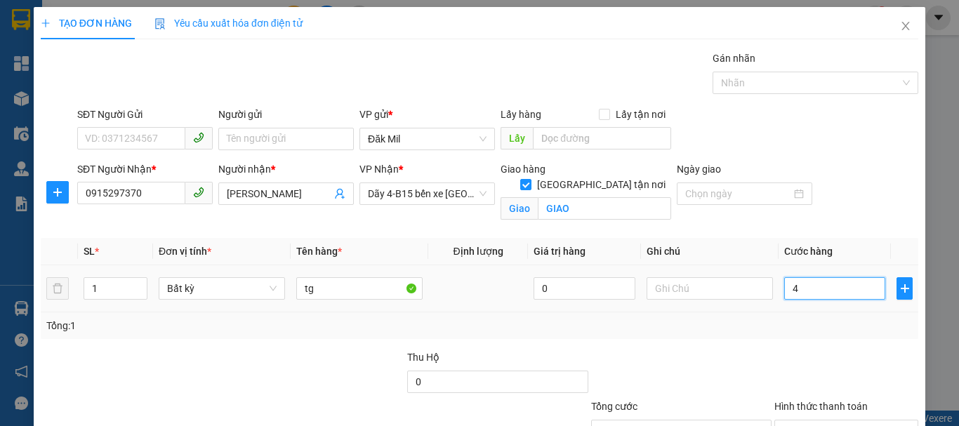
type input "40"
type input "40.000"
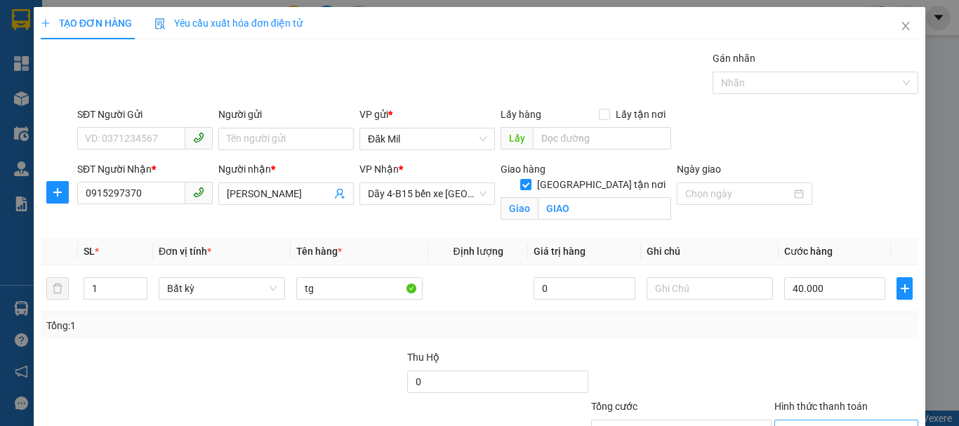
click at [841, 421] on input "Hình thức thanh toán" at bounding box center [841, 431] width 117 height 21
type input "0"
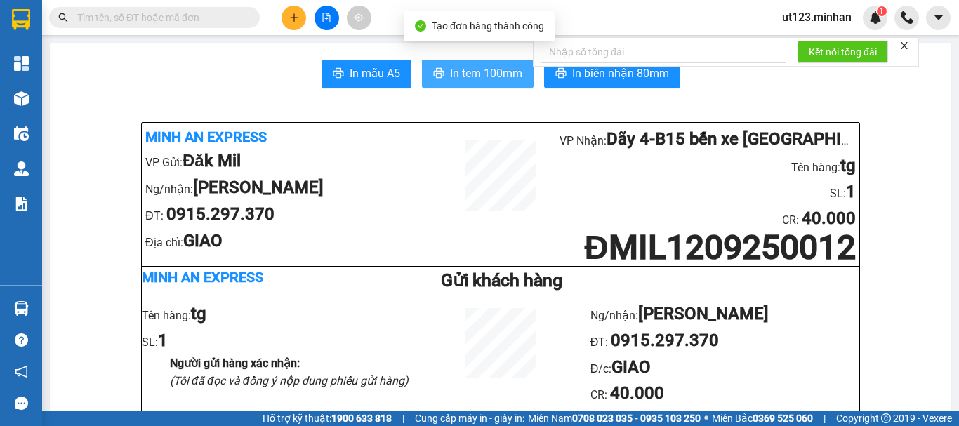
click at [487, 77] on span "In tem 100mm" at bounding box center [486, 74] width 72 height 18
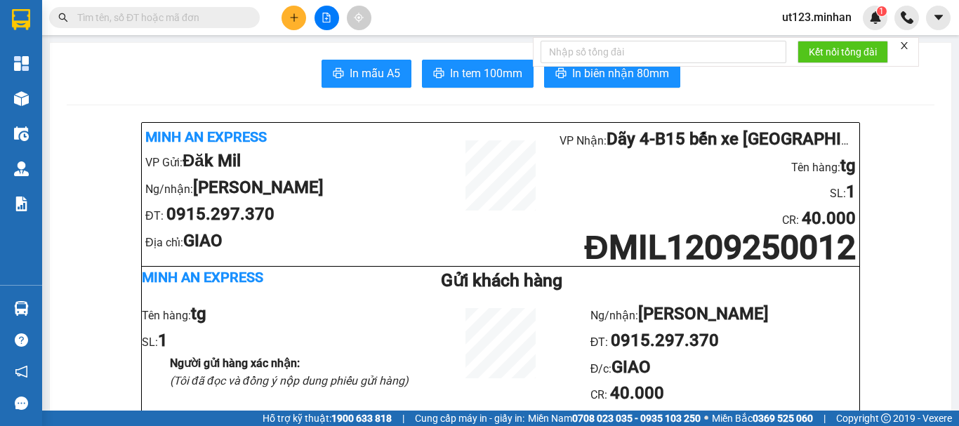
click at [298, 20] on icon "plus" at bounding box center [294, 18] width 10 height 10
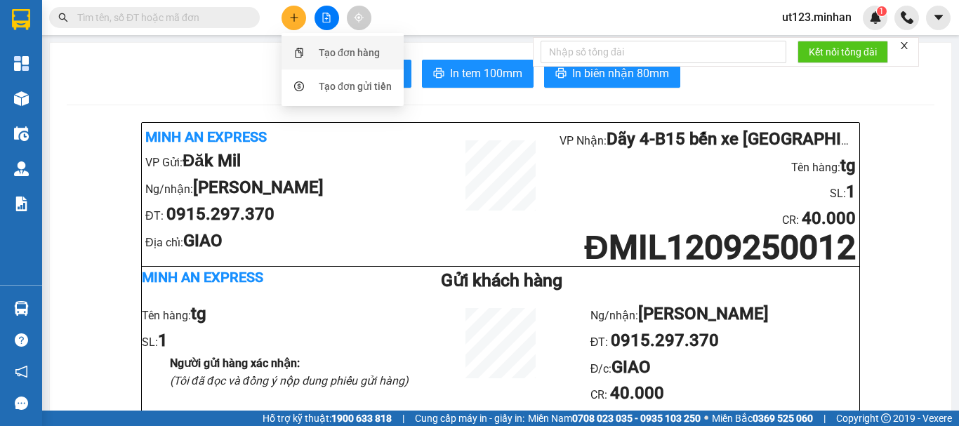
click at [330, 56] on div "Tạo đơn hàng" at bounding box center [349, 52] width 61 height 15
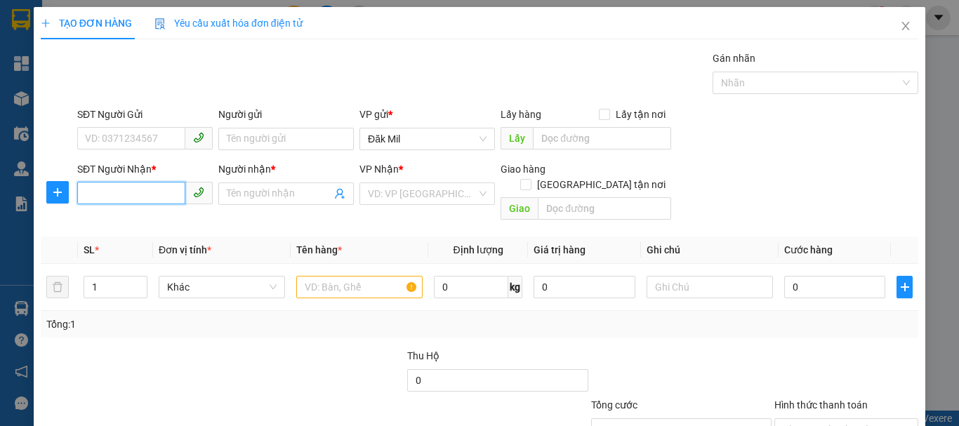
click at [117, 194] on input "SĐT Người Nhận *" at bounding box center [131, 193] width 108 height 22
click at [152, 222] on div "0988333940 - DIỆU" at bounding box center [143, 221] width 117 height 15
type input "0988333940"
type input "DIỆU"
type input "0988333940"
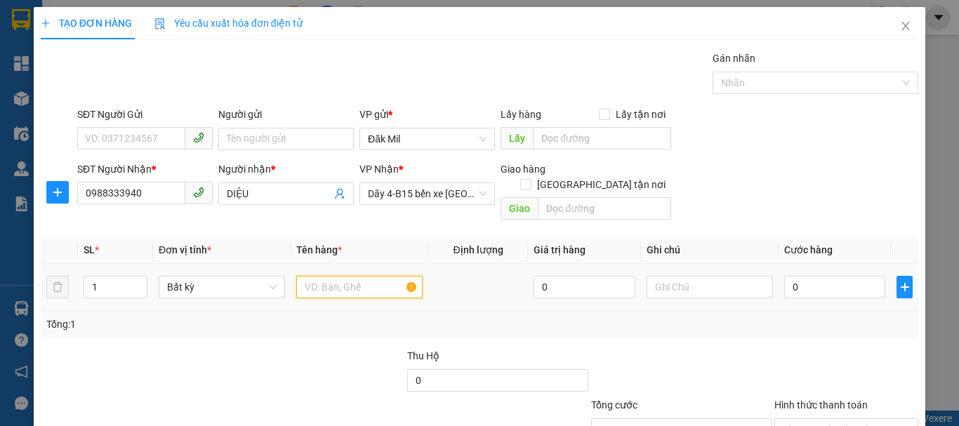
click at [342, 276] on input "text" at bounding box center [359, 287] width 126 height 22
type input "tg"
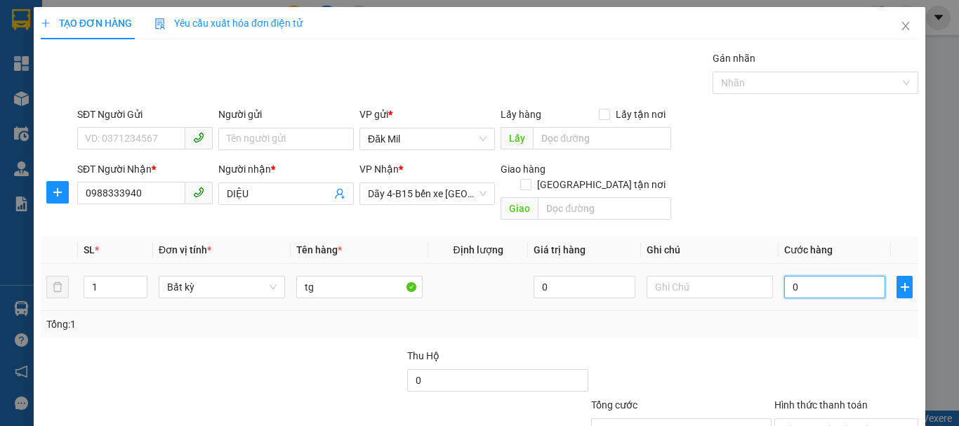
click at [828, 276] on input "0" at bounding box center [834, 287] width 101 height 22
type input "4"
click at [840, 419] on input "Hình thức thanh toán" at bounding box center [841, 429] width 117 height 21
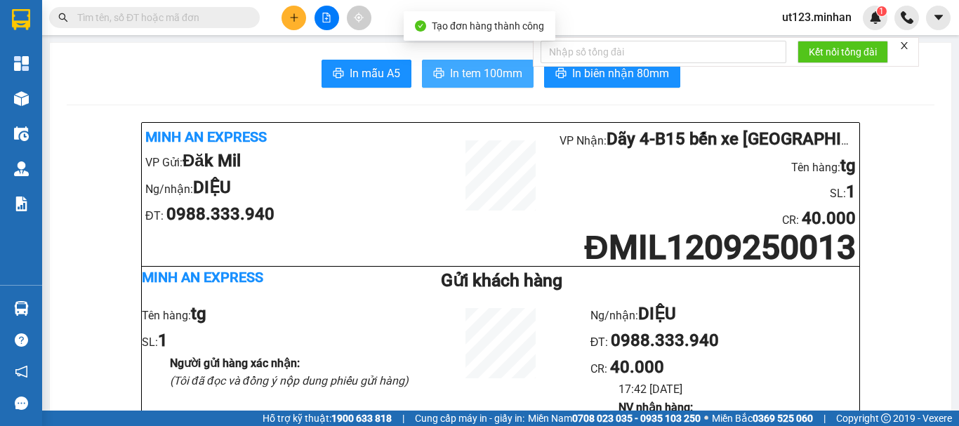
click at [432, 62] on button "In tem 100mm" at bounding box center [478, 74] width 112 height 28
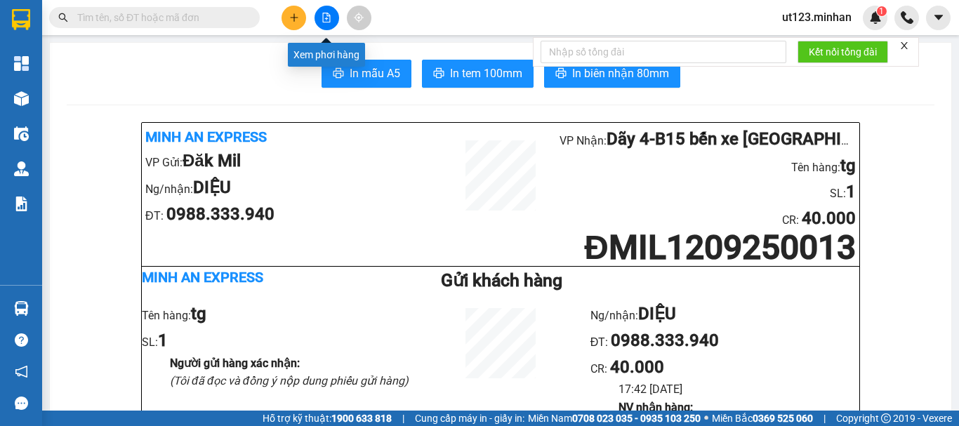
click at [331, 13] on icon "file-add" at bounding box center [327, 18] width 10 height 10
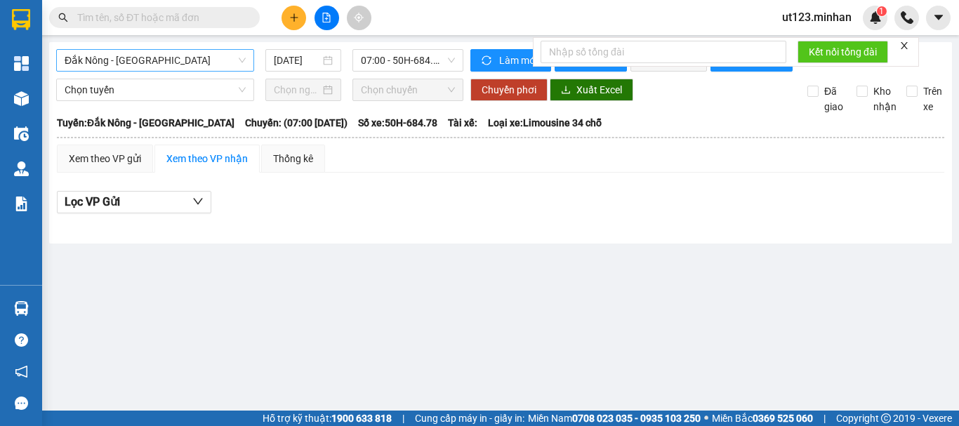
click at [196, 57] on span "Đắk Nông - [GEOGRAPHIC_DATA]" at bounding box center [155, 60] width 181 height 21
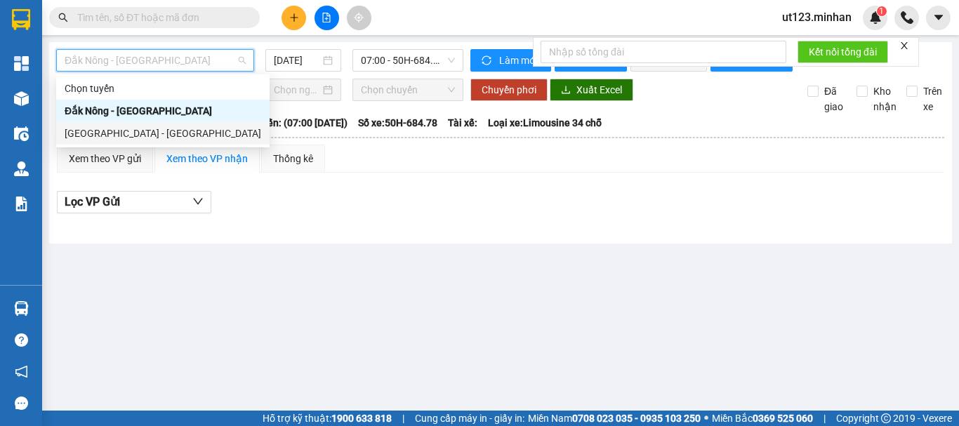
click at [208, 126] on div "[GEOGRAPHIC_DATA] - [GEOGRAPHIC_DATA]" at bounding box center [163, 133] width 197 height 15
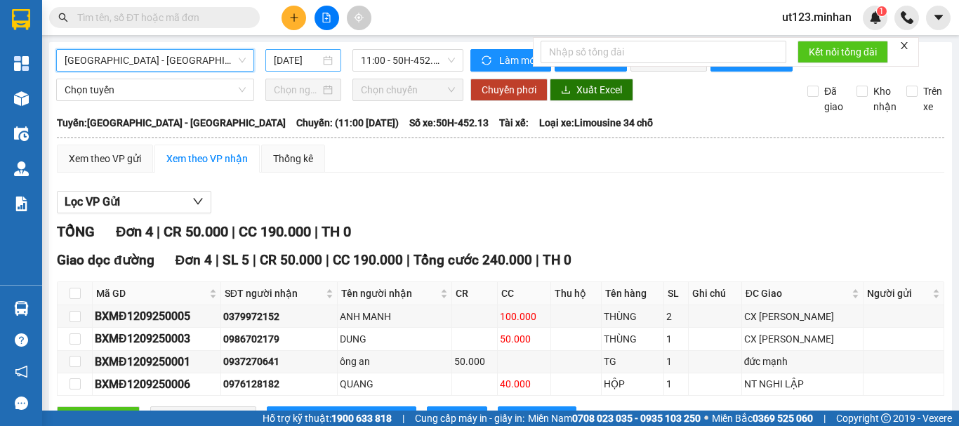
drag, startPoint x: 347, startPoint y: 46, endPoint x: 324, endPoint y: 66, distance: 29.9
click at [348, 46] on div "[GEOGRAPHIC_DATA] - [GEOGRAPHIC_DATA] - [GEOGRAPHIC_DATA] [DATE] 11:00 - 50H-45…" at bounding box center [500, 251] width 903 height 419
click at [321, 67] on div "[DATE]" at bounding box center [303, 60] width 59 height 15
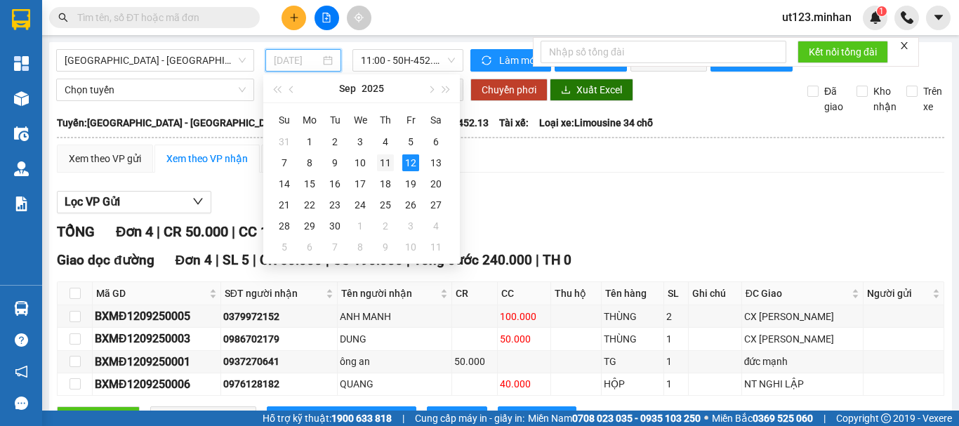
click at [387, 162] on div "11" at bounding box center [385, 162] width 17 height 17
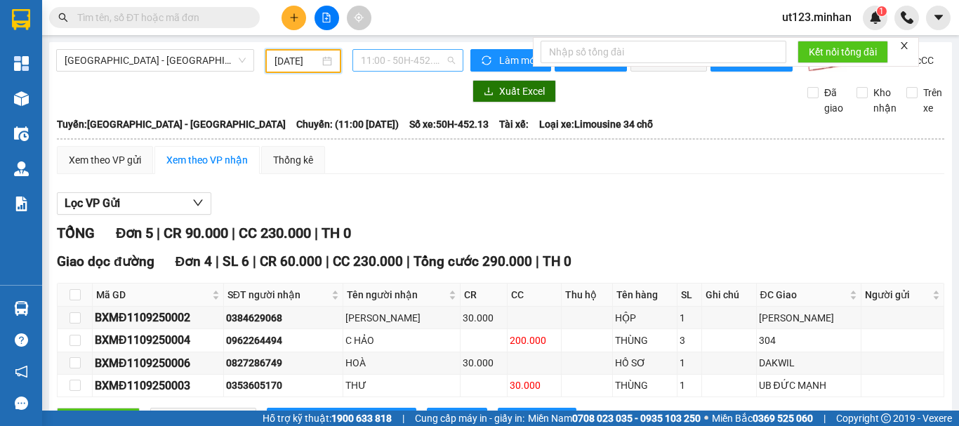
click at [405, 53] on span "11:00 - 50H-452.13" at bounding box center [408, 60] width 94 height 21
click at [308, 60] on input "[DATE]" at bounding box center [297, 60] width 45 height 15
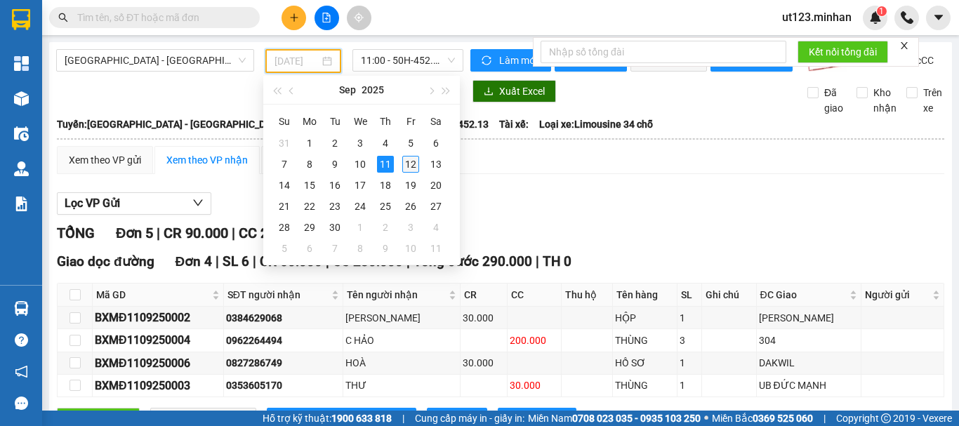
click at [405, 164] on div "12" at bounding box center [410, 164] width 17 height 17
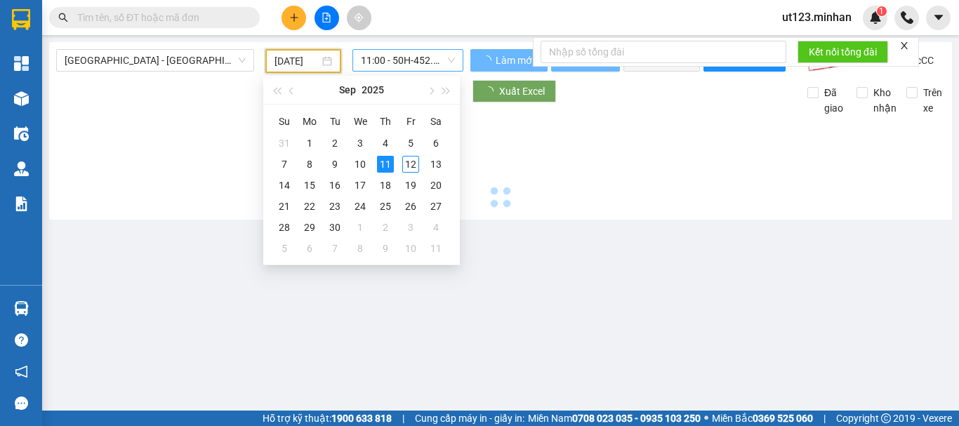
type input "[DATE]"
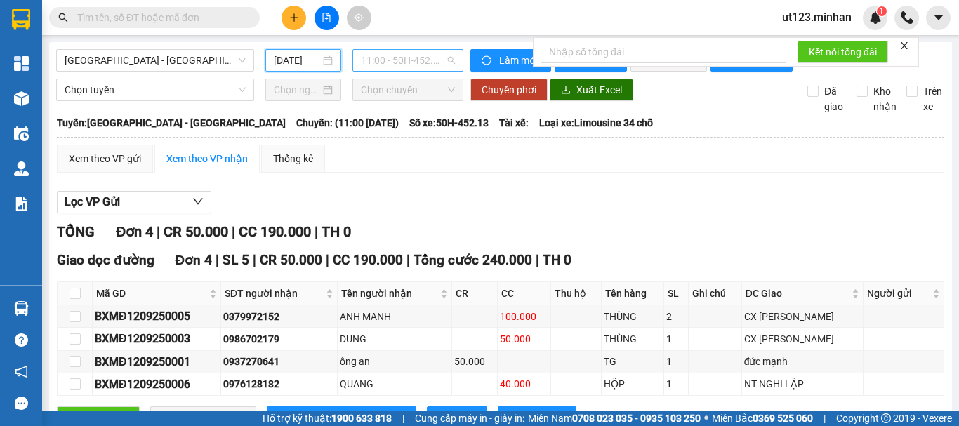
click at [418, 60] on span "11:00 - 50H-452.13" at bounding box center [408, 60] width 94 height 21
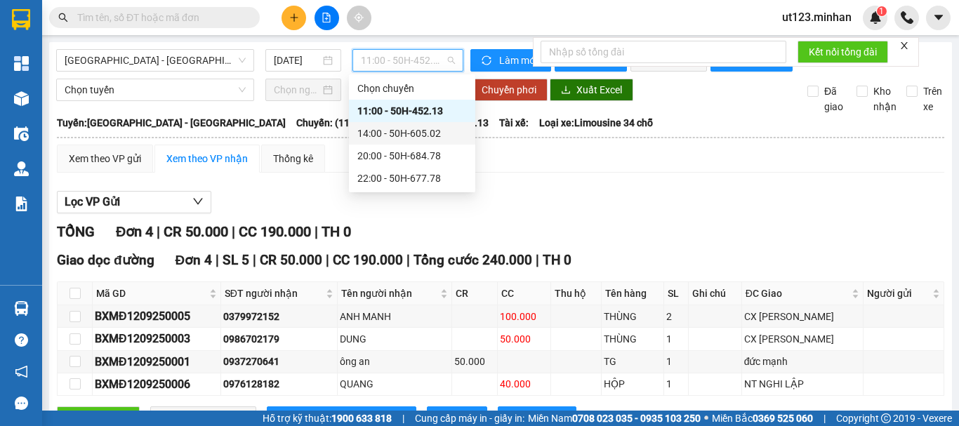
click at [417, 130] on div "14:00 - 50H-605.02" at bounding box center [412, 133] width 110 height 15
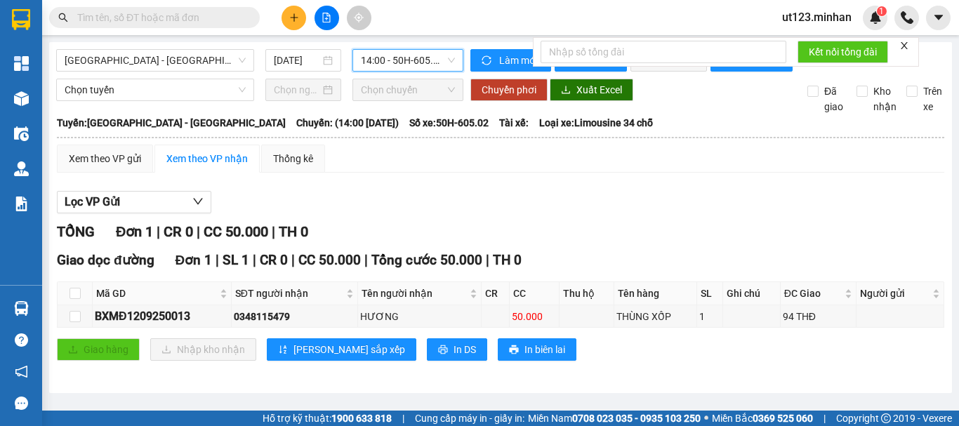
click at [168, 18] on input "text" at bounding box center [160, 17] width 166 height 15
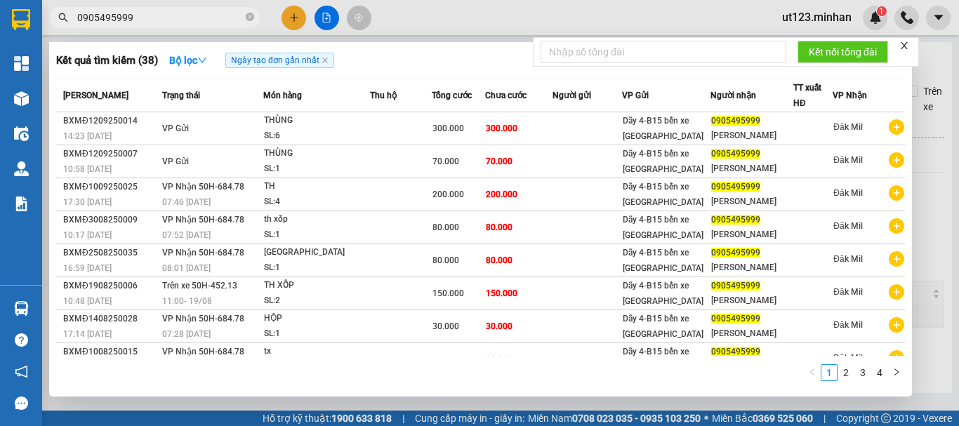
type input "0905495999"
